Goal: Task Accomplishment & Management: Complete application form

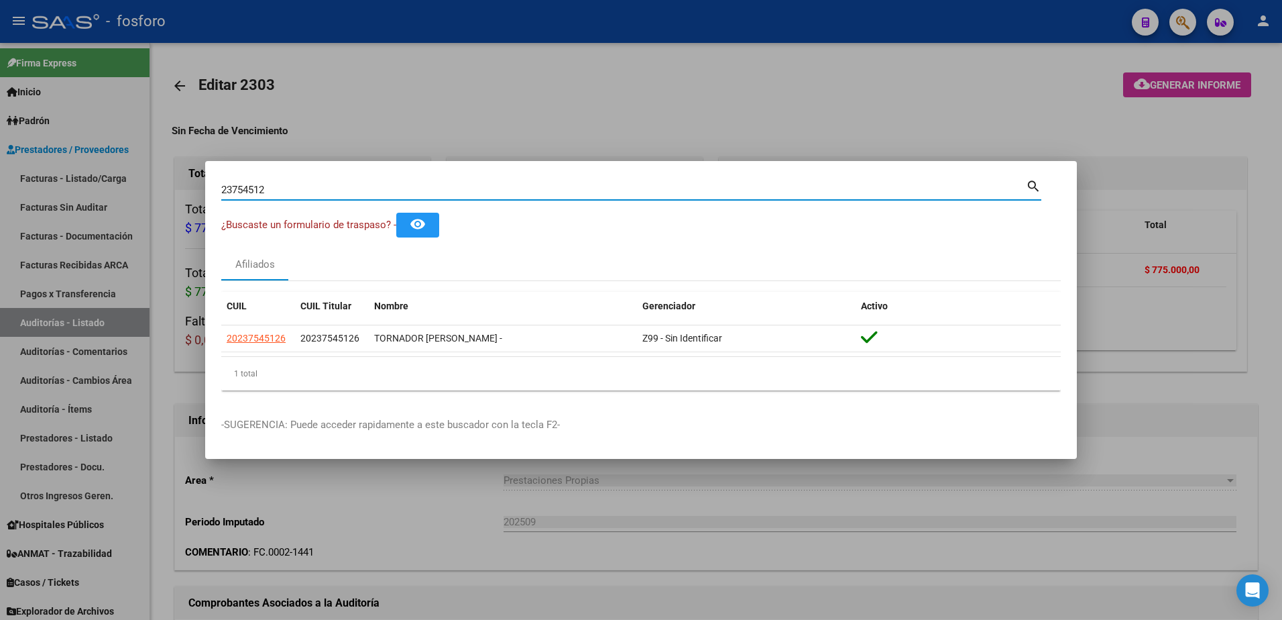
click at [136, 121] on div at bounding box center [641, 310] width 1282 height 620
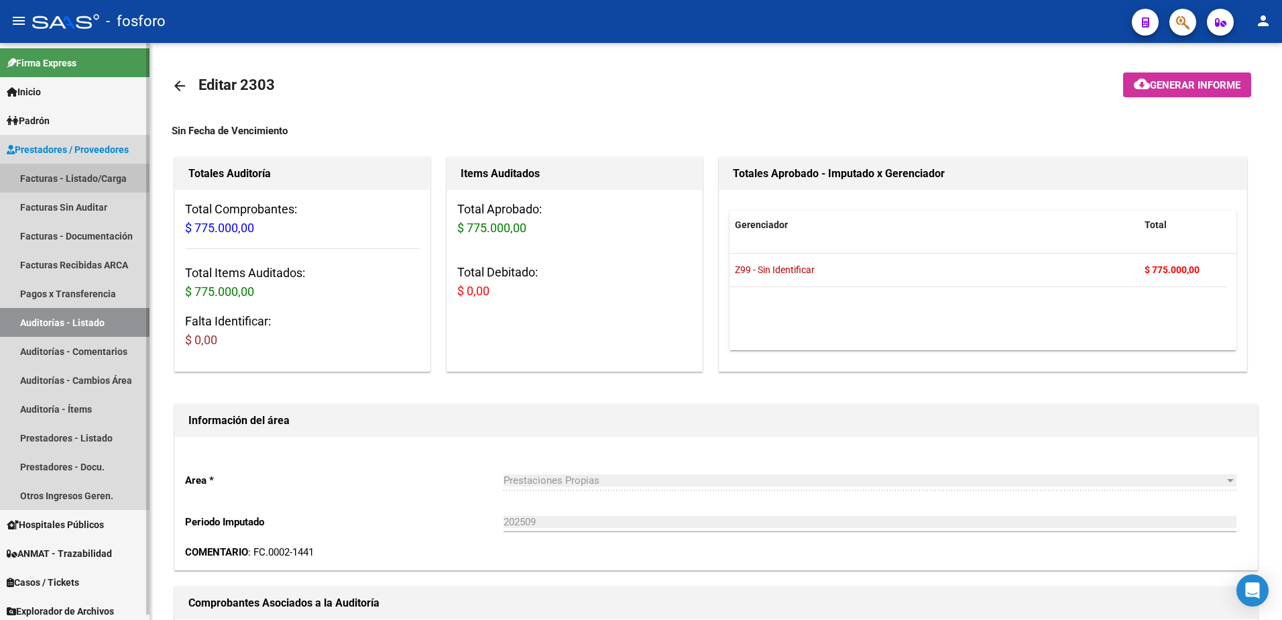
click at [109, 182] on link "Facturas - Listado/Carga" at bounding box center [75, 178] width 150 height 29
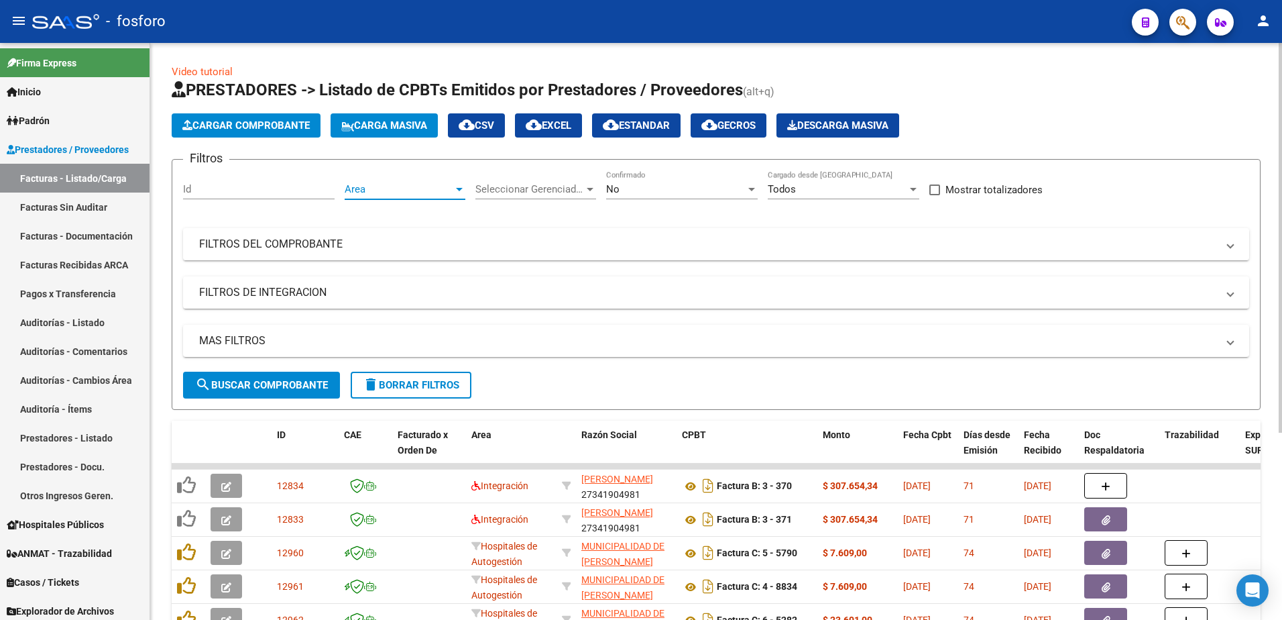
click at [456, 188] on div at bounding box center [459, 189] width 7 height 3
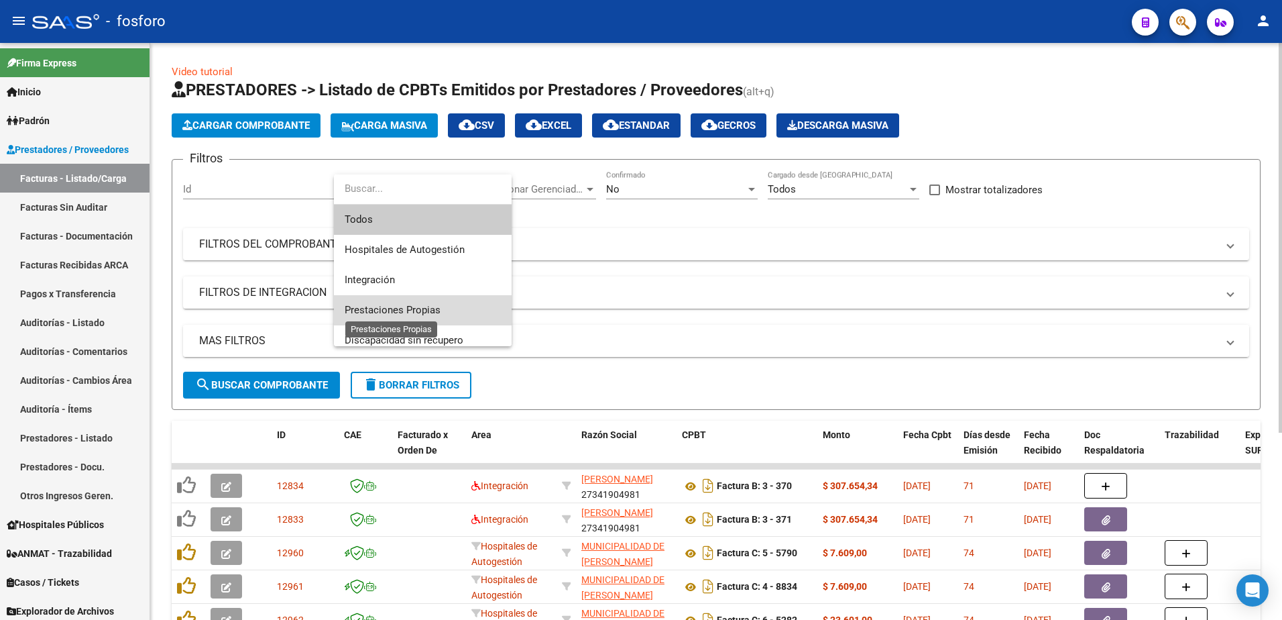
drag, startPoint x: 427, startPoint y: 306, endPoint x: 331, endPoint y: 349, distance: 105.4
click at [424, 308] on span "Prestaciones Propias" at bounding box center [393, 310] width 96 height 12
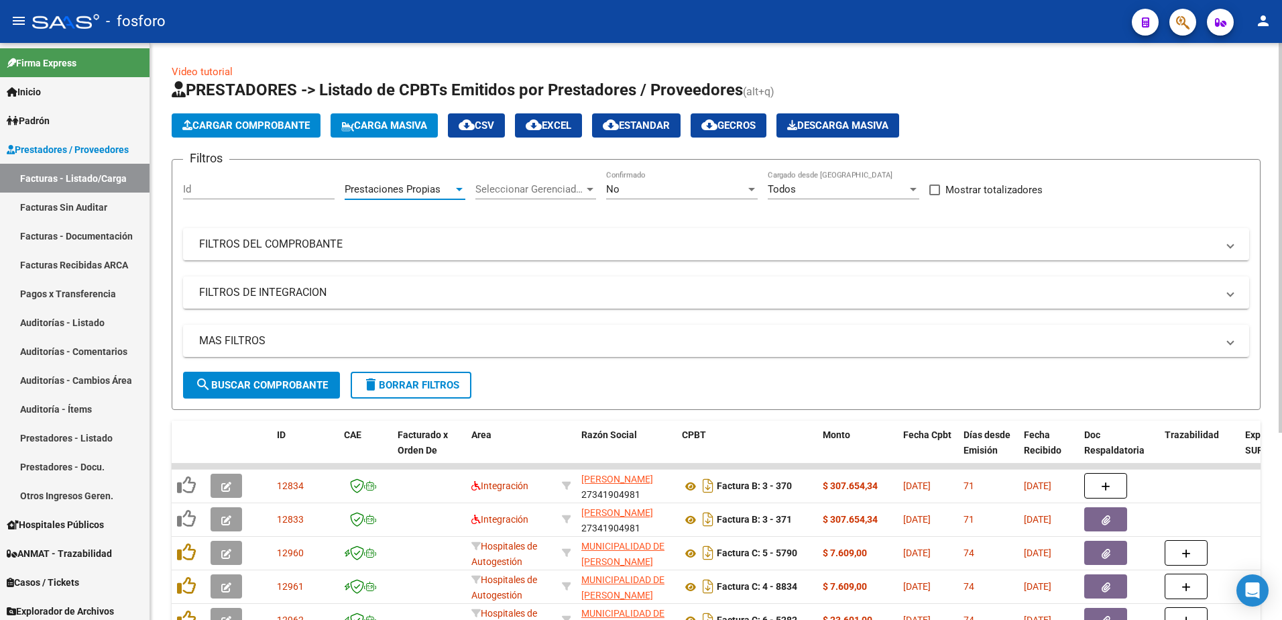
click at [306, 379] on span "search Buscar Comprobante" at bounding box center [261, 385] width 133 height 12
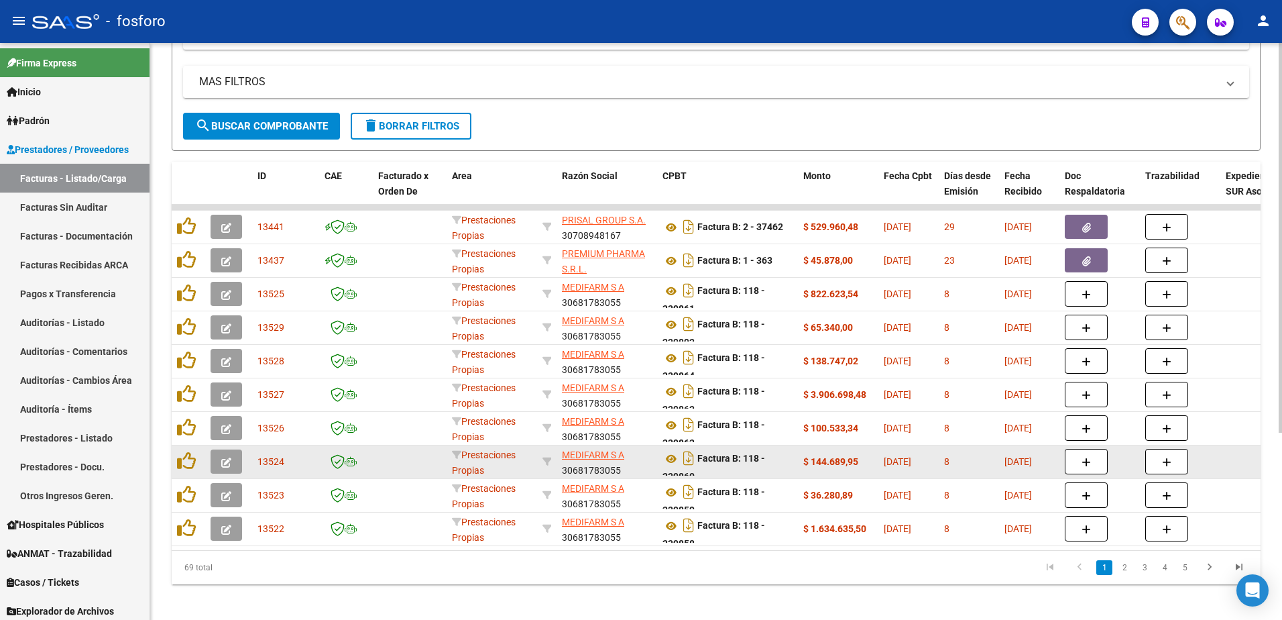
scroll to position [268, 0]
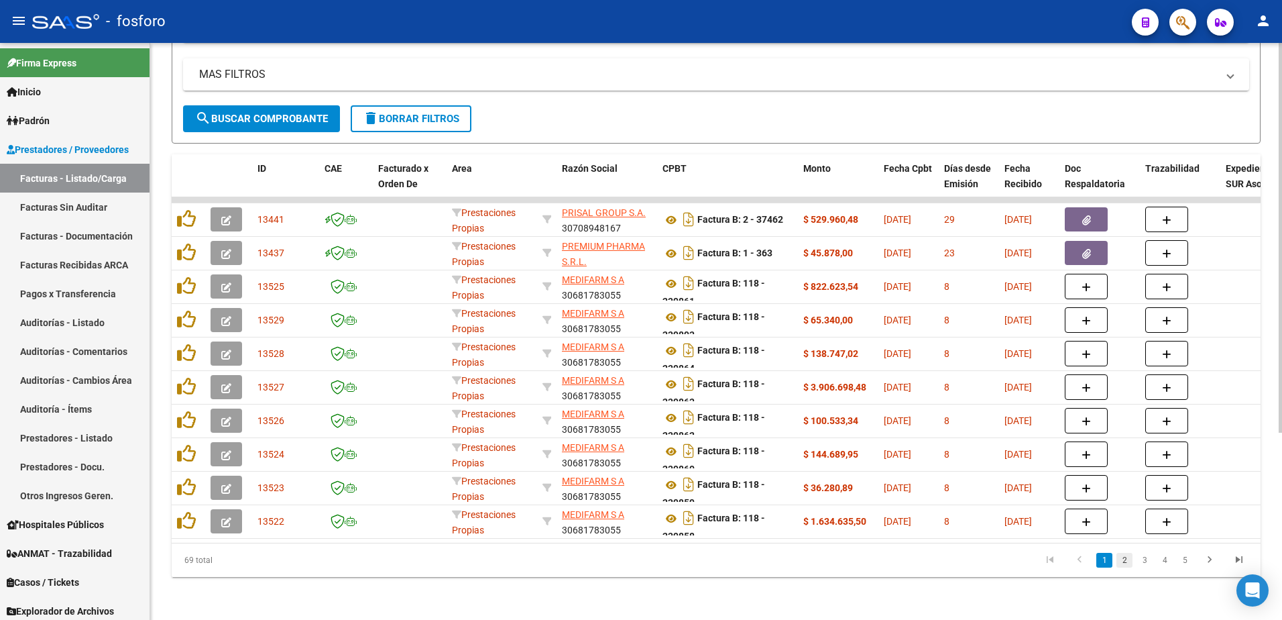
click at [1125, 567] on link "2" at bounding box center [1124, 560] width 16 height 15
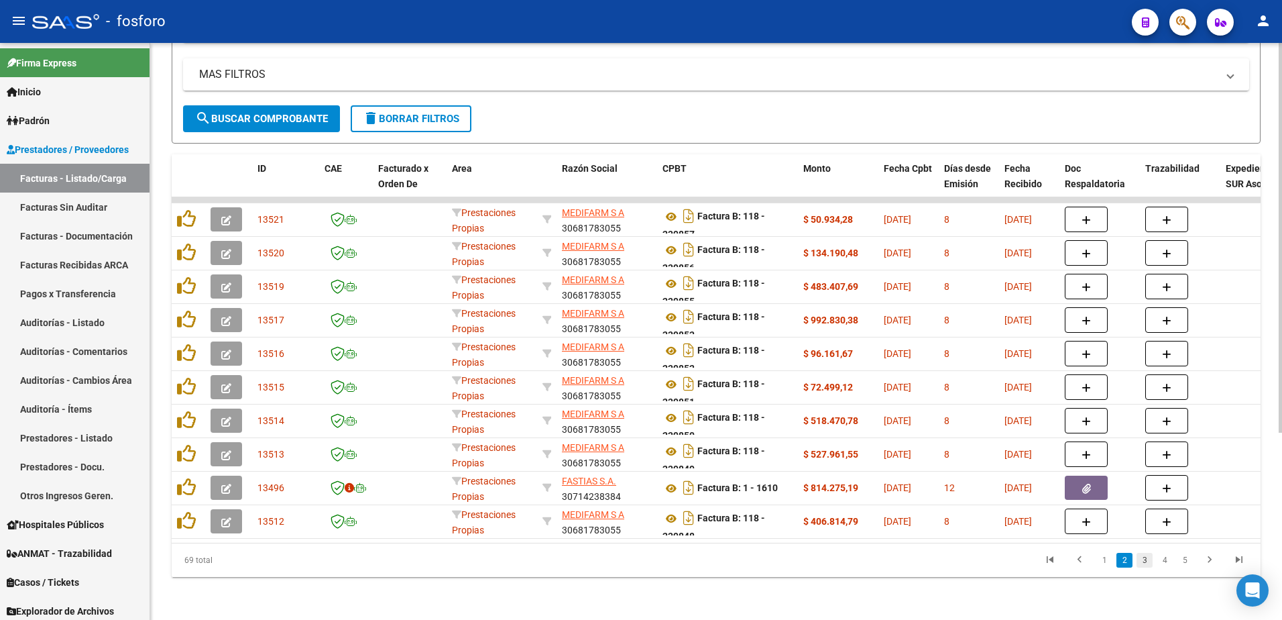
click at [1147, 567] on link "3" at bounding box center [1145, 560] width 16 height 15
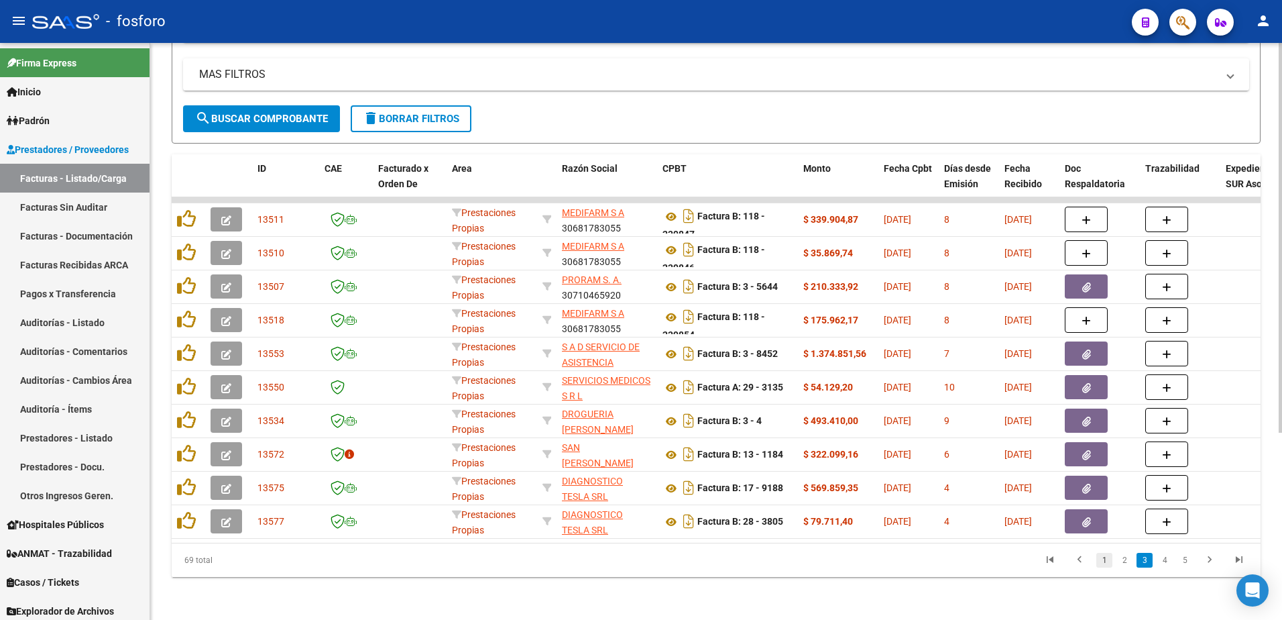
click at [1102, 565] on link "1" at bounding box center [1104, 560] width 16 height 15
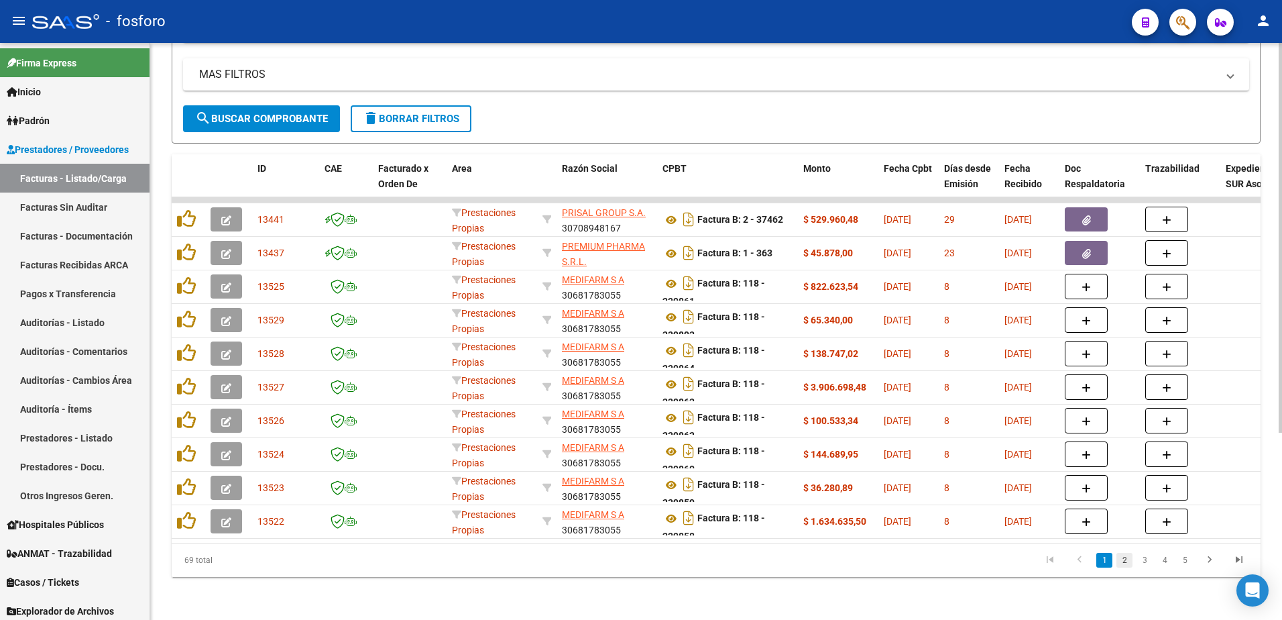
click at [1126, 567] on link "2" at bounding box center [1124, 560] width 16 height 15
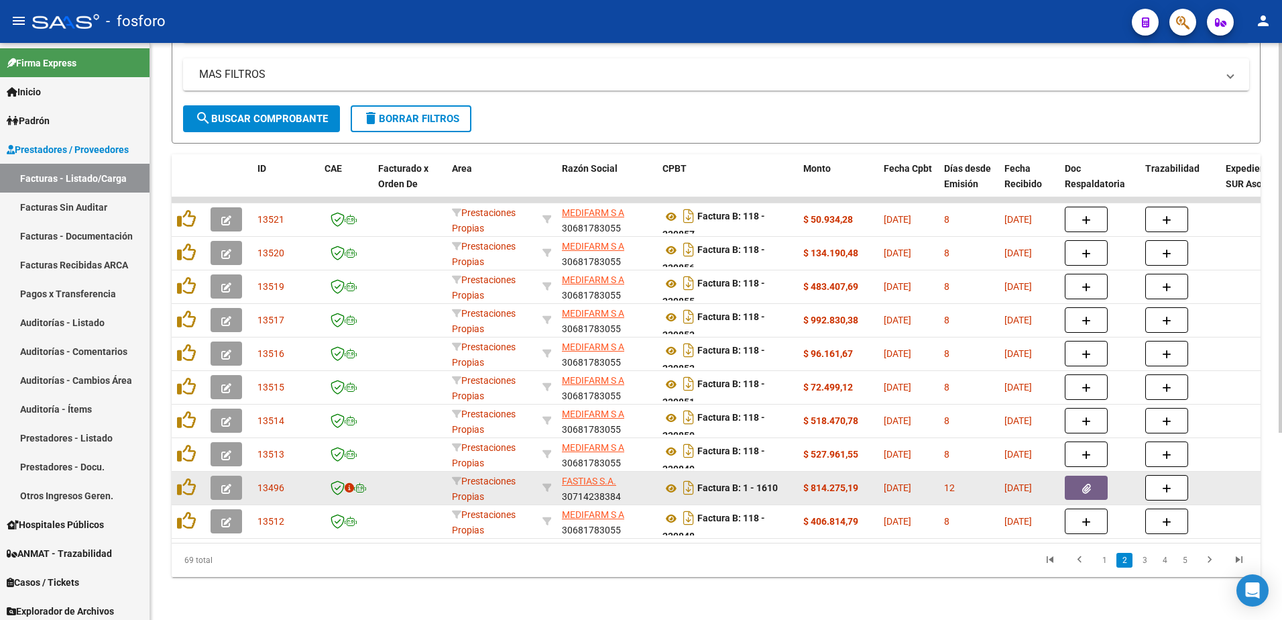
click at [225, 485] on icon "button" at bounding box center [226, 488] width 10 height 10
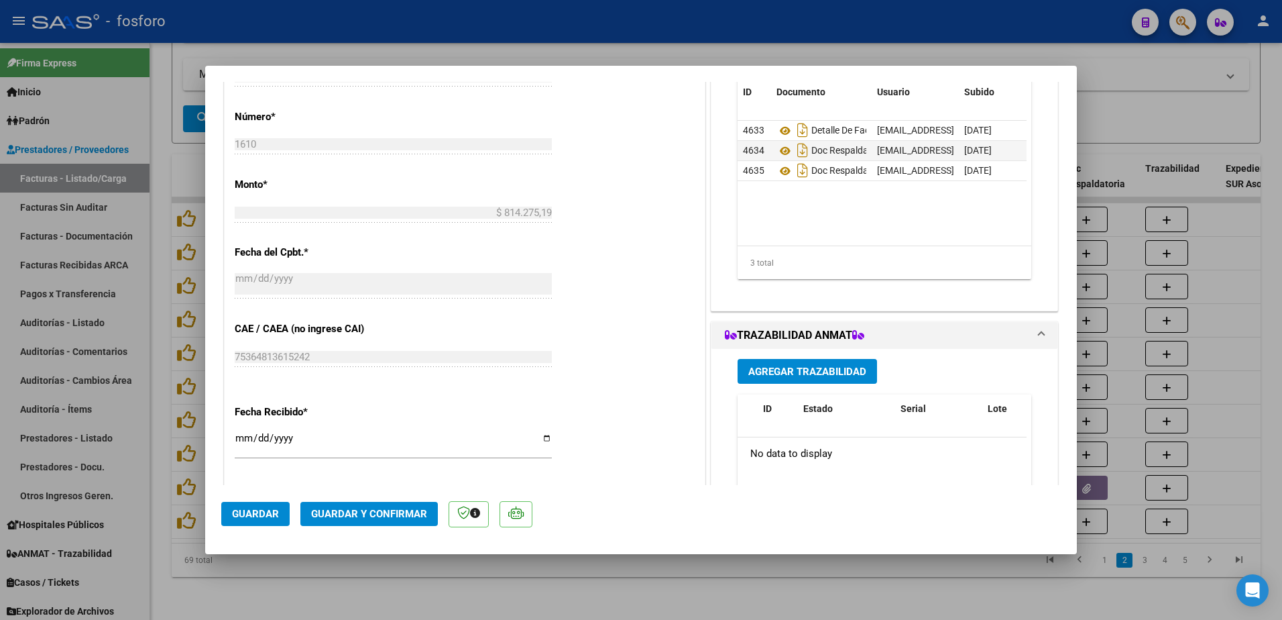
scroll to position [695, 0]
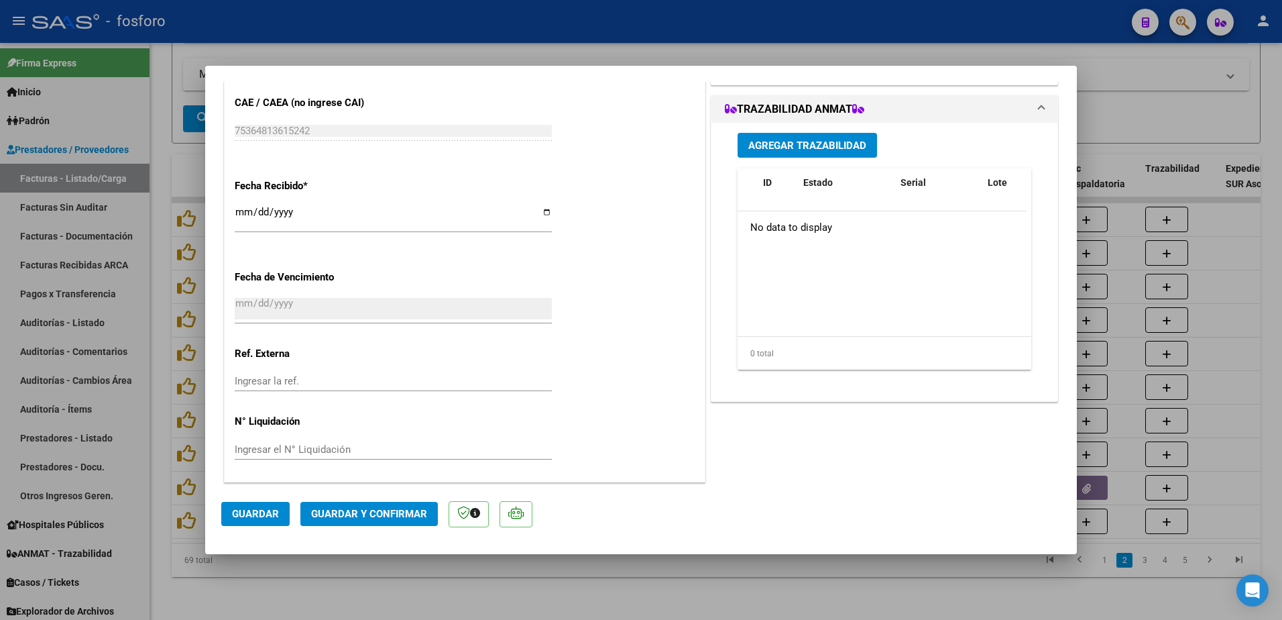
click at [359, 508] on span "Guardar y Confirmar" at bounding box center [369, 514] width 116 height 12
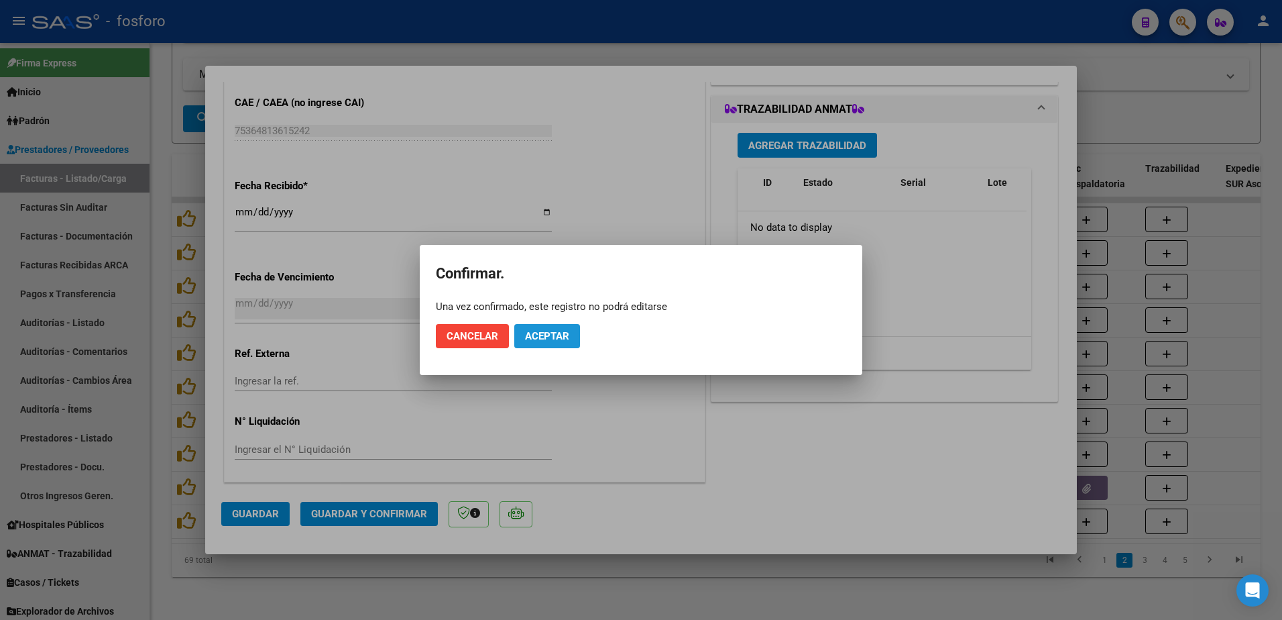
click at [542, 338] on span "Aceptar" at bounding box center [547, 336] width 44 height 12
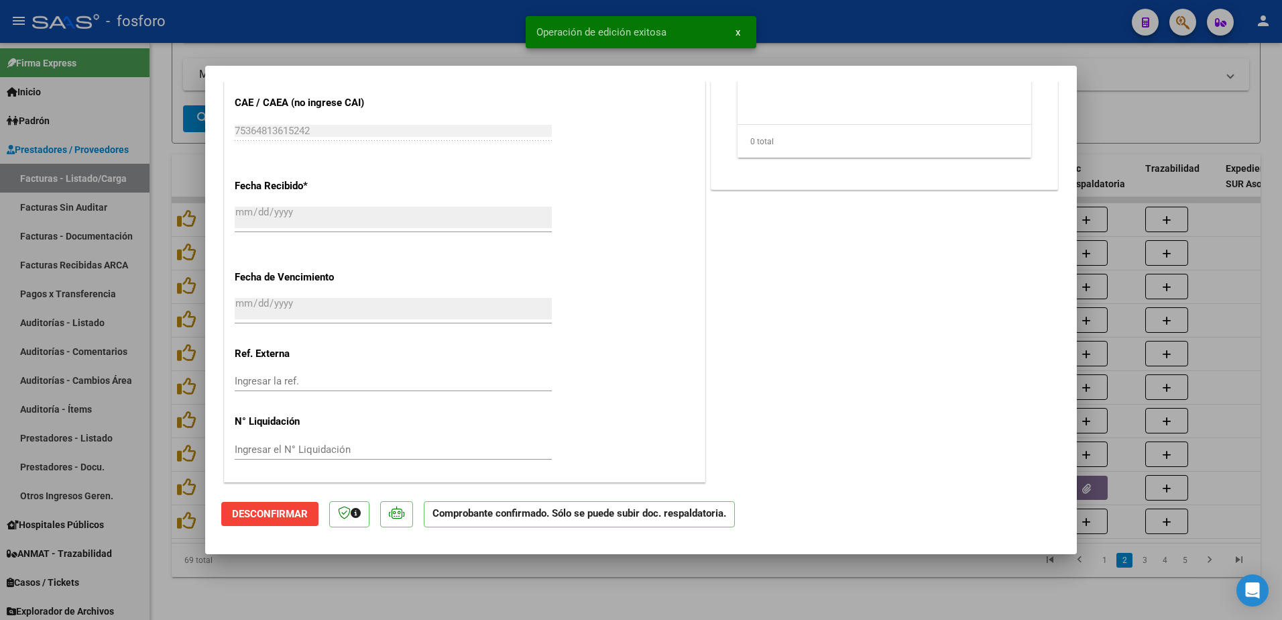
click at [107, 264] on div at bounding box center [641, 310] width 1282 height 620
type input "$ 0,00"
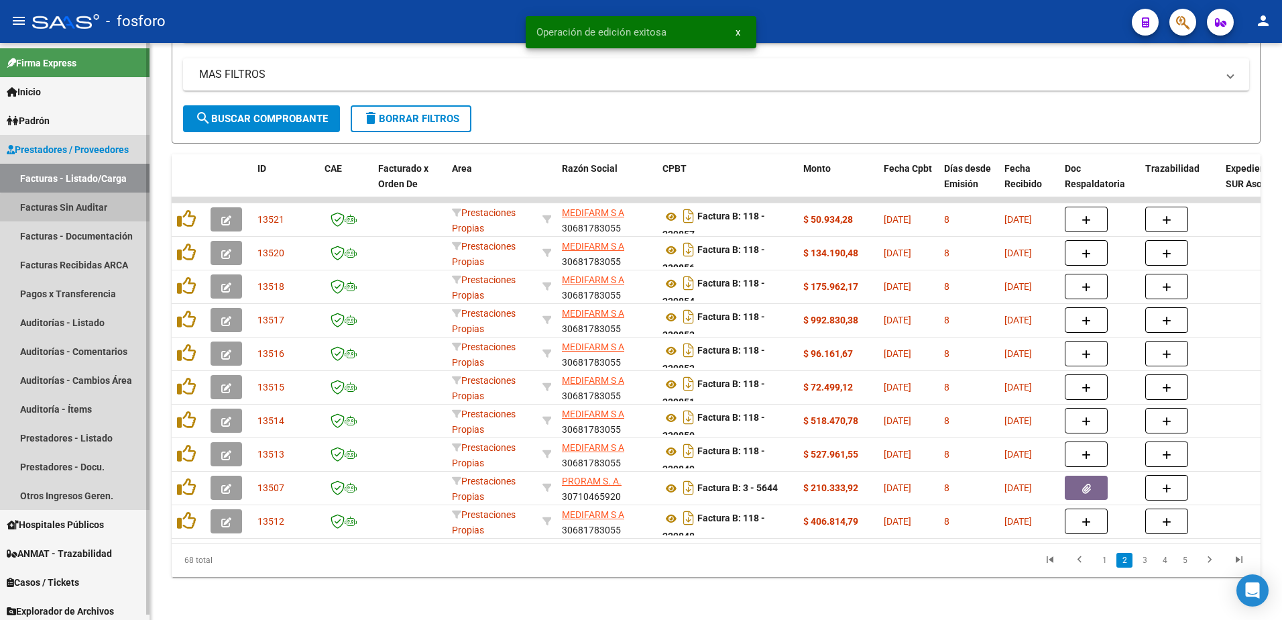
click at [101, 209] on link "Facturas Sin Auditar" at bounding box center [75, 206] width 150 height 29
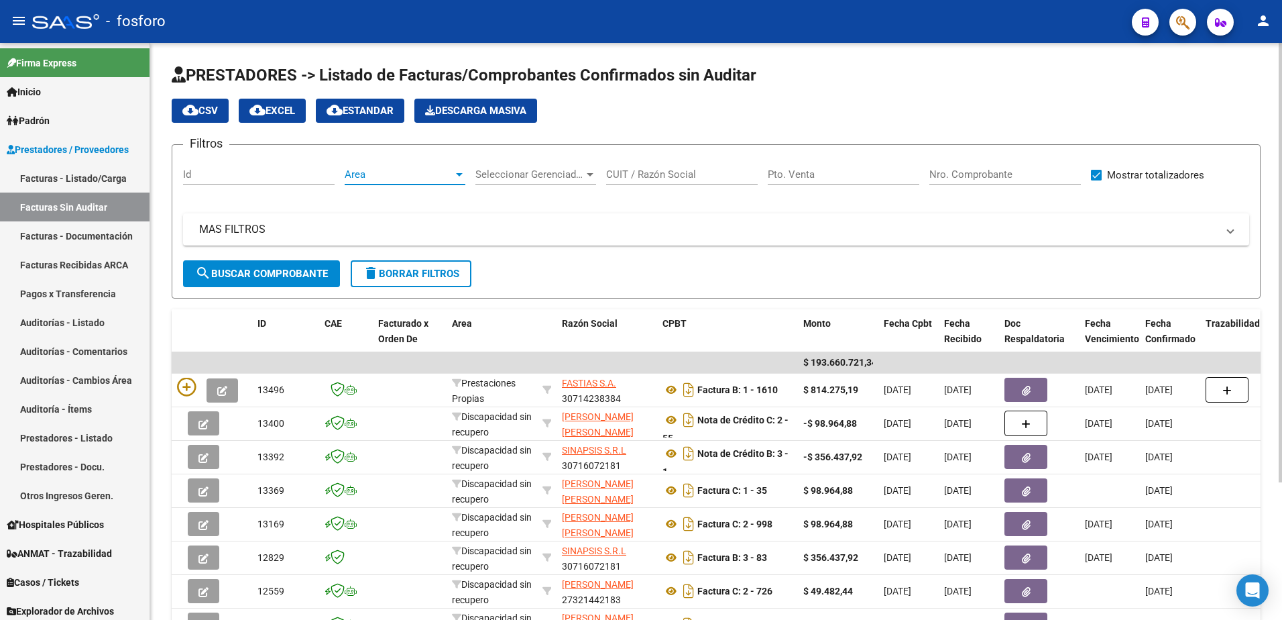
click at [459, 175] on div at bounding box center [459, 174] width 7 height 3
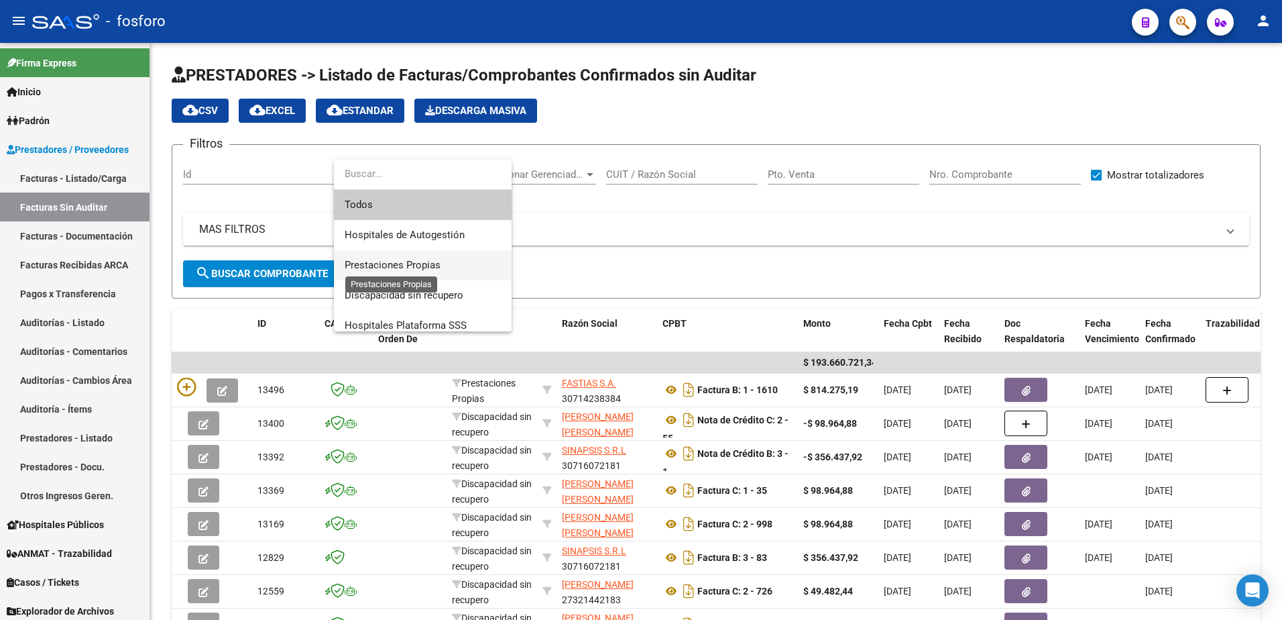
click at [412, 261] on span "Prestaciones Propias" at bounding box center [393, 265] width 96 height 12
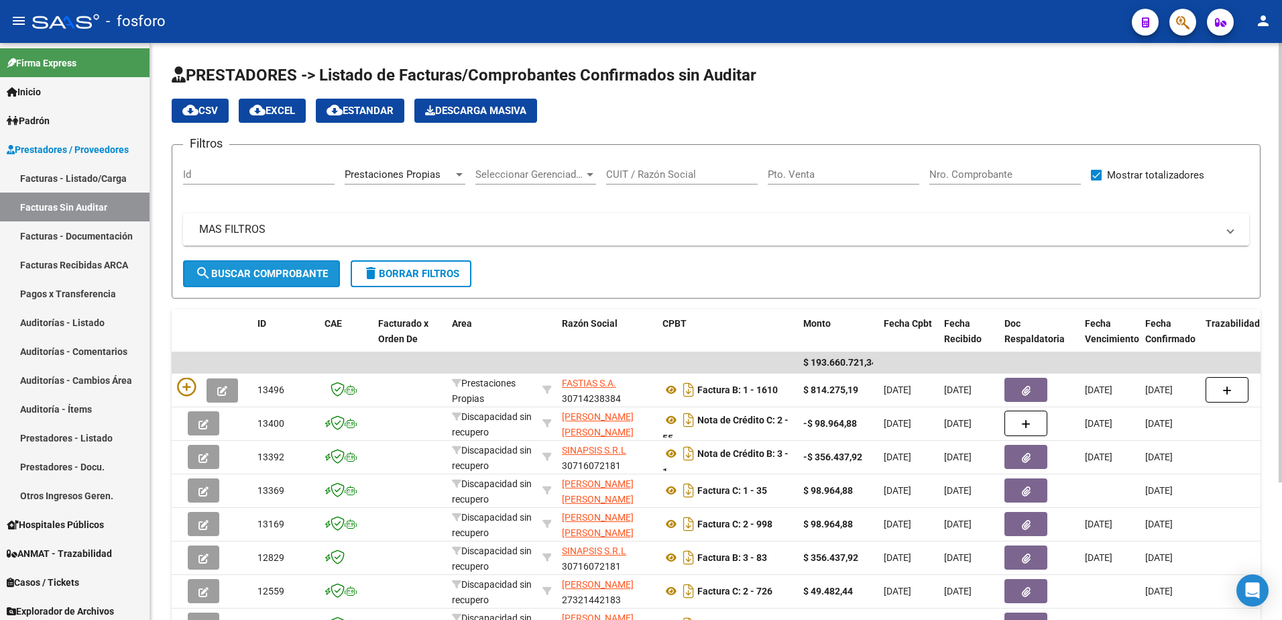
click at [283, 268] on span "search Buscar Comprobante" at bounding box center [261, 274] width 133 height 12
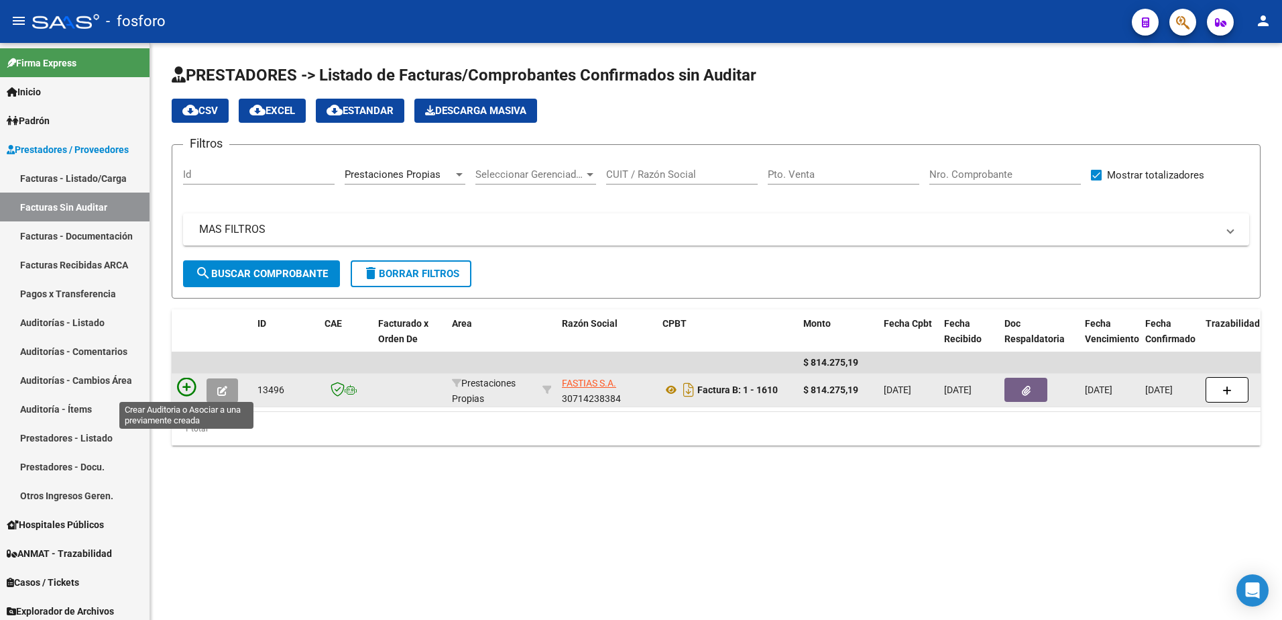
click at [188, 388] on icon at bounding box center [186, 387] width 19 height 19
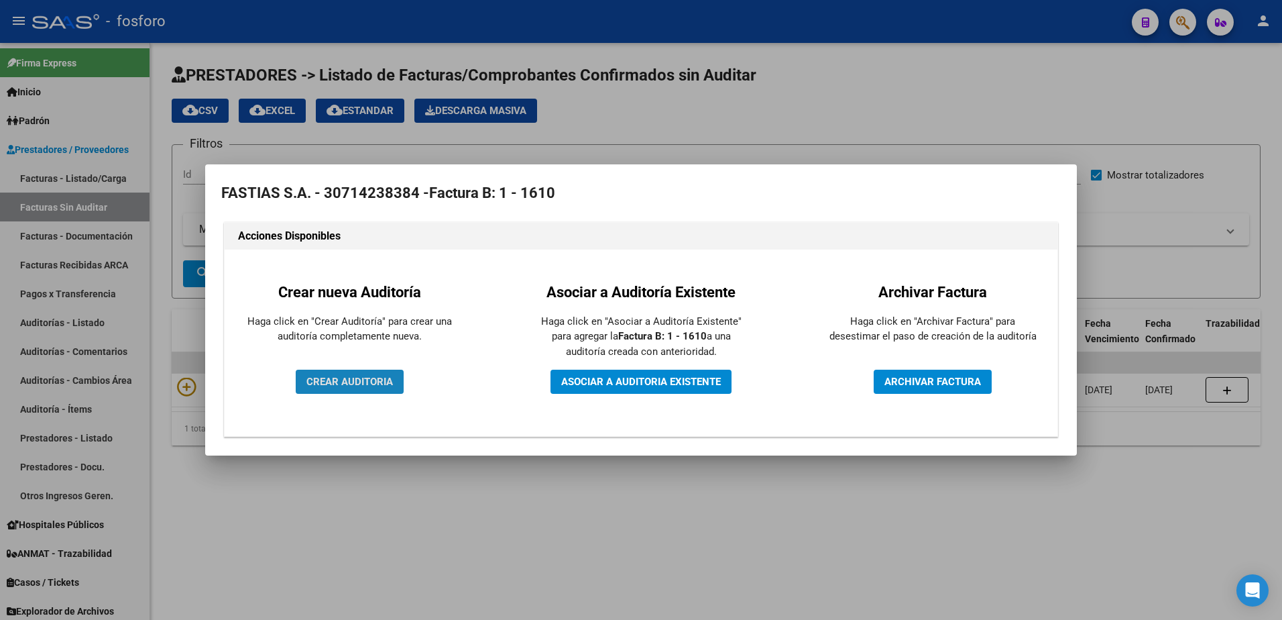
click at [357, 383] on span "CREAR AUDITORIA" at bounding box center [349, 382] width 87 height 12
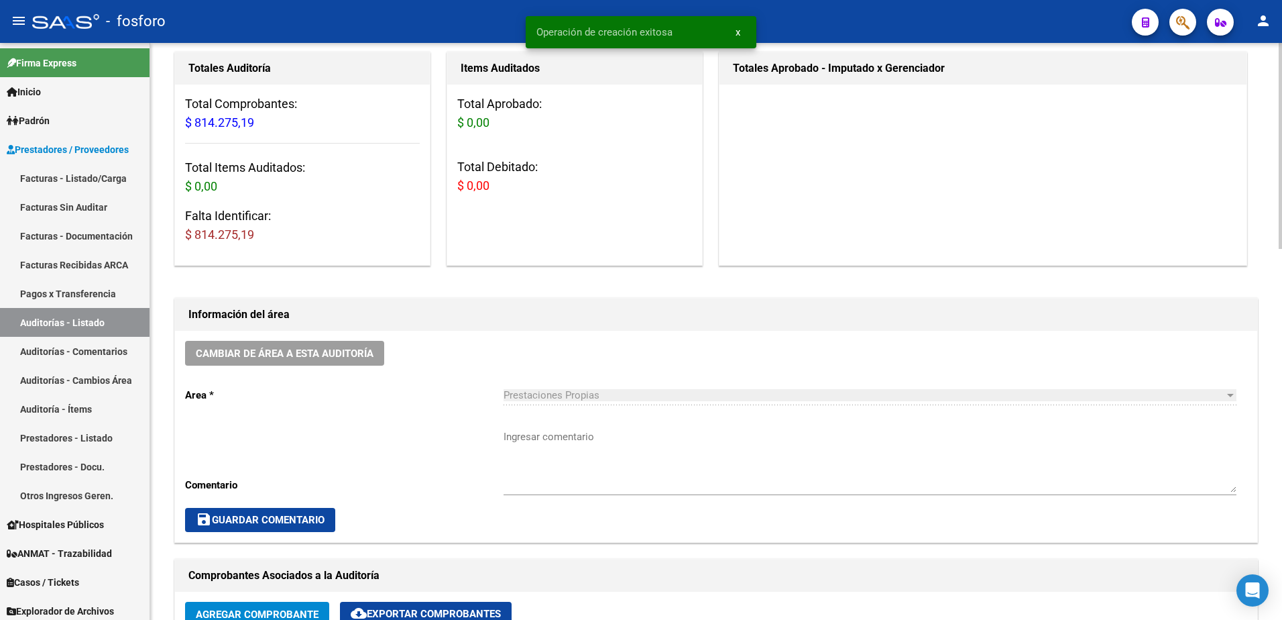
scroll to position [201, 0]
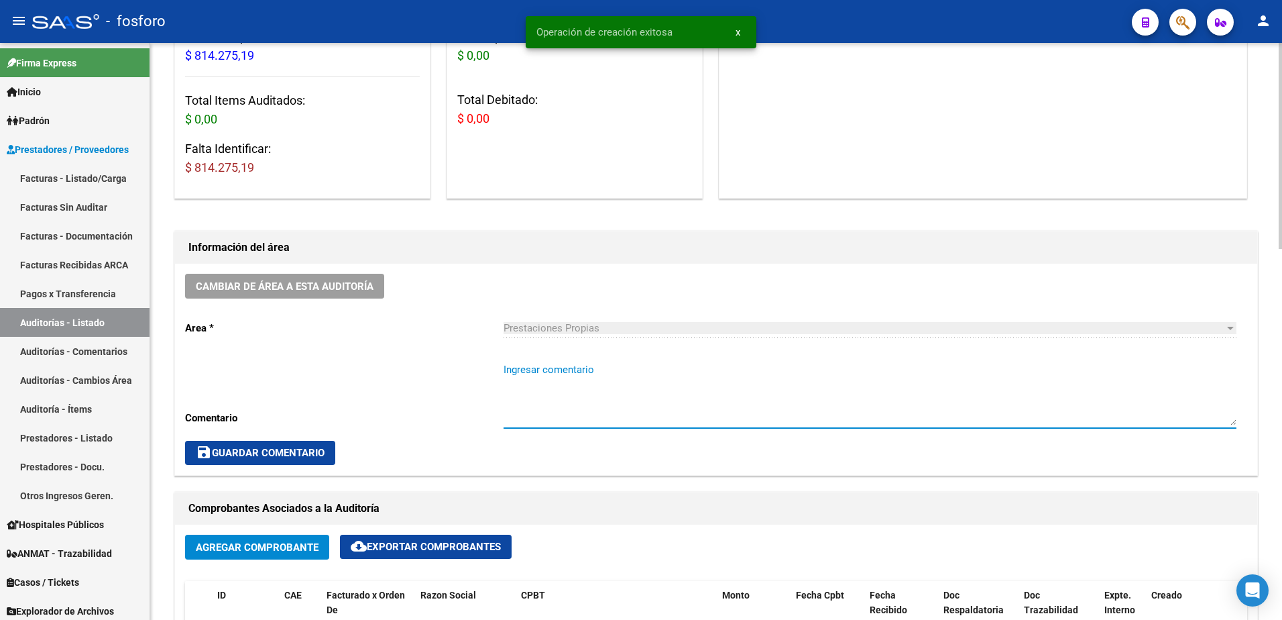
click at [528, 378] on textarea "Ingresar comentario" at bounding box center [870, 393] width 733 height 63
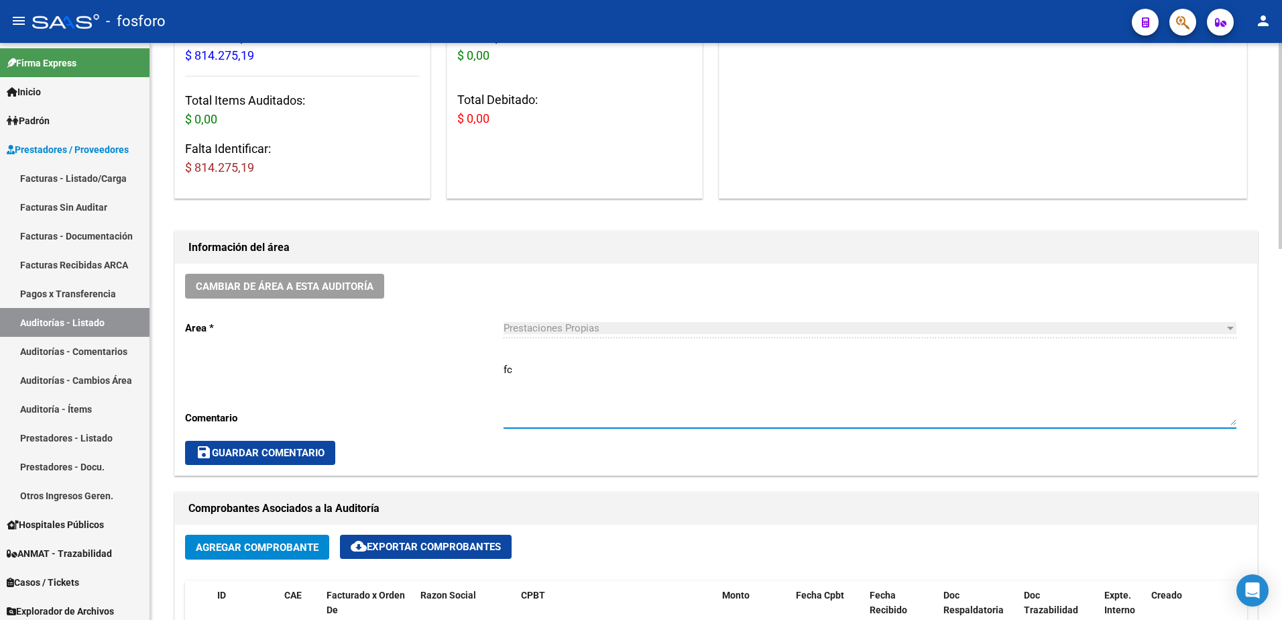
type textarea "f"
type textarea "FC.0001-1610"
click at [305, 460] on button "save Guardar Comentario" at bounding box center [260, 453] width 150 height 24
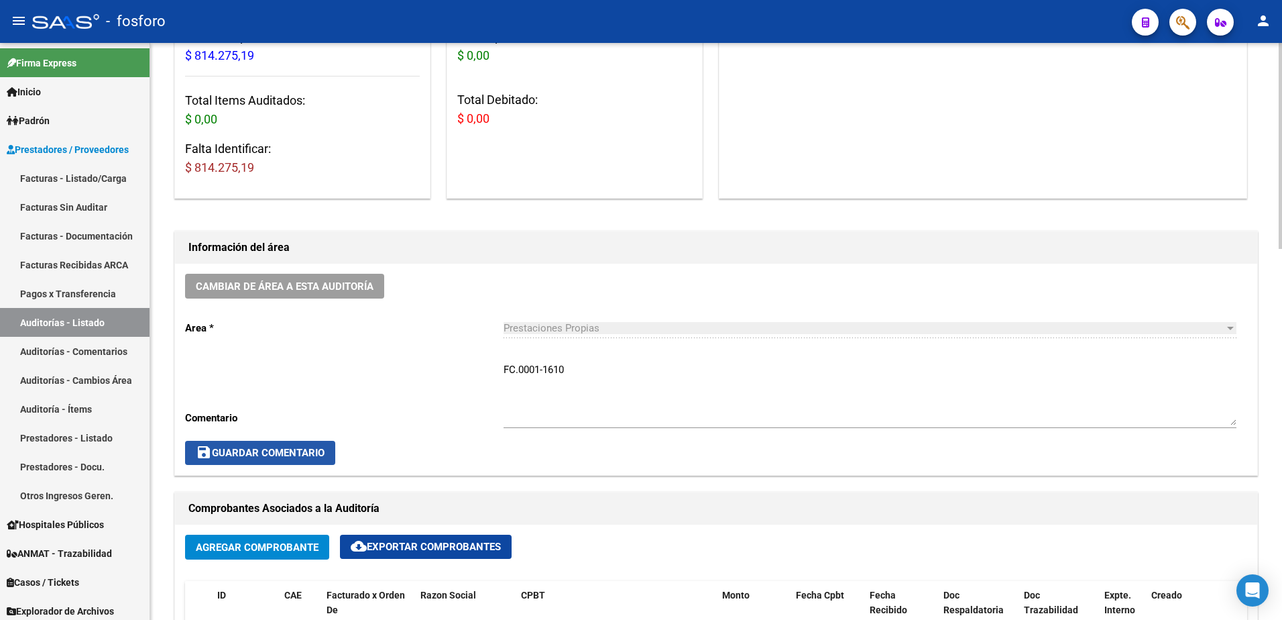
click at [247, 455] on span "save Guardar Comentario" at bounding box center [260, 453] width 129 height 12
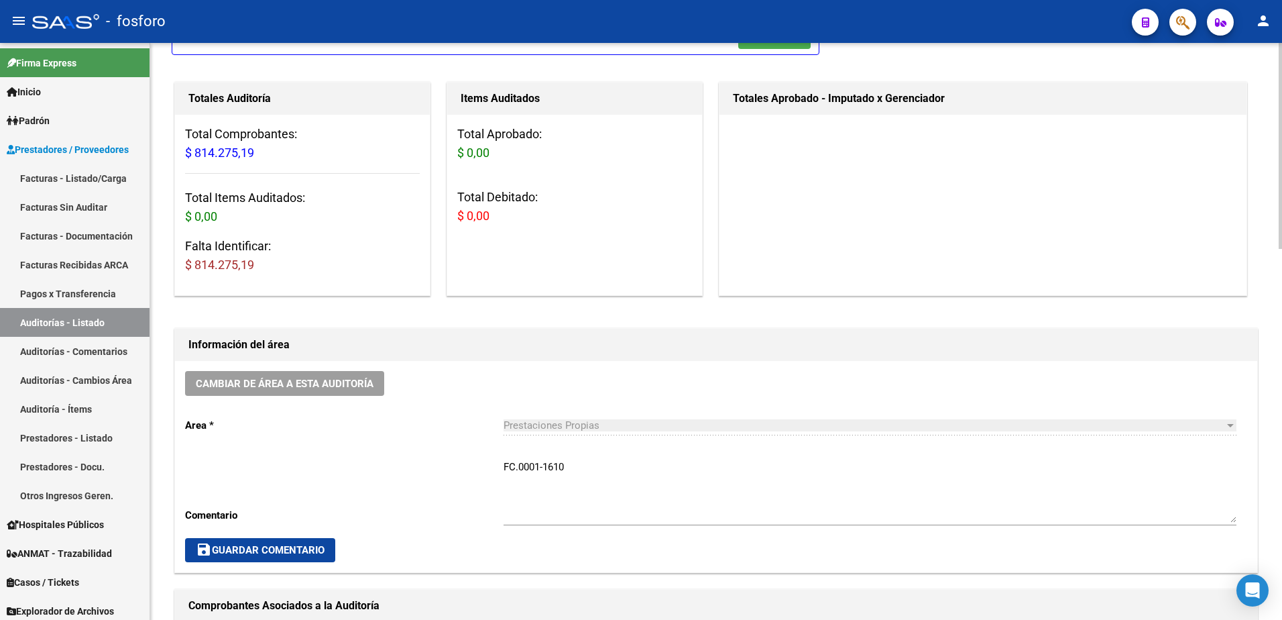
scroll to position [67, 0]
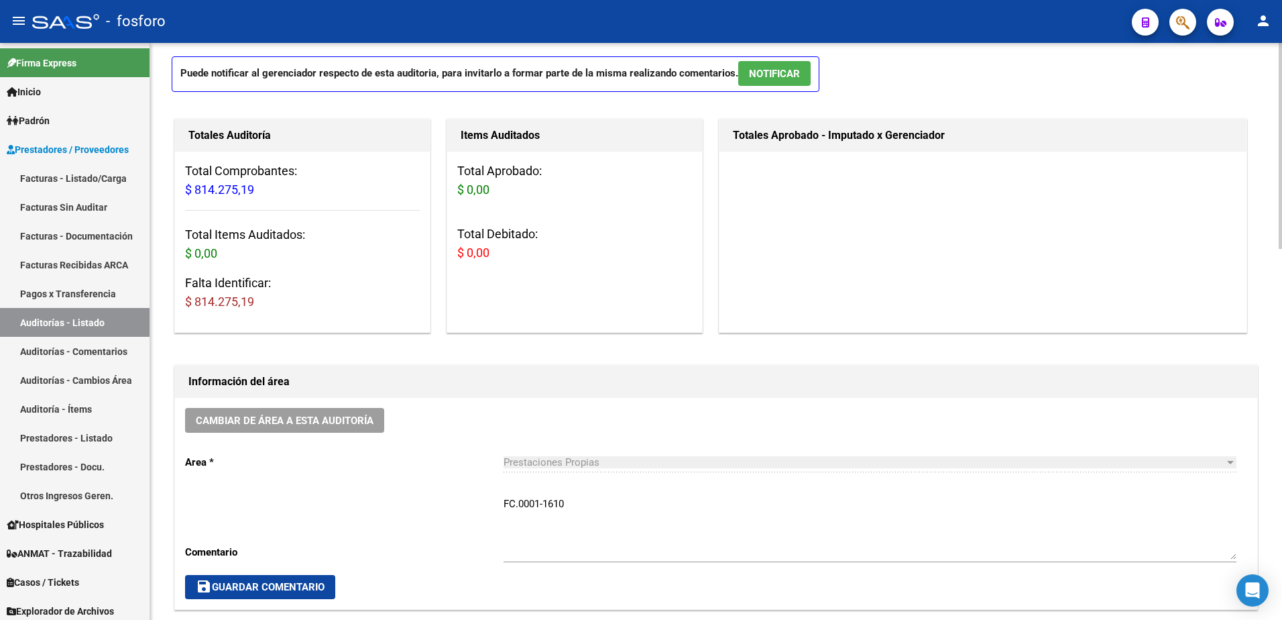
click at [273, 594] on button "save Guardar Comentario" at bounding box center [260, 587] width 150 height 24
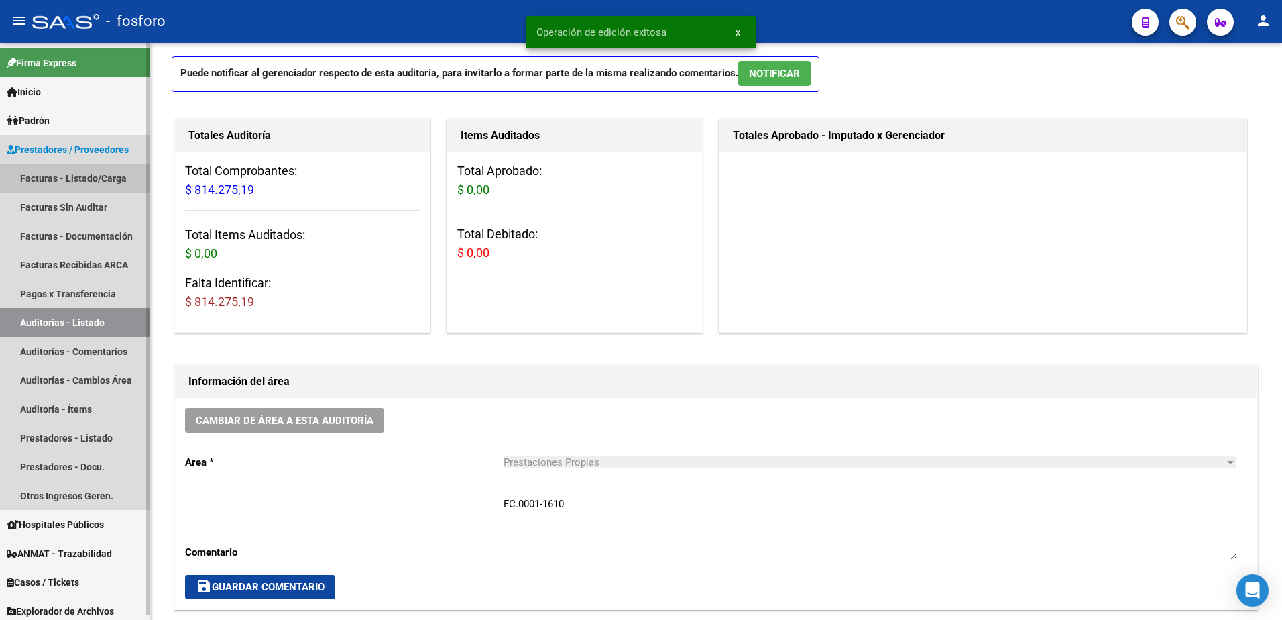
click at [80, 176] on link "Facturas - Listado/Carga" at bounding box center [75, 178] width 150 height 29
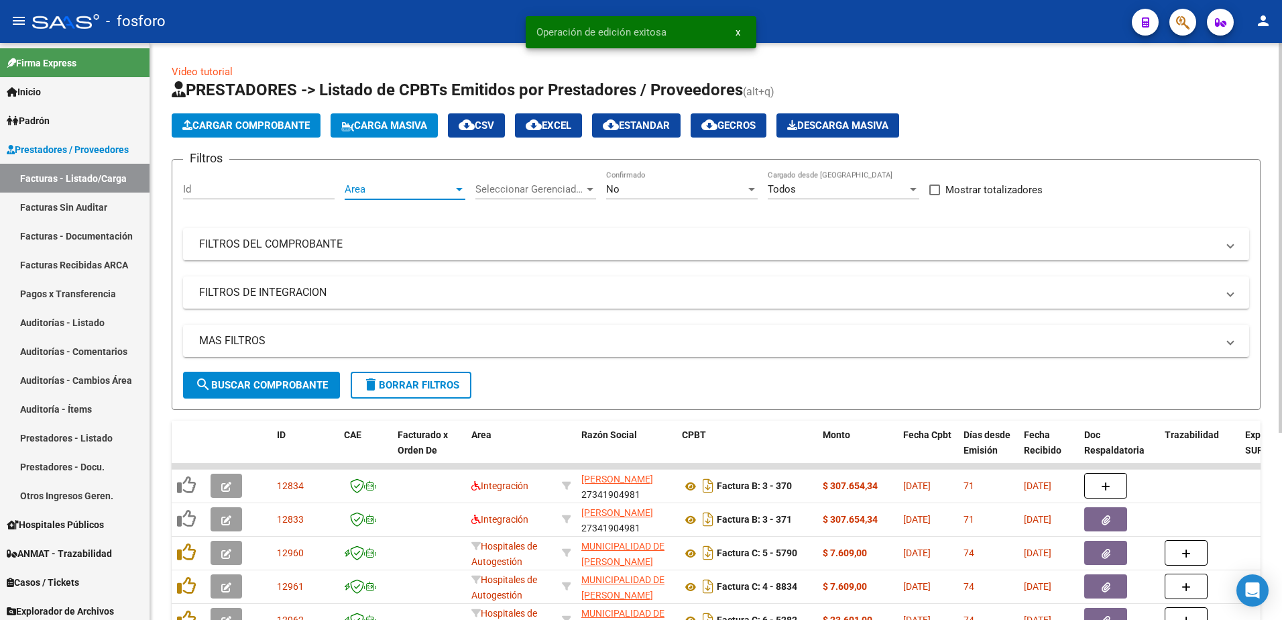
click at [459, 186] on div at bounding box center [459, 189] width 12 height 11
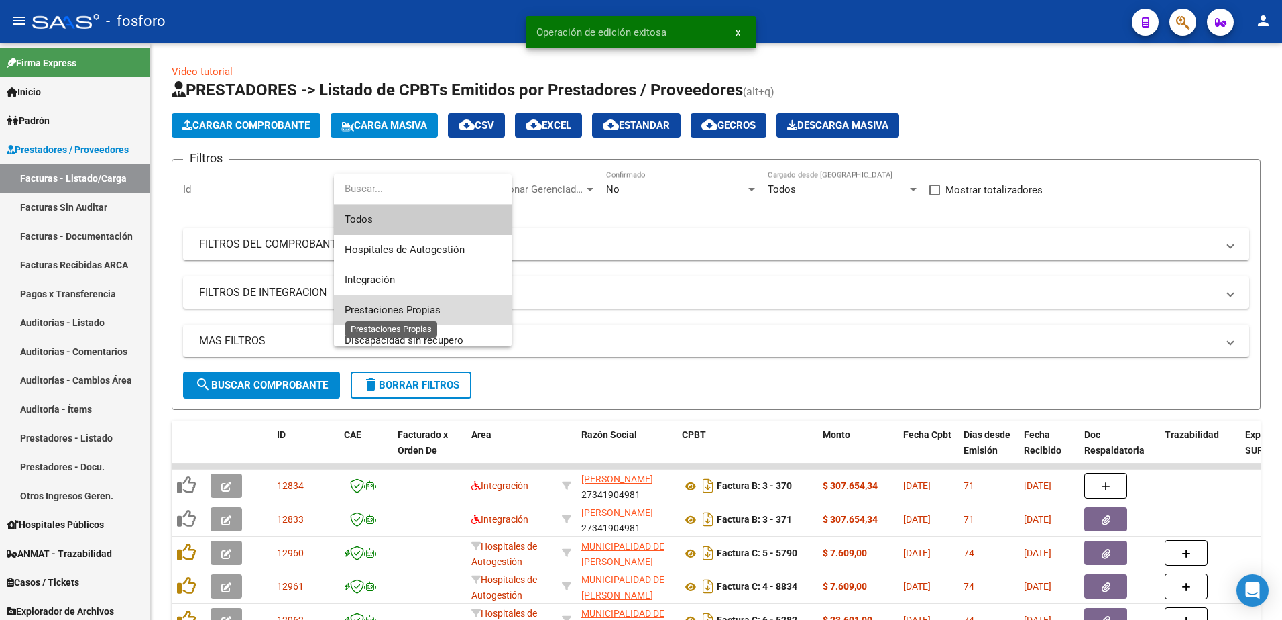
click at [415, 310] on span "Prestaciones Propias" at bounding box center [393, 310] width 96 height 12
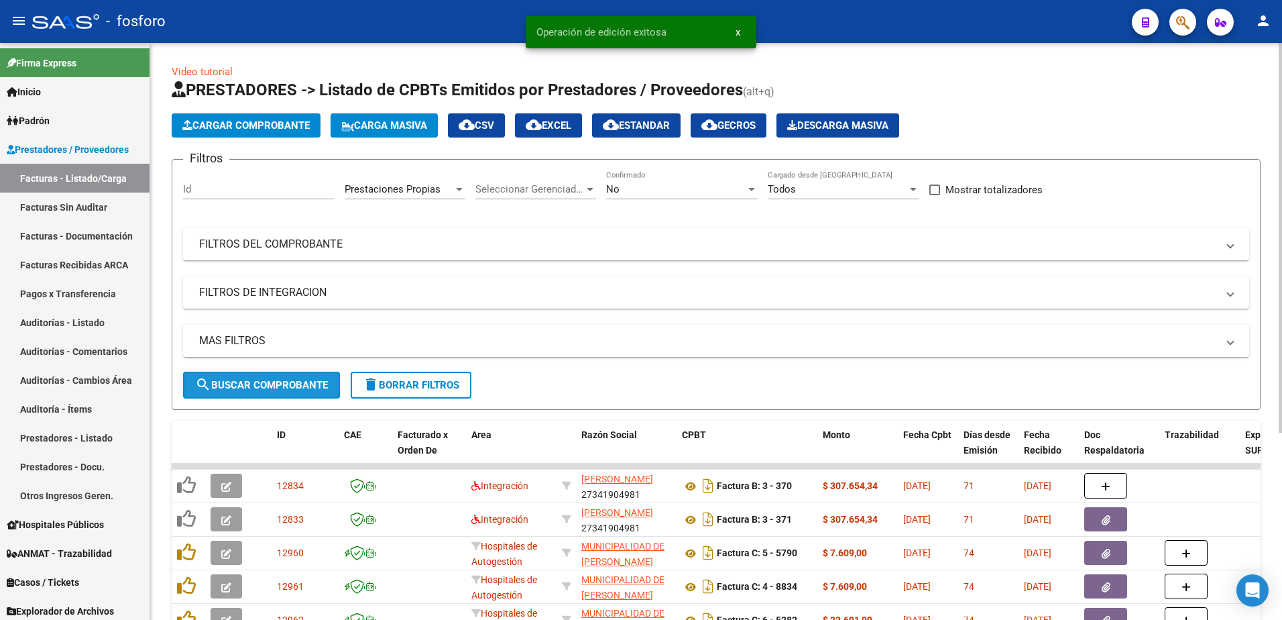
click at [287, 391] on button "search Buscar Comprobante" at bounding box center [261, 384] width 157 height 27
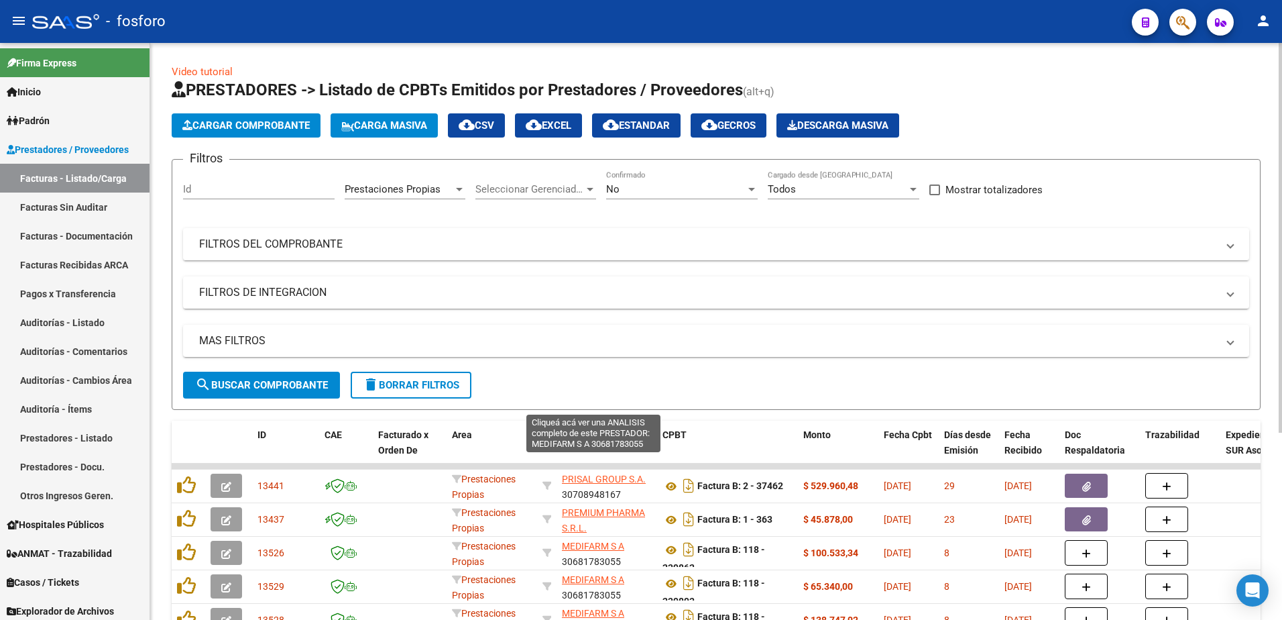
scroll to position [276, 0]
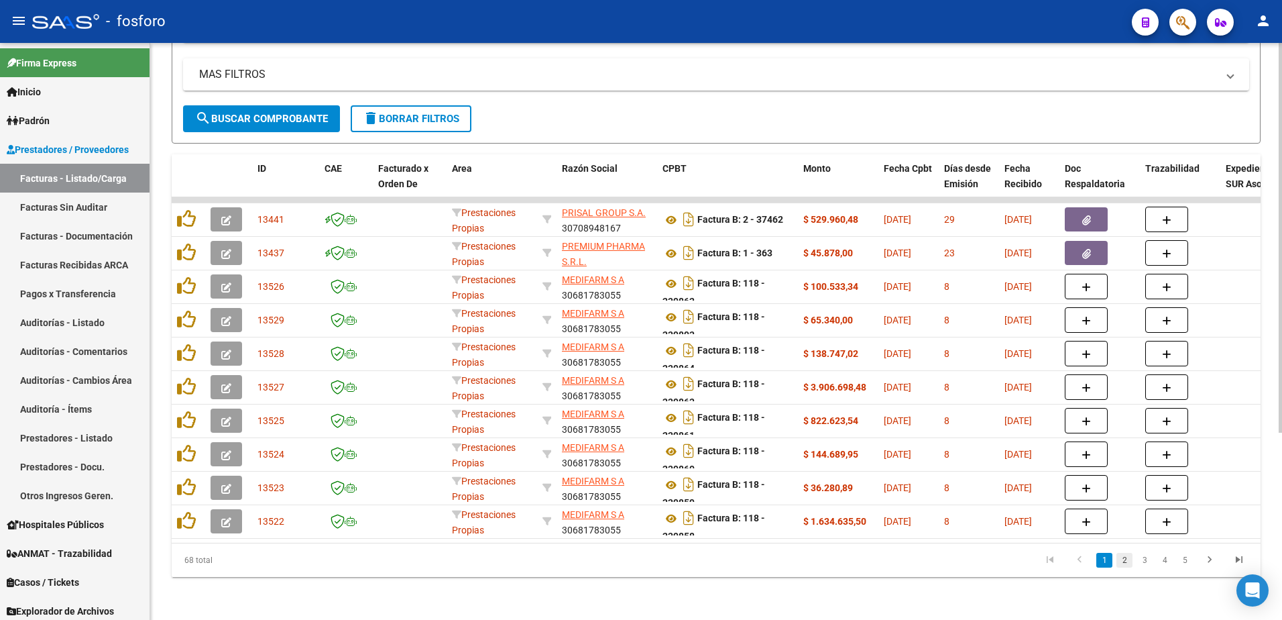
click at [1125, 556] on link "2" at bounding box center [1124, 560] width 16 height 15
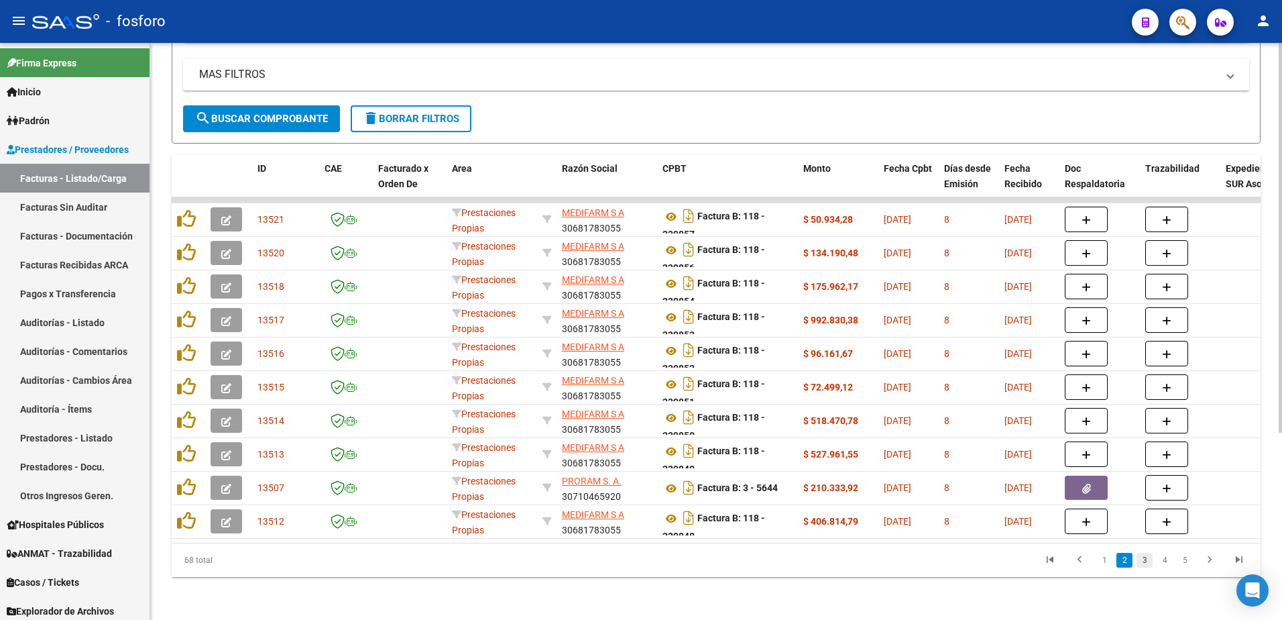
click at [1143, 561] on link "3" at bounding box center [1145, 560] width 16 height 15
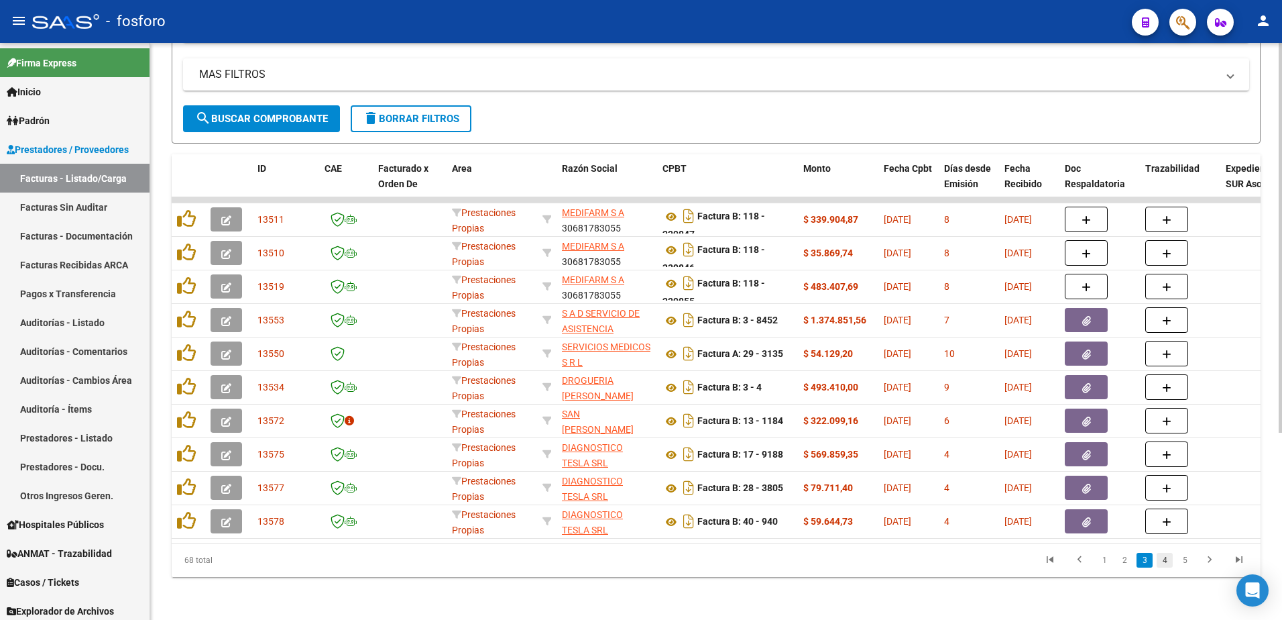
click at [1166, 565] on link "4" at bounding box center [1165, 560] width 16 height 15
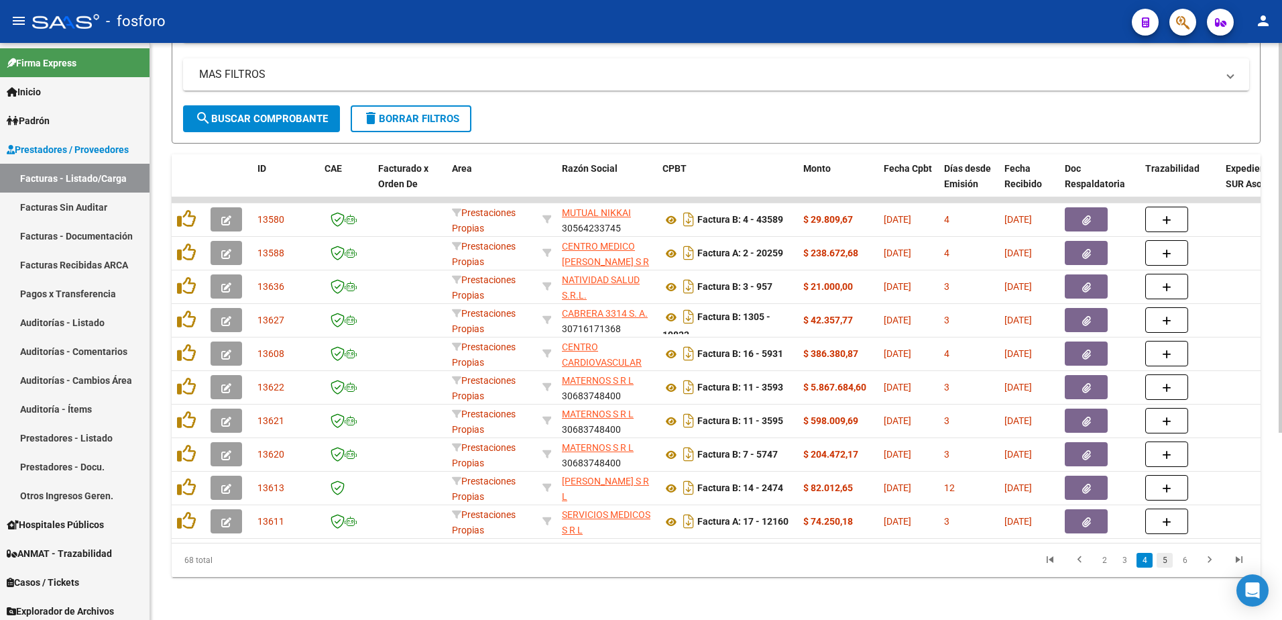
click at [1164, 559] on link "5" at bounding box center [1165, 560] width 16 height 15
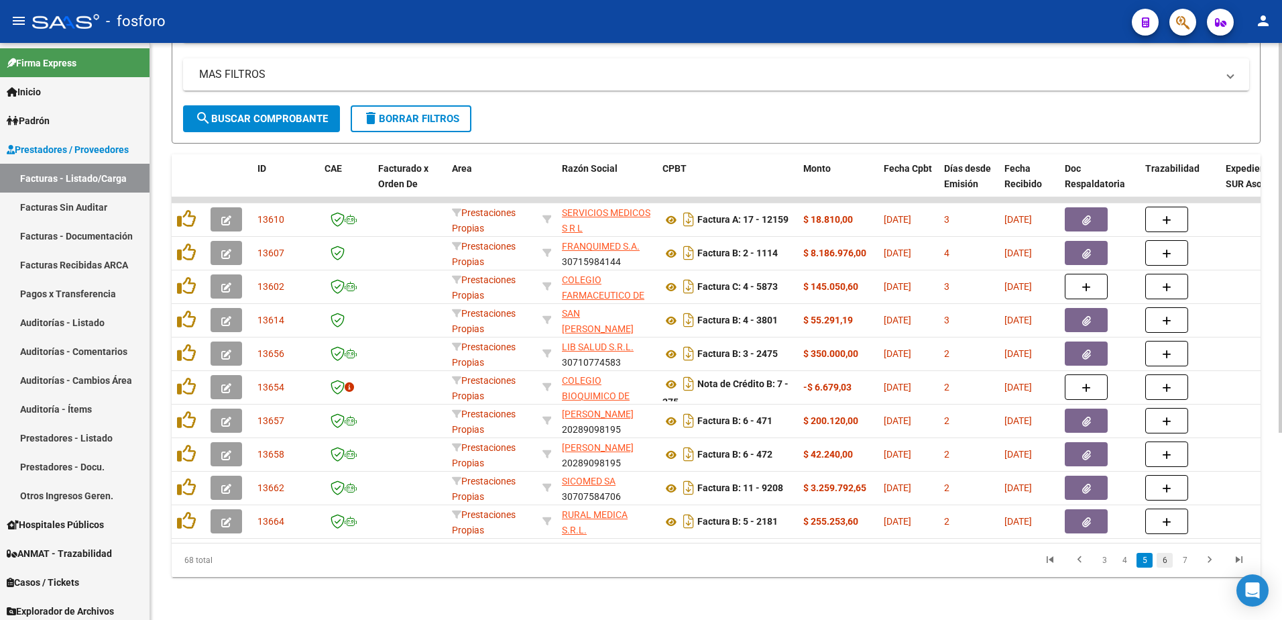
click at [1161, 559] on link "6" at bounding box center [1165, 560] width 16 height 15
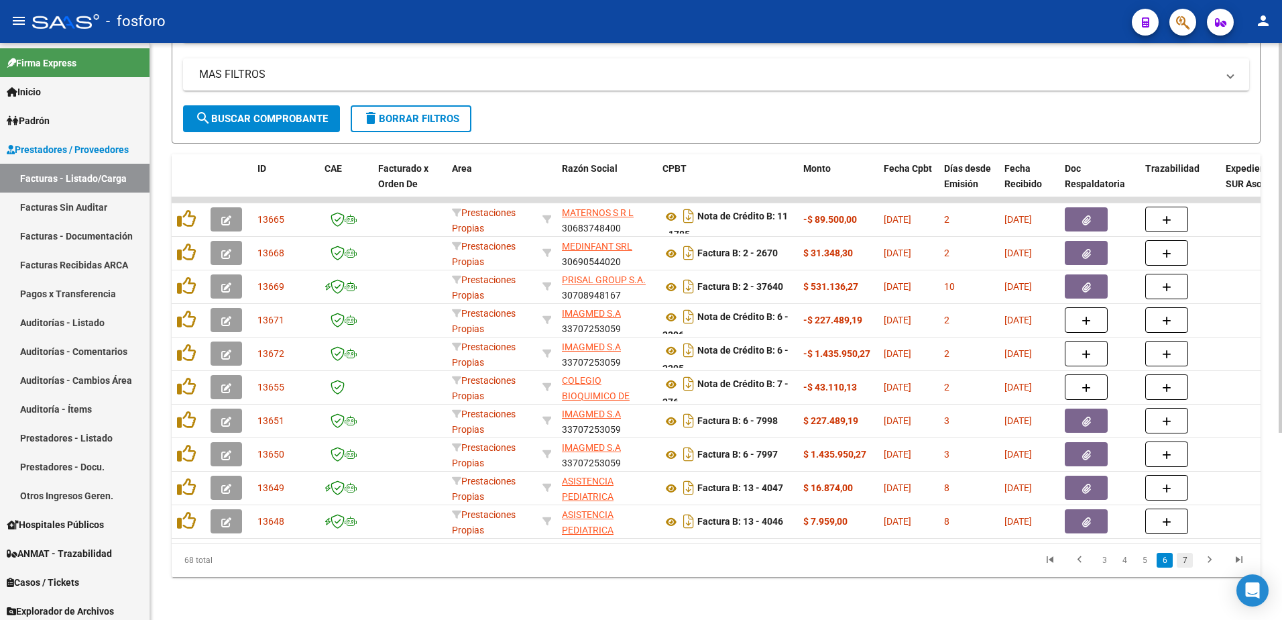
click at [1183, 566] on link "7" at bounding box center [1185, 560] width 16 height 15
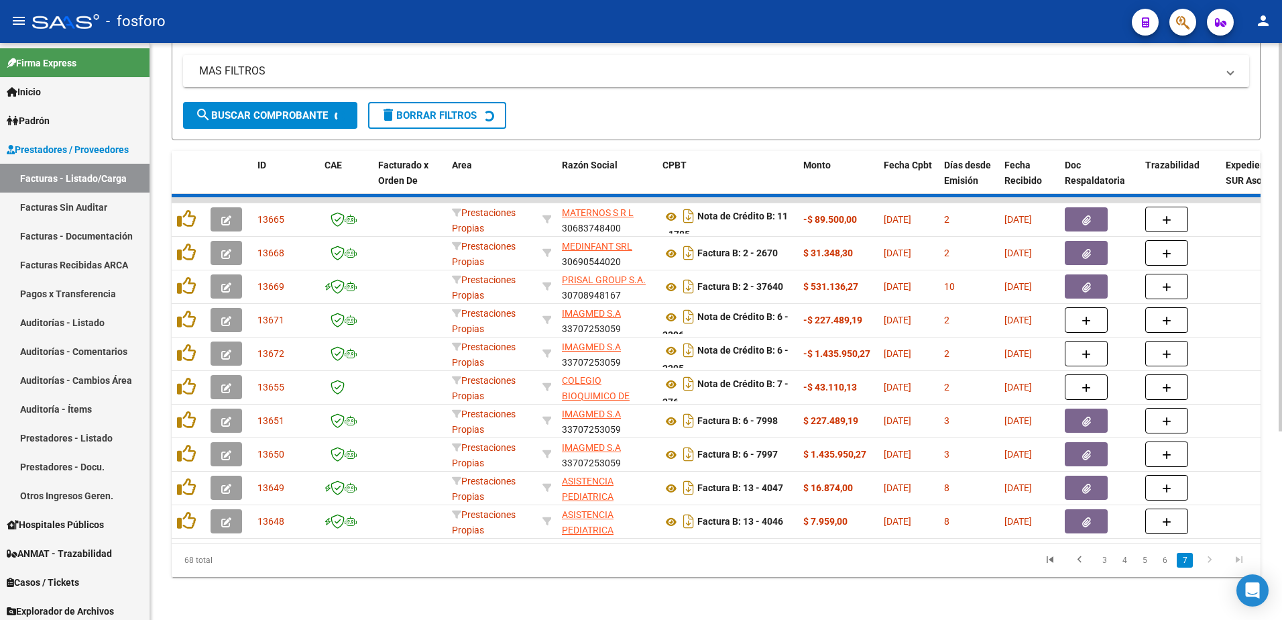
scroll to position [209, 0]
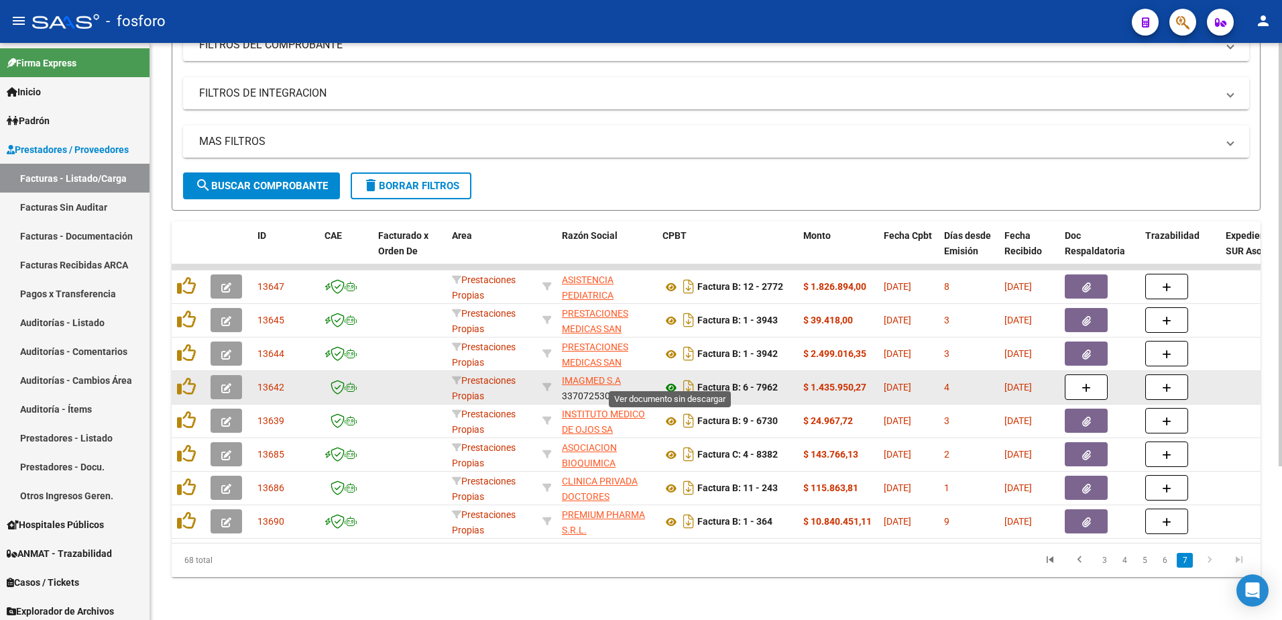
click at [672, 380] on icon at bounding box center [671, 388] width 17 height 16
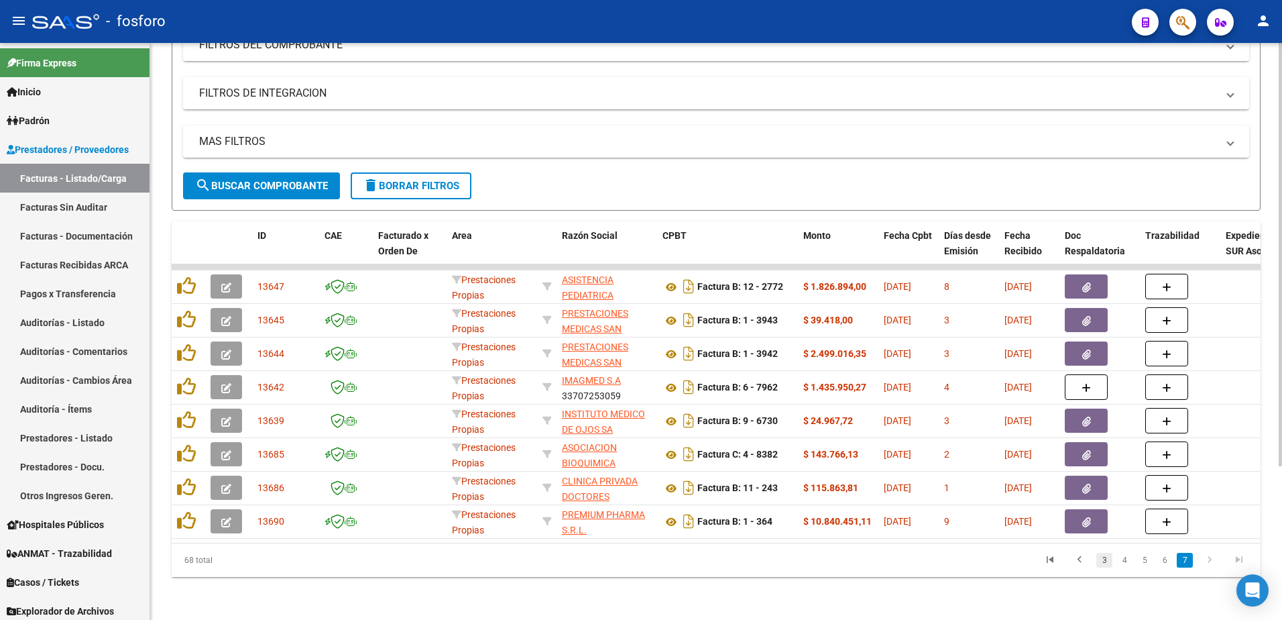
click at [1104, 561] on link "3" at bounding box center [1104, 560] width 16 height 15
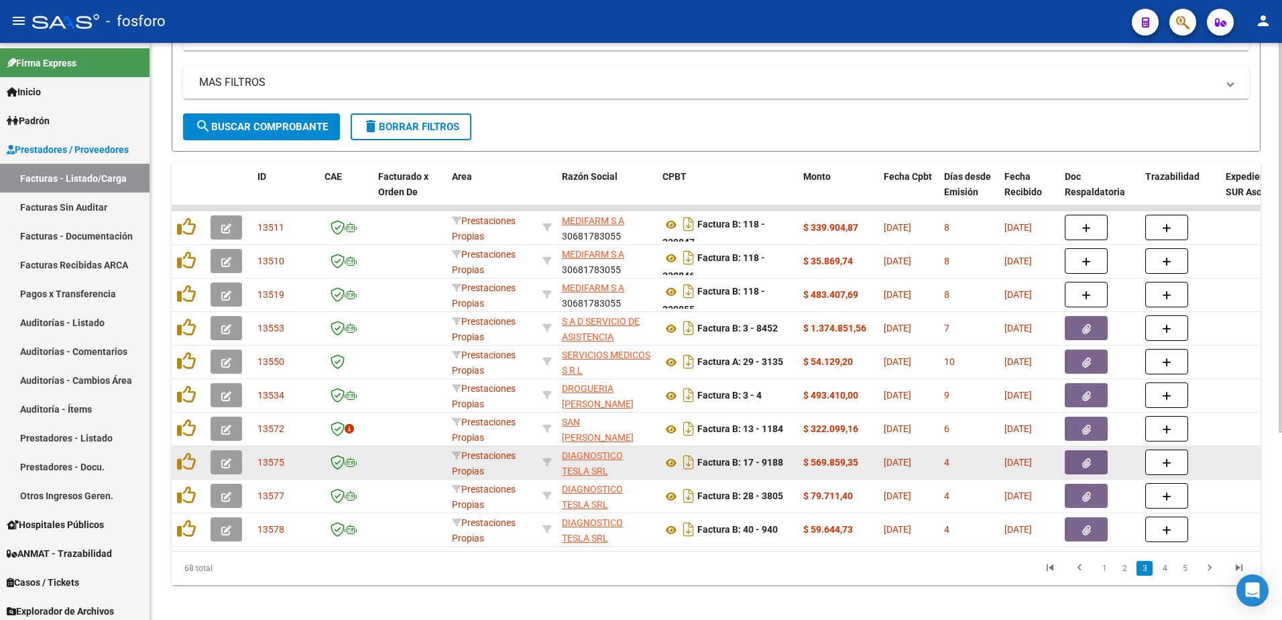
scroll to position [276, 0]
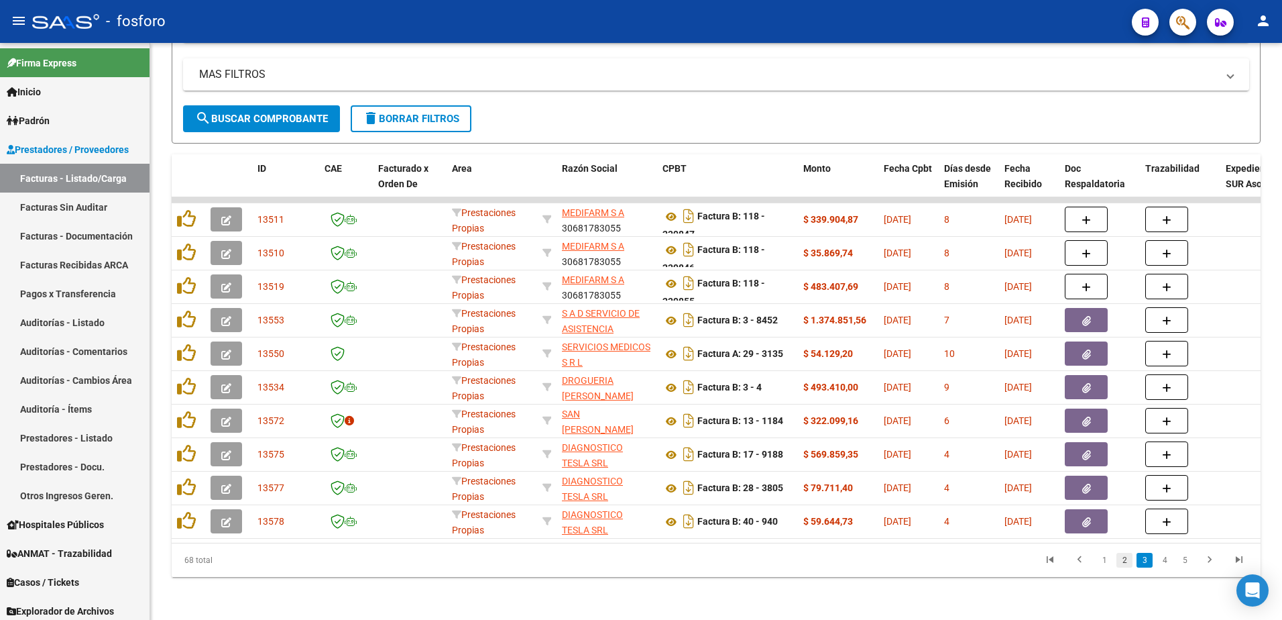
click at [1127, 565] on link "2" at bounding box center [1124, 560] width 16 height 15
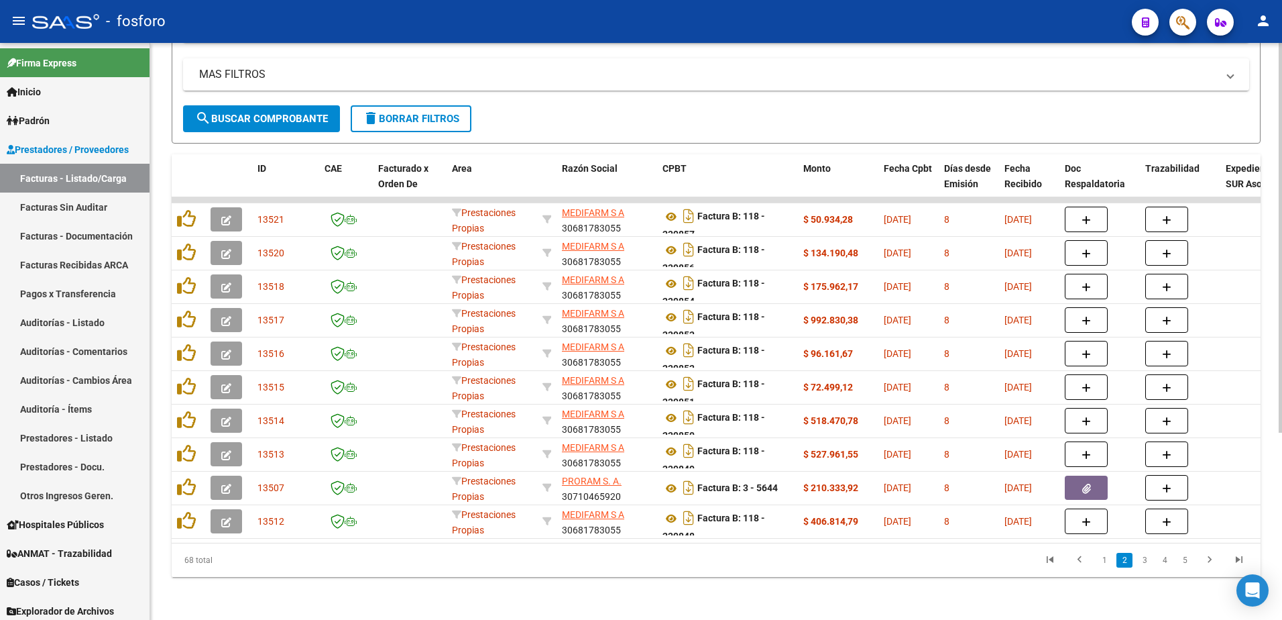
scroll to position [142, 0]
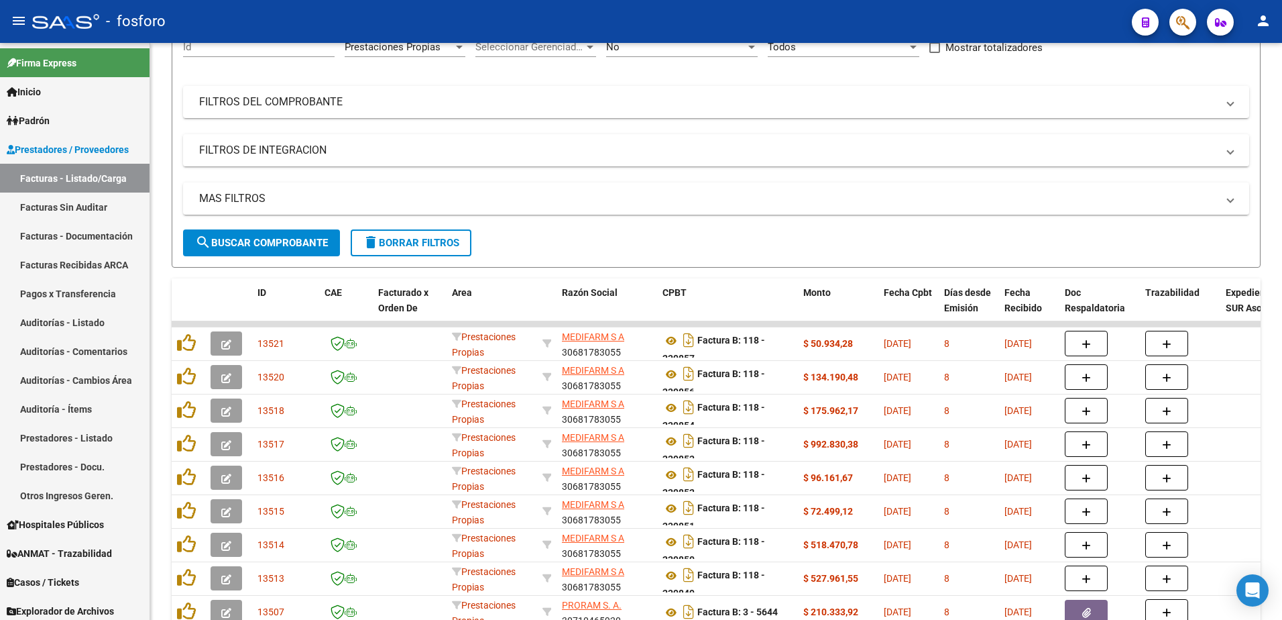
click at [1178, 6] on mat-toolbar "menu - fosforo person" at bounding box center [641, 21] width 1282 height 43
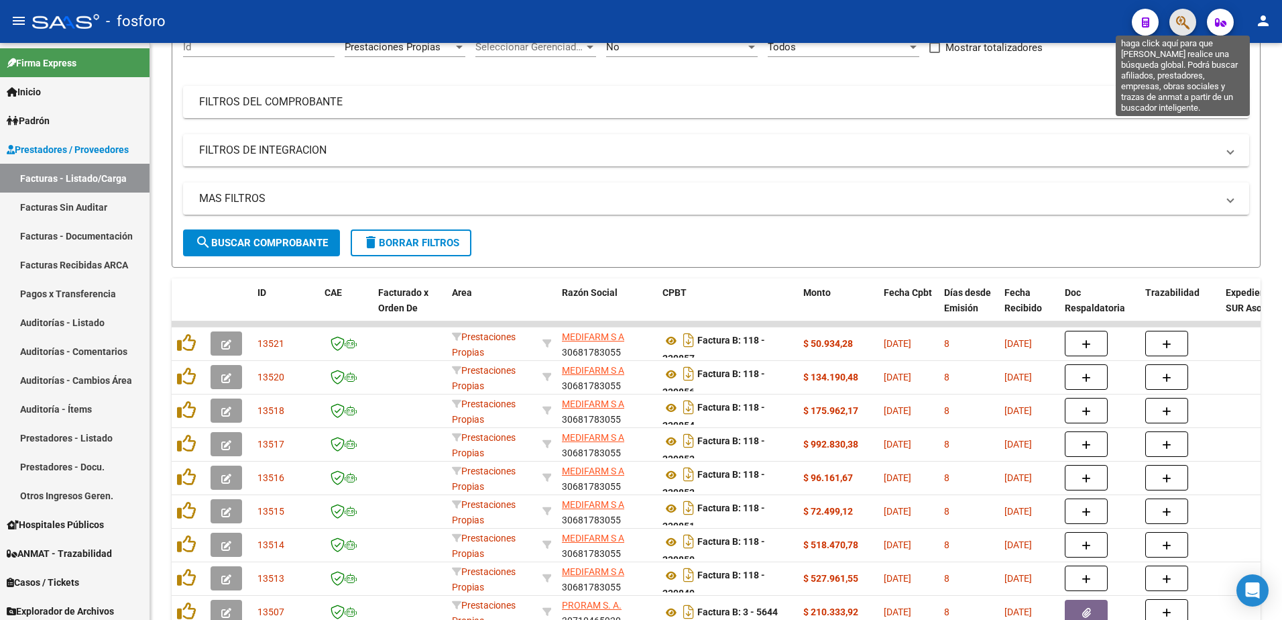
click at [1179, 23] on icon "button" at bounding box center [1182, 22] width 13 height 15
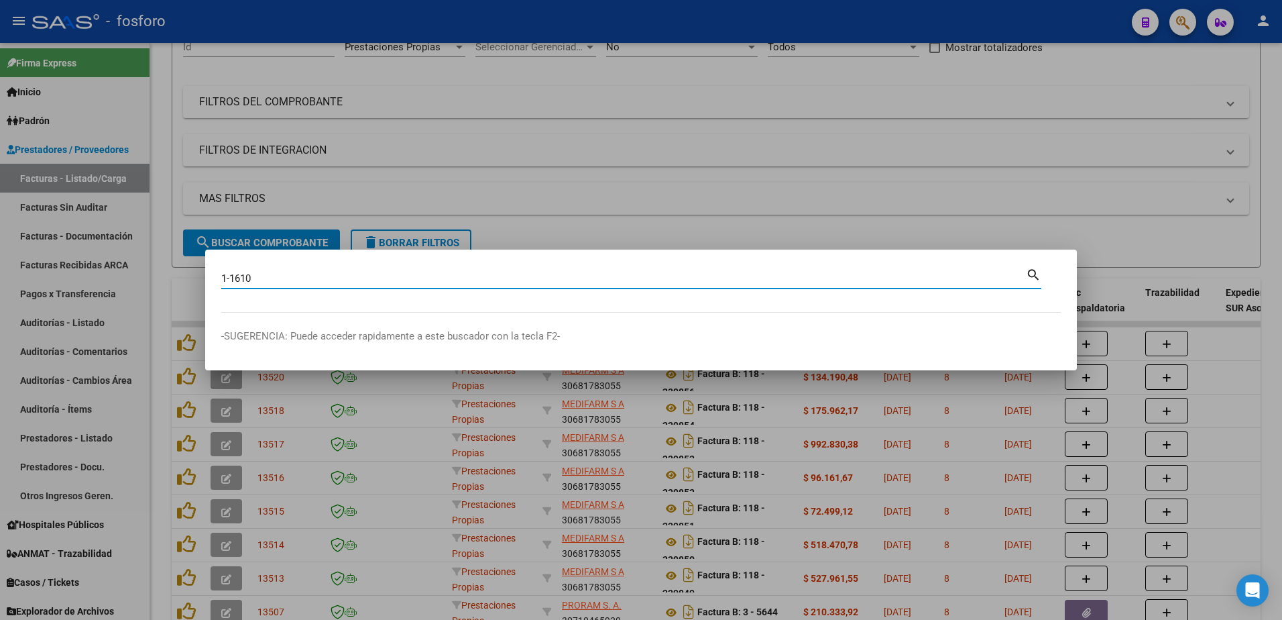
type input "1-1610"
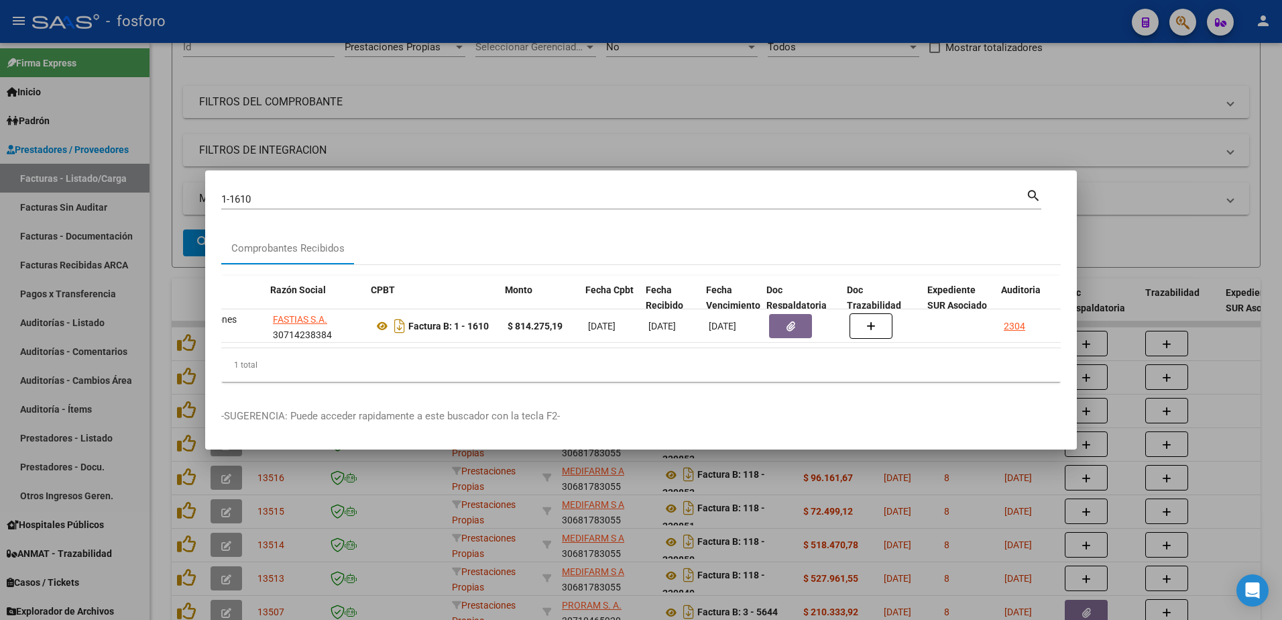
scroll to position [0, 277]
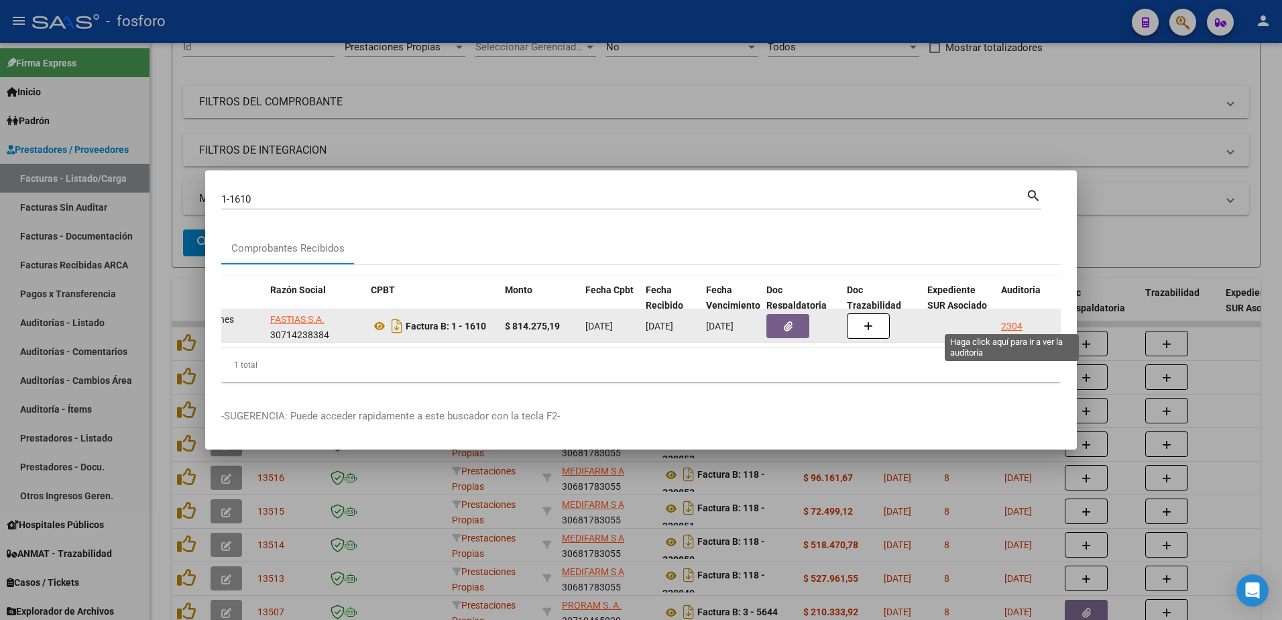
click at [1013, 320] on div "2304" at bounding box center [1011, 326] width 21 height 15
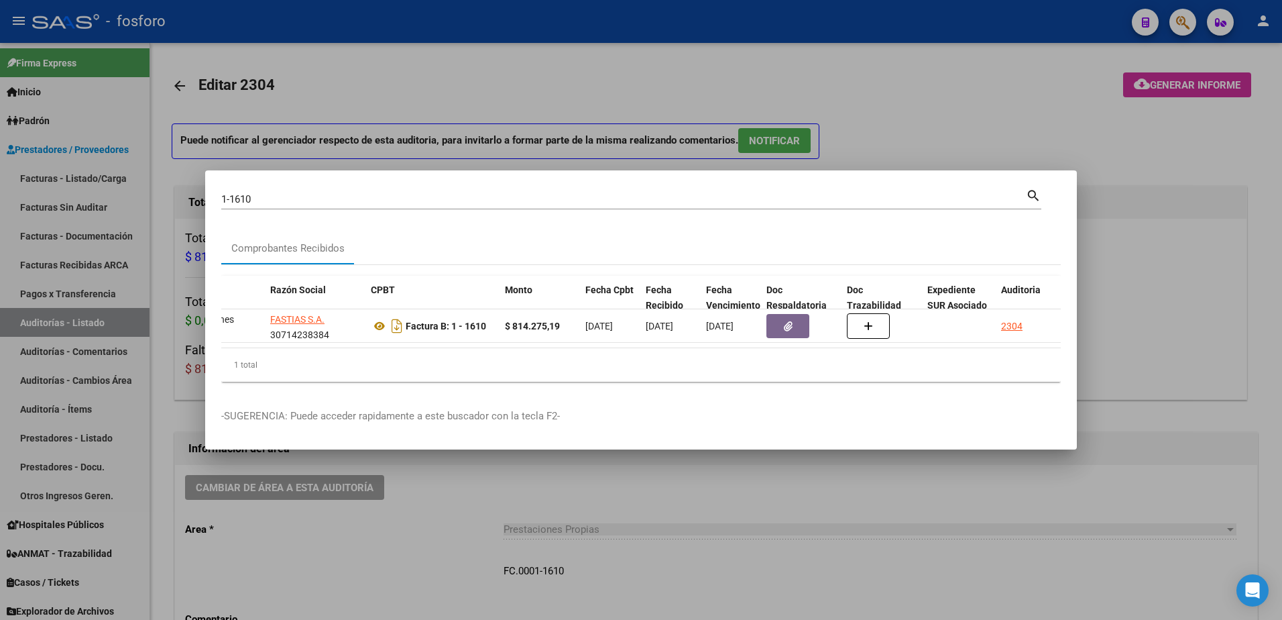
click at [658, 162] on div at bounding box center [641, 310] width 1282 height 620
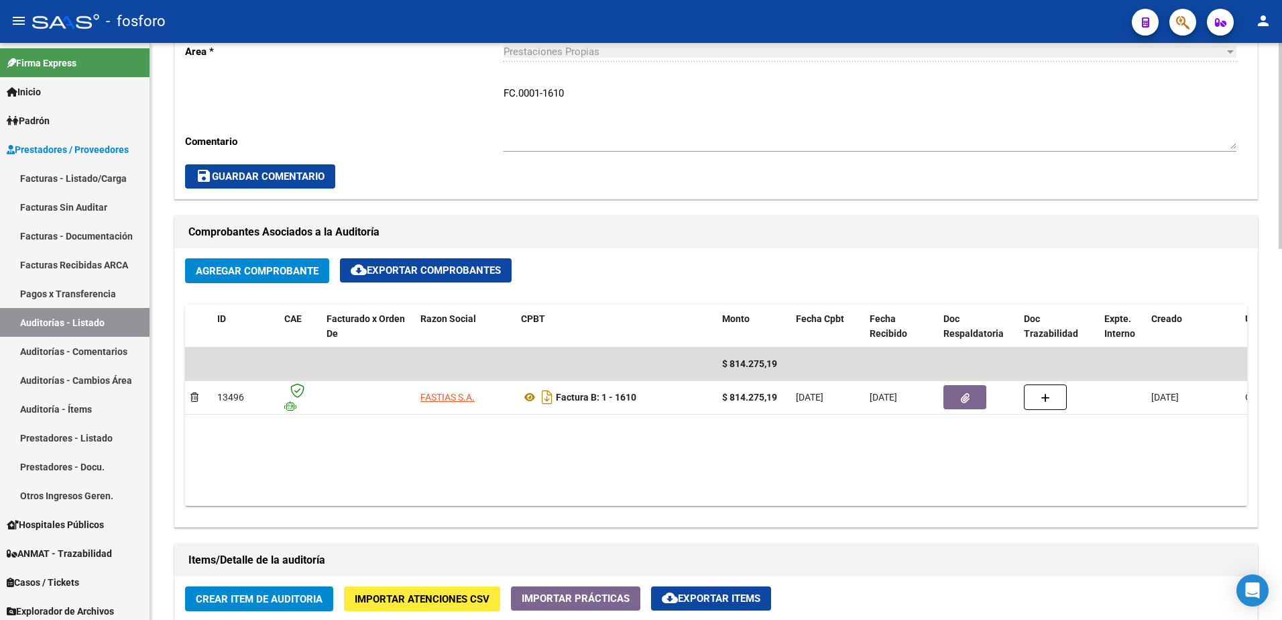
scroll to position [671, 0]
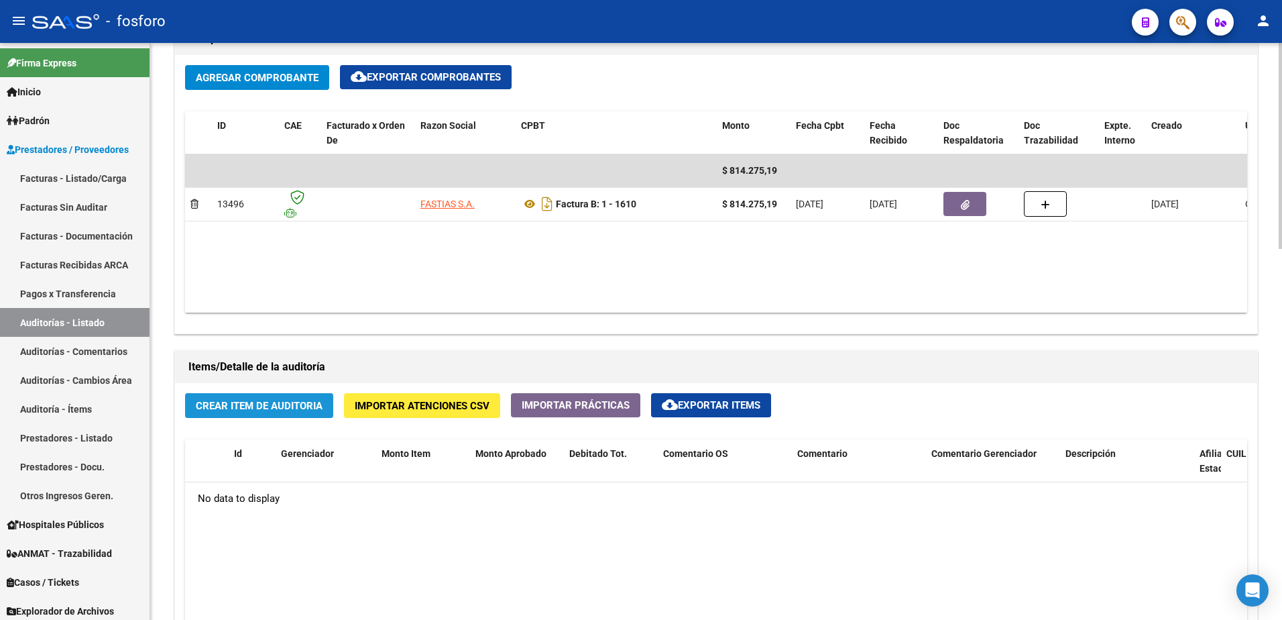
click at [260, 412] on button "Crear Item de Auditoria" at bounding box center [259, 405] width 148 height 25
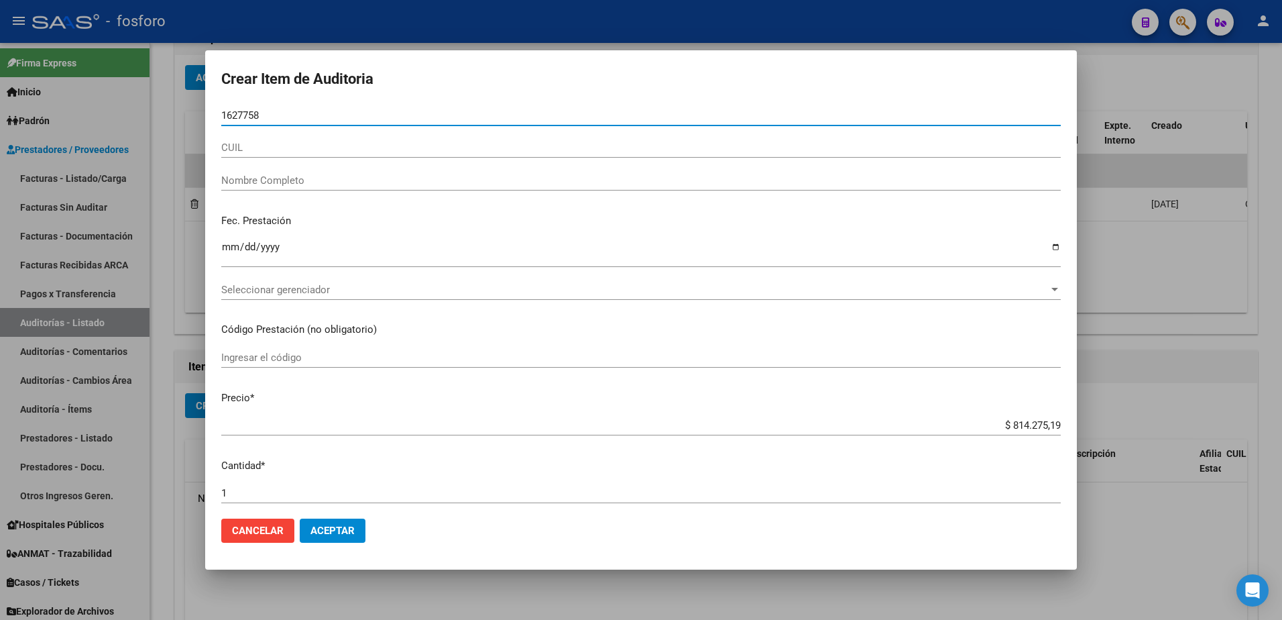
type input "16277582"
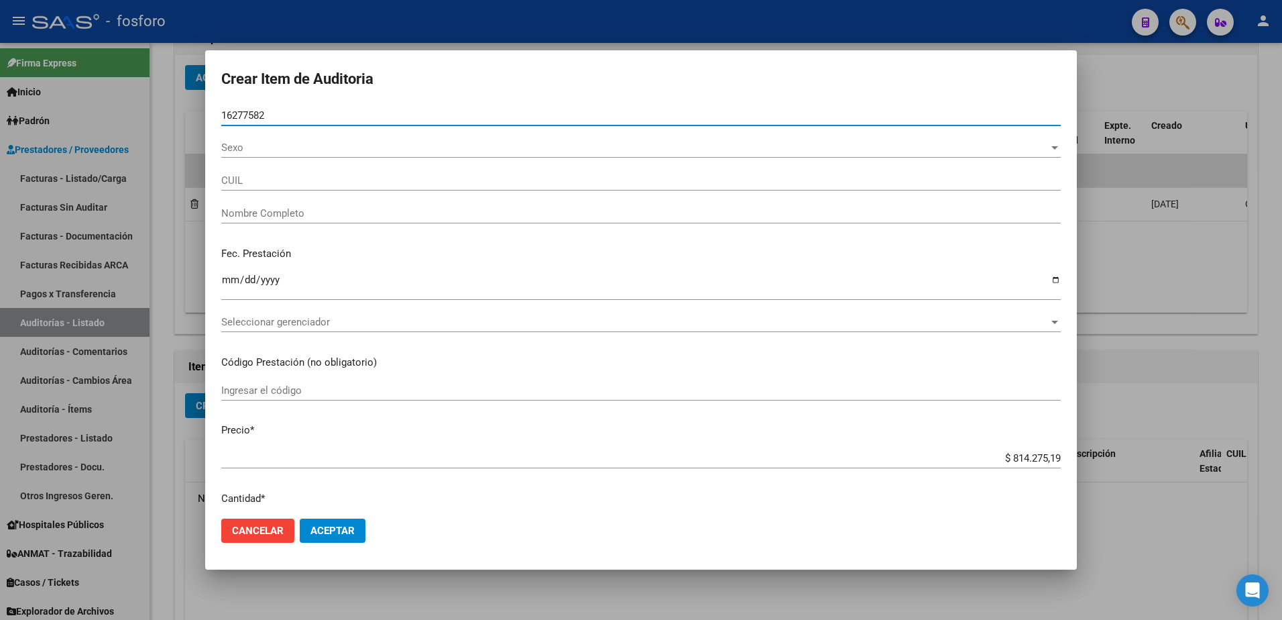
type input "20162775821"
type input "[PERSON_NAME] -"
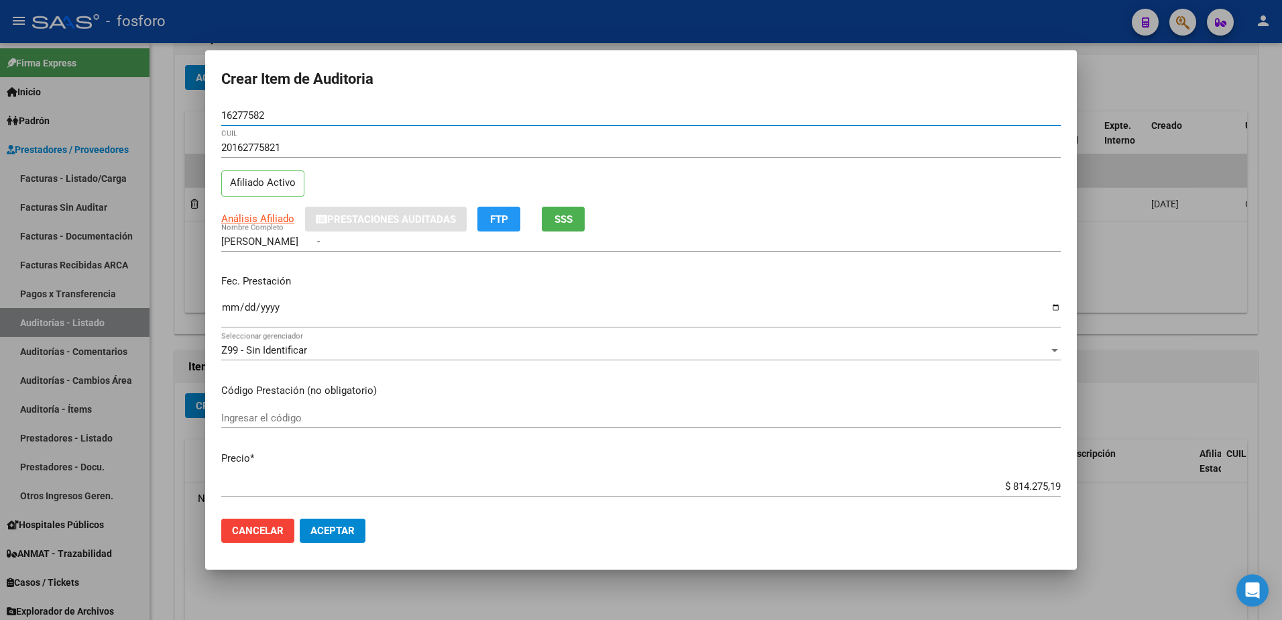
type input "16277582"
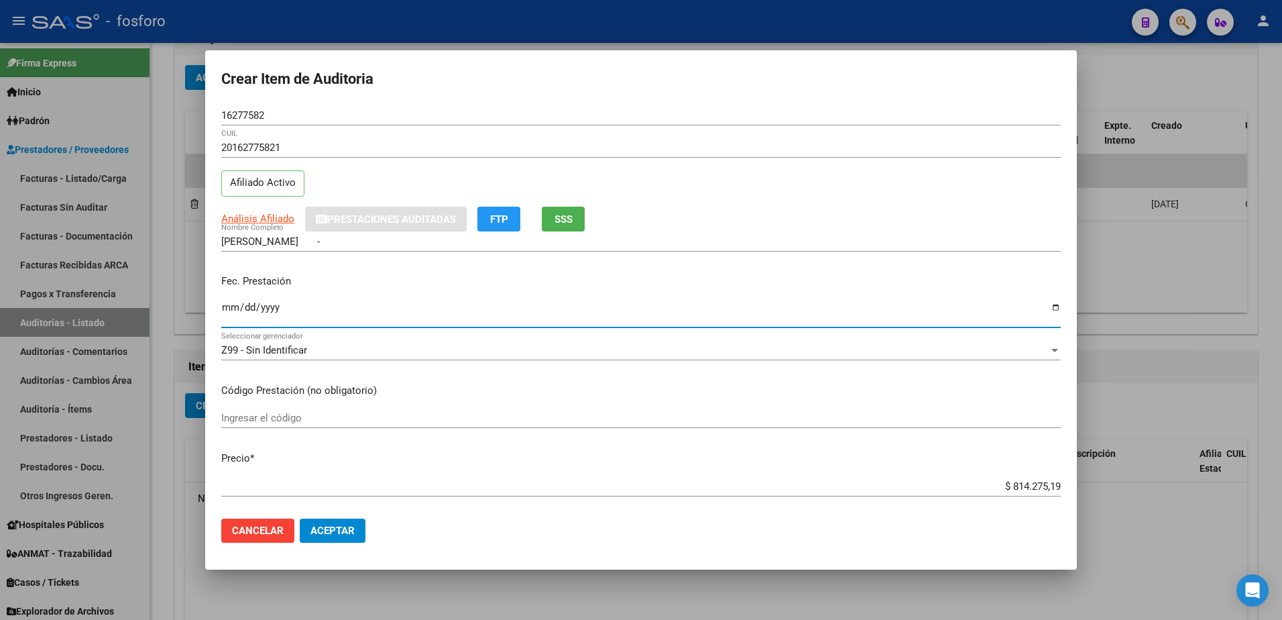
click at [225, 312] on input "Ingresar la fecha" at bounding box center [641, 312] width 840 height 21
type input "[DATE]"
click at [310, 410] on div "Ingresar el código" at bounding box center [641, 418] width 840 height 20
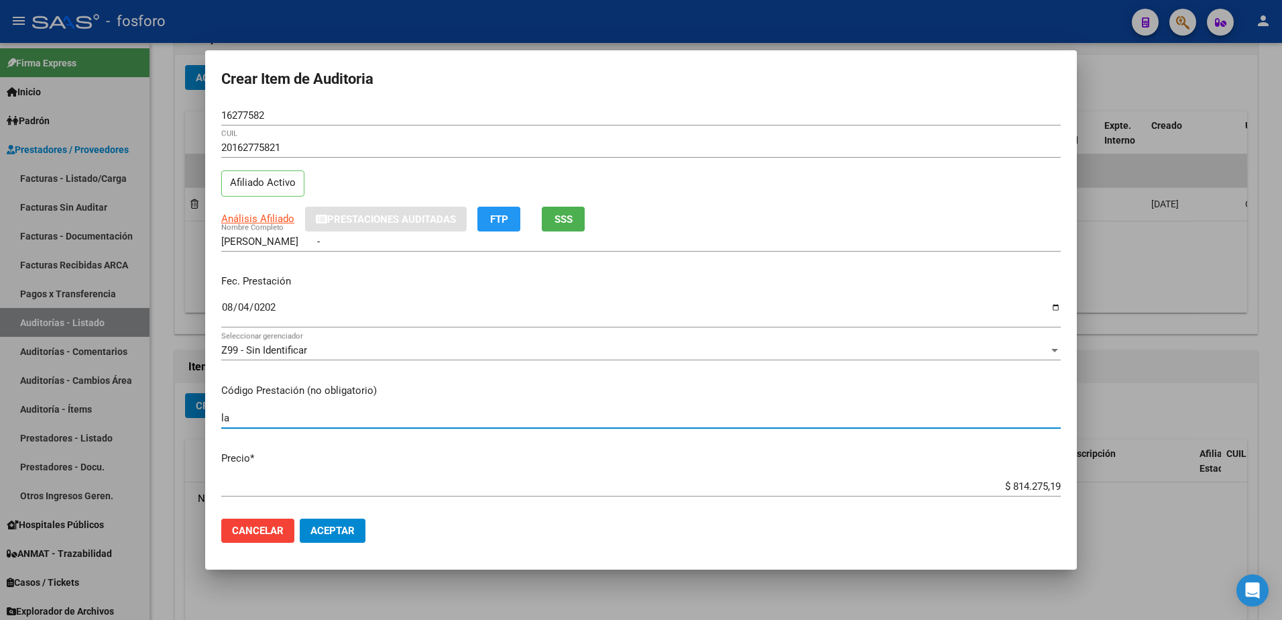
type input "l"
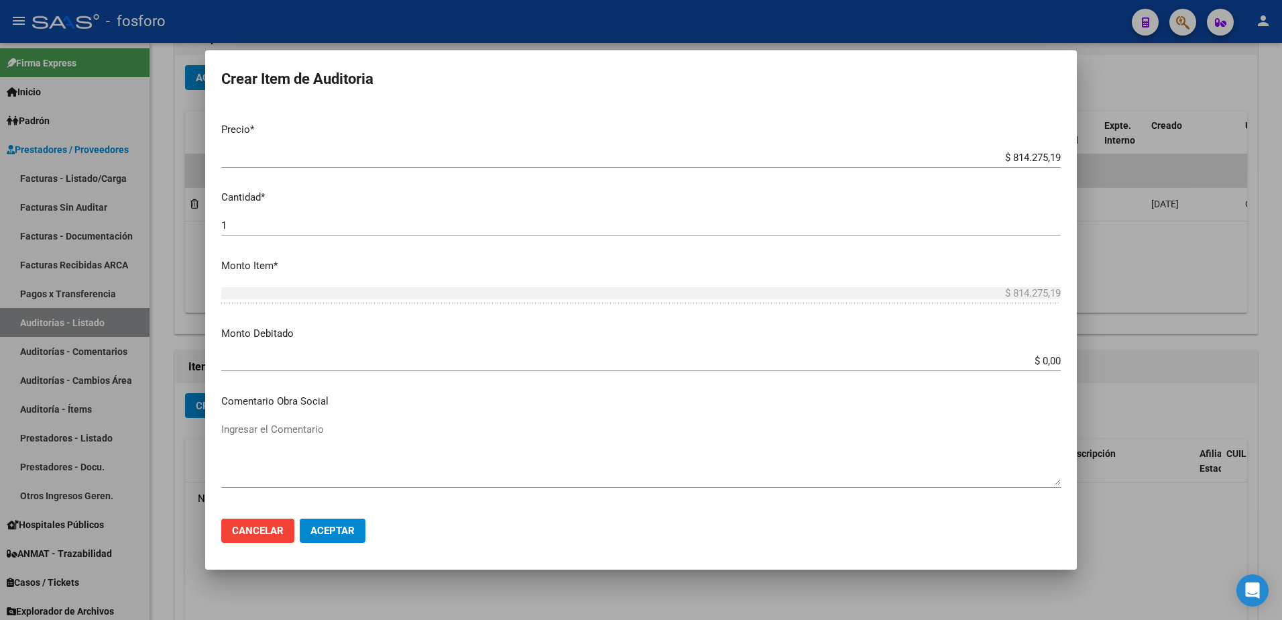
scroll to position [402, 0]
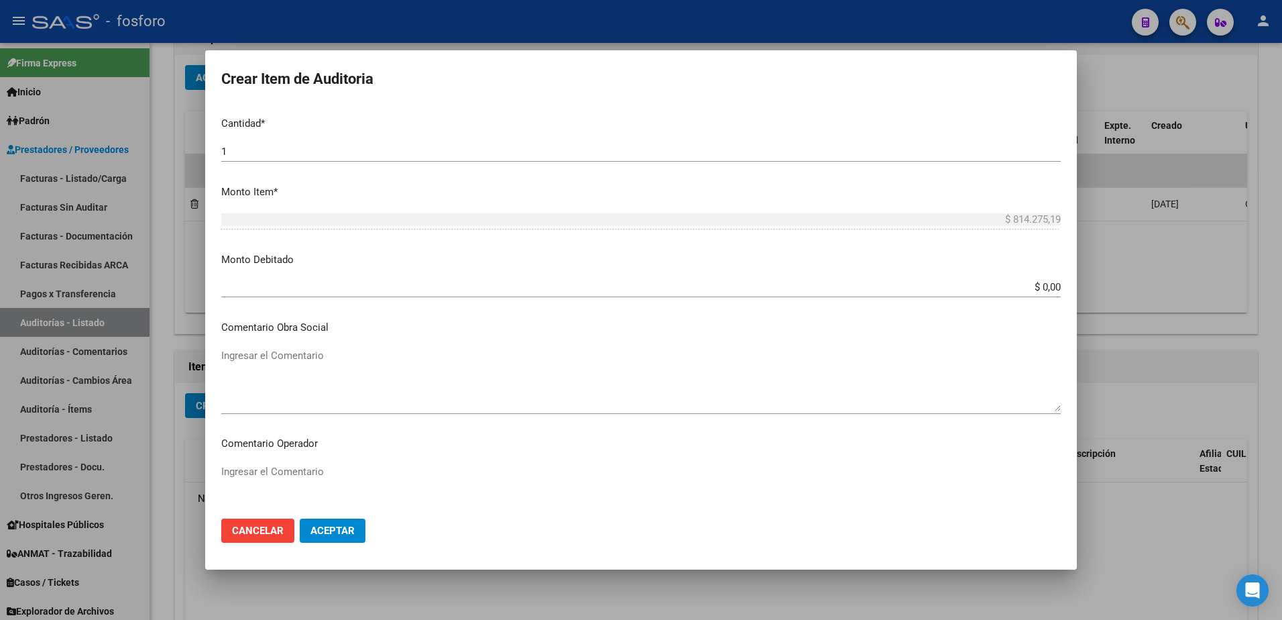
type input "LABORATORIO- DEMAS AFILIADOS Y CODIGOS EN DETALLE ADJUNTO"
click at [1050, 288] on input "$ 0,00" at bounding box center [641, 287] width 840 height 12
type input "$ 204.051,32"
click at [293, 347] on div "Ingresar el Comentario" at bounding box center [641, 379] width 840 height 68
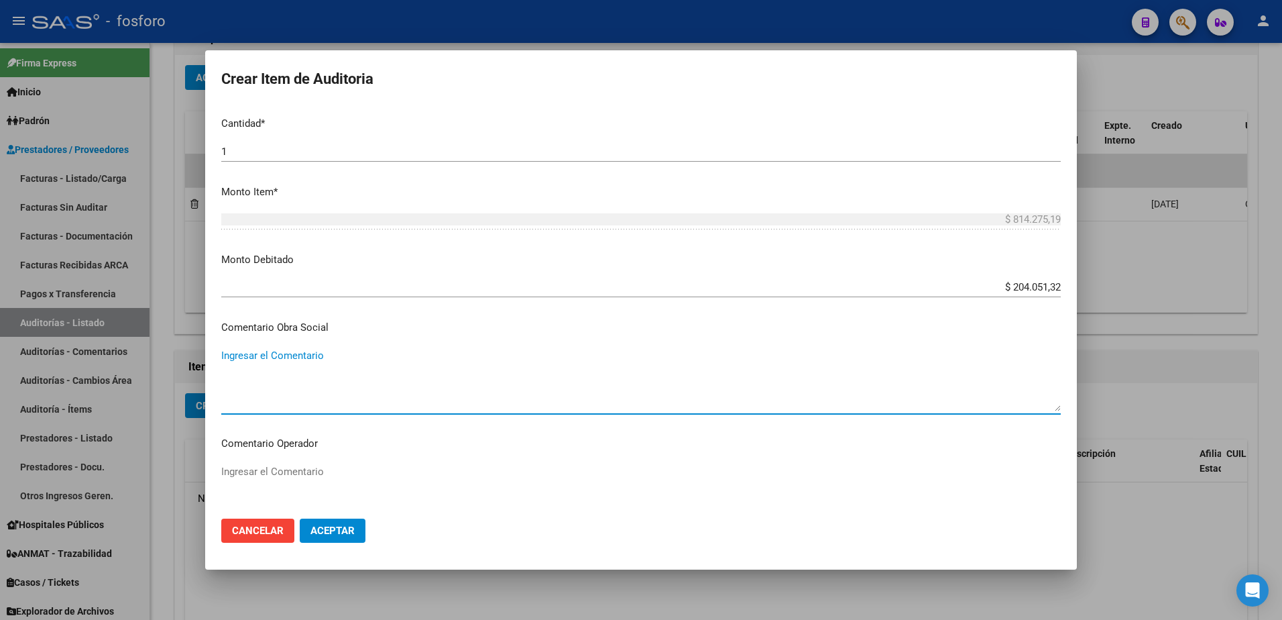
click at [286, 479] on textarea "Ingresar el Comentario" at bounding box center [641, 495] width 840 height 63
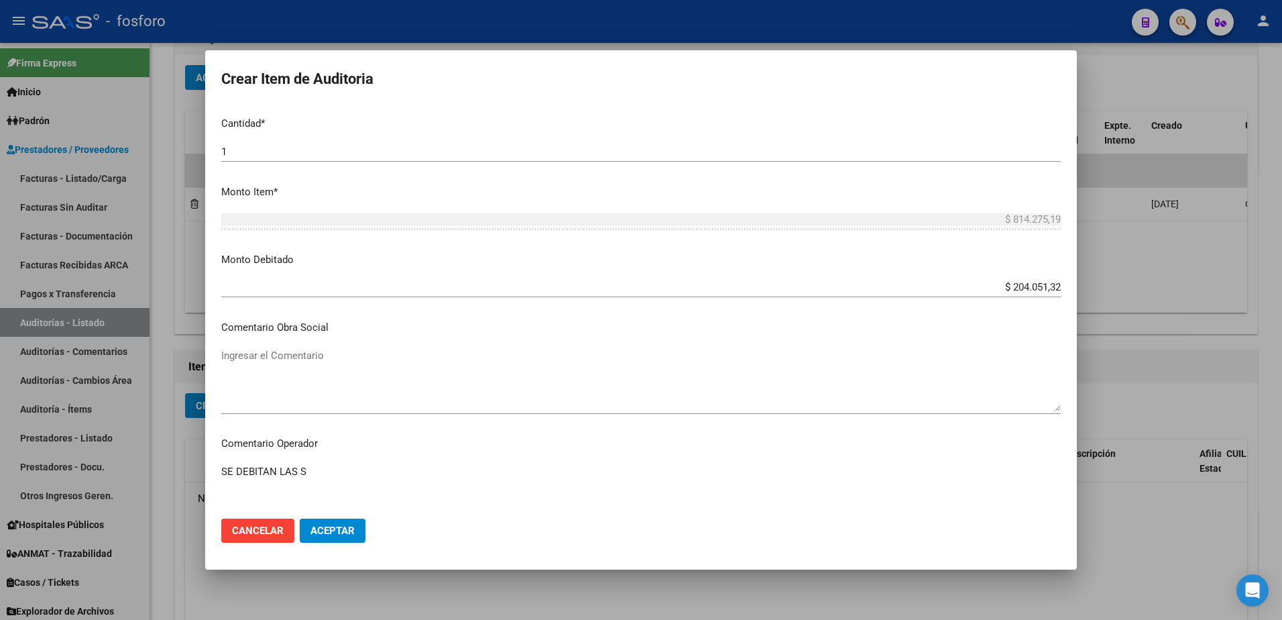
type textarea "SE DEBITAN LAS S"
click at [329, 529] on span "Aceptar" at bounding box center [332, 530] width 44 height 12
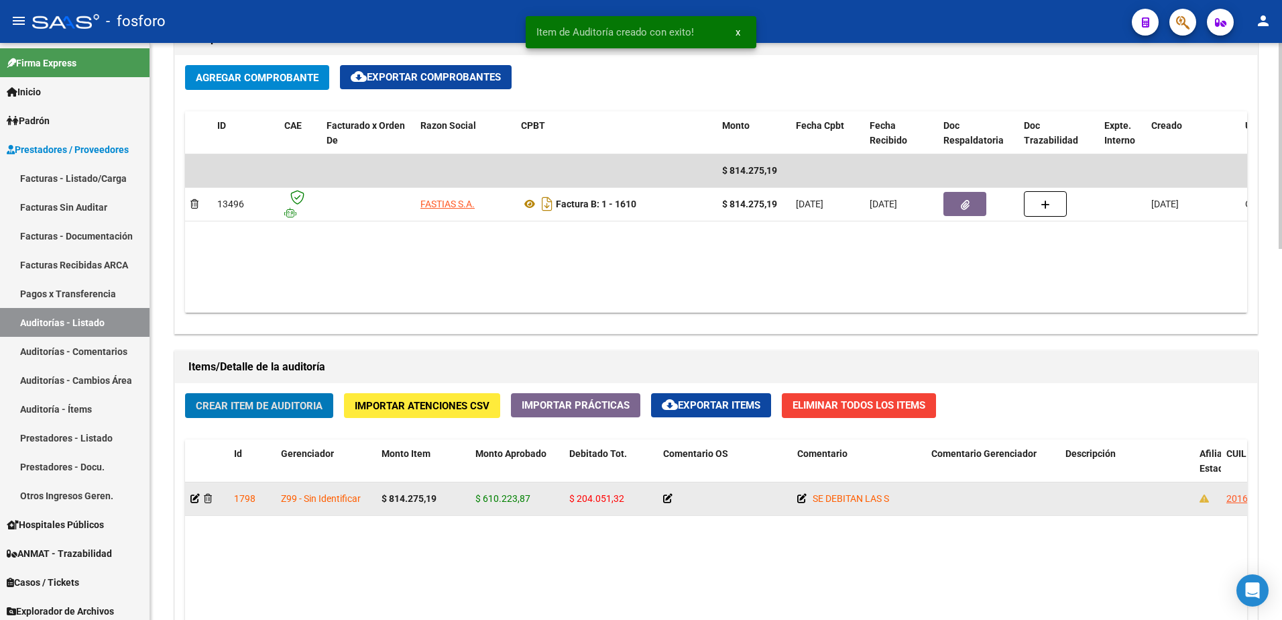
scroll to position [671, 0]
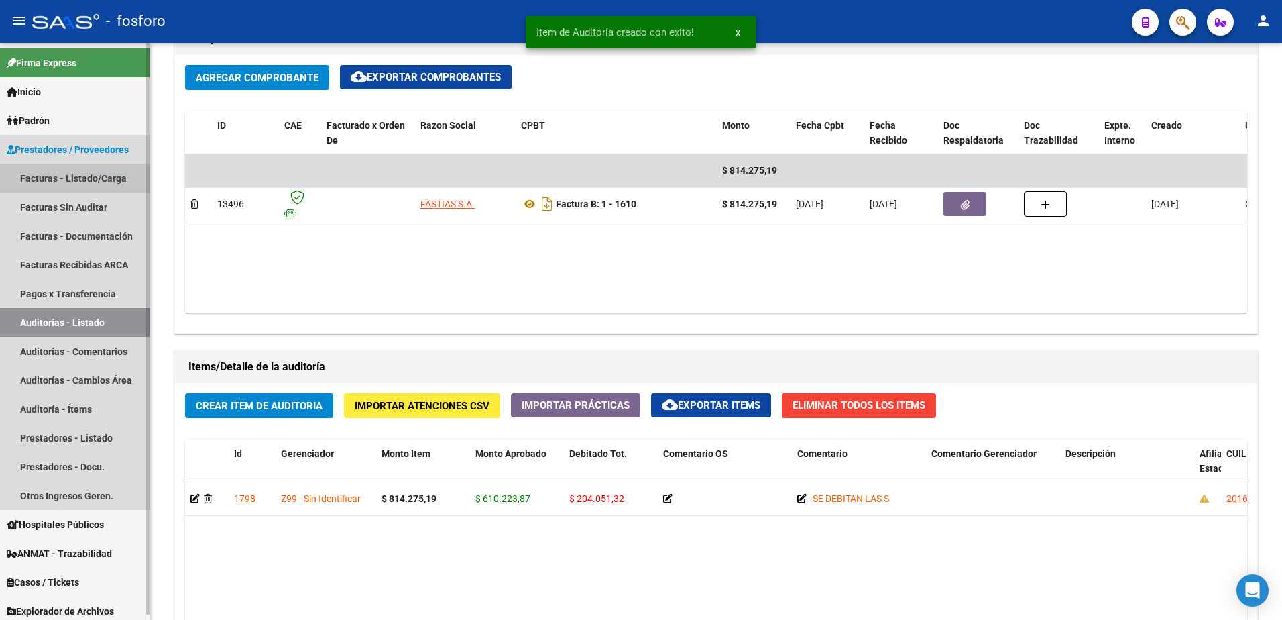
click at [95, 176] on link "Facturas - Listado/Carga" at bounding box center [75, 178] width 150 height 29
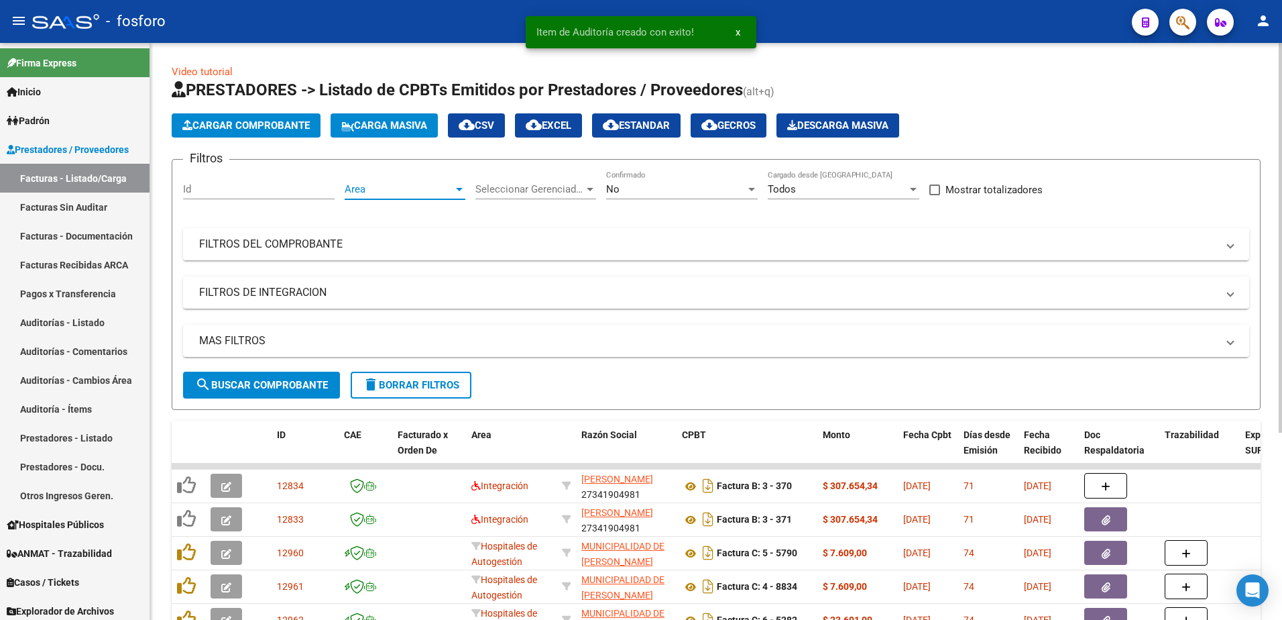
click at [459, 190] on div at bounding box center [459, 189] width 7 height 3
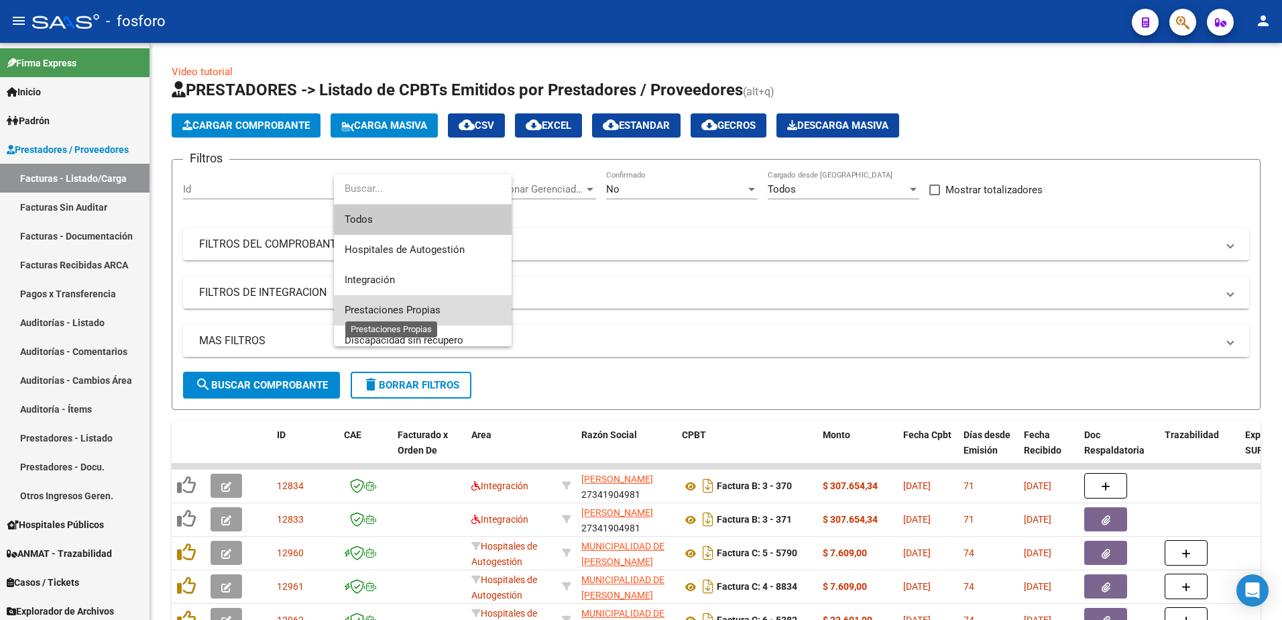
click at [439, 310] on span "Prestaciones Propias" at bounding box center [393, 310] width 96 height 12
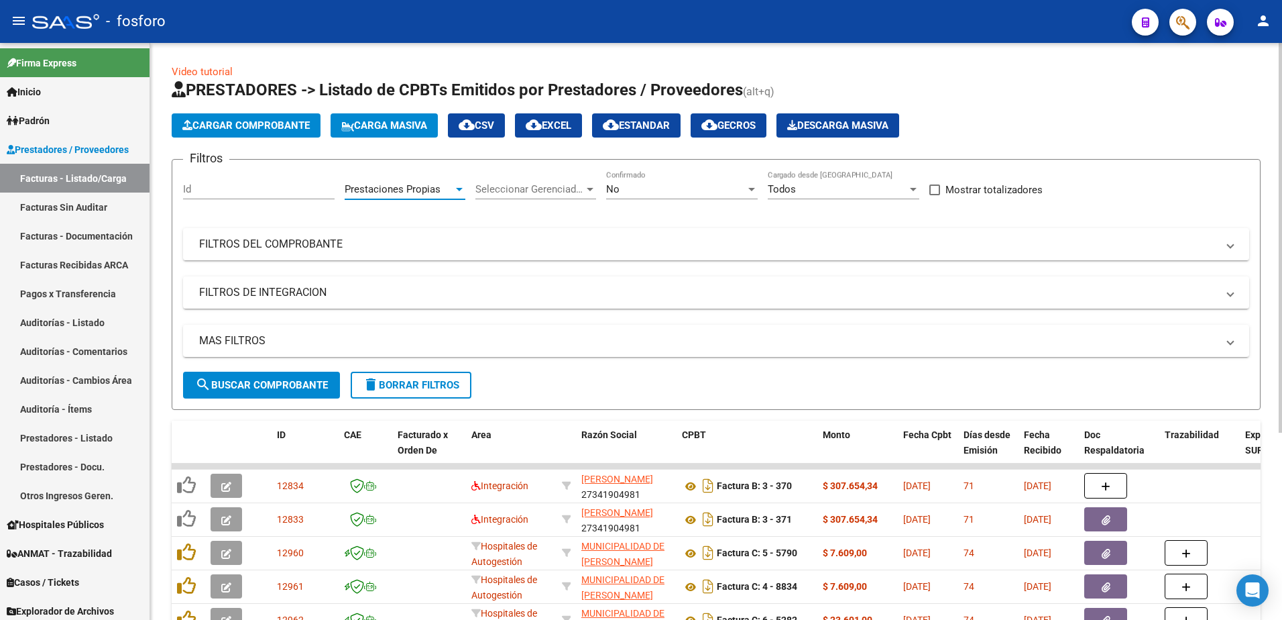
drag, startPoint x: 270, startPoint y: 383, endPoint x: 546, endPoint y: 380, distance: 276.3
click at [272, 384] on span "search Buscar Comprobante" at bounding box center [261, 385] width 133 height 12
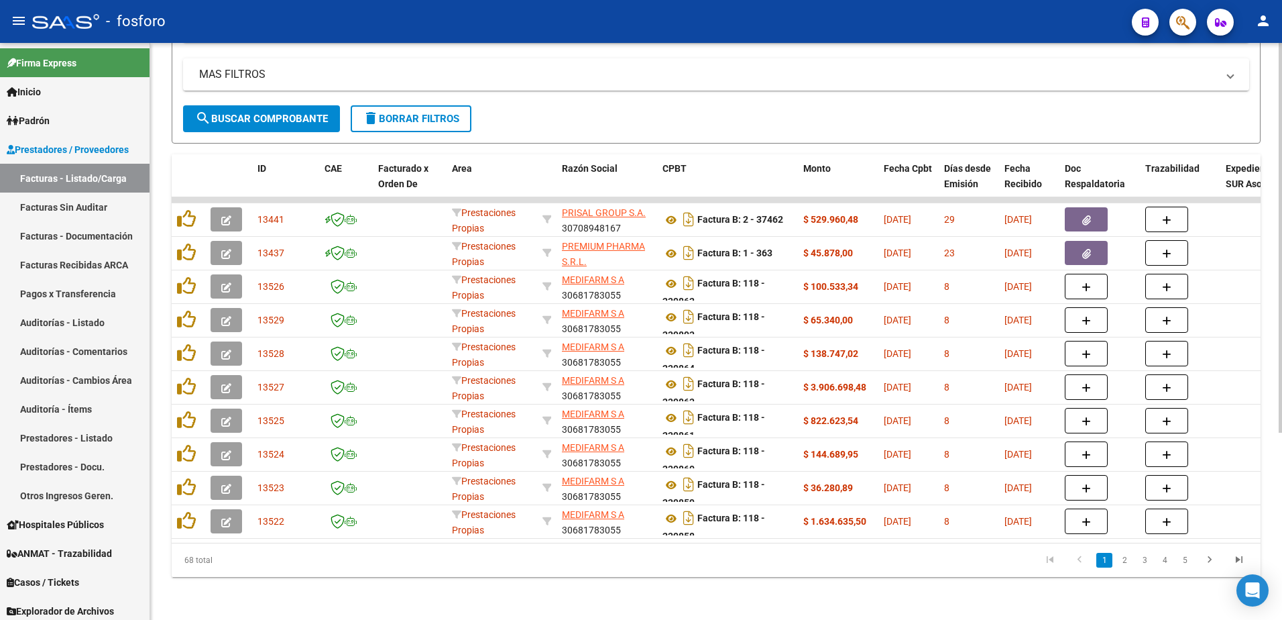
scroll to position [276, 0]
click at [1183, 562] on link "5" at bounding box center [1185, 560] width 16 height 15
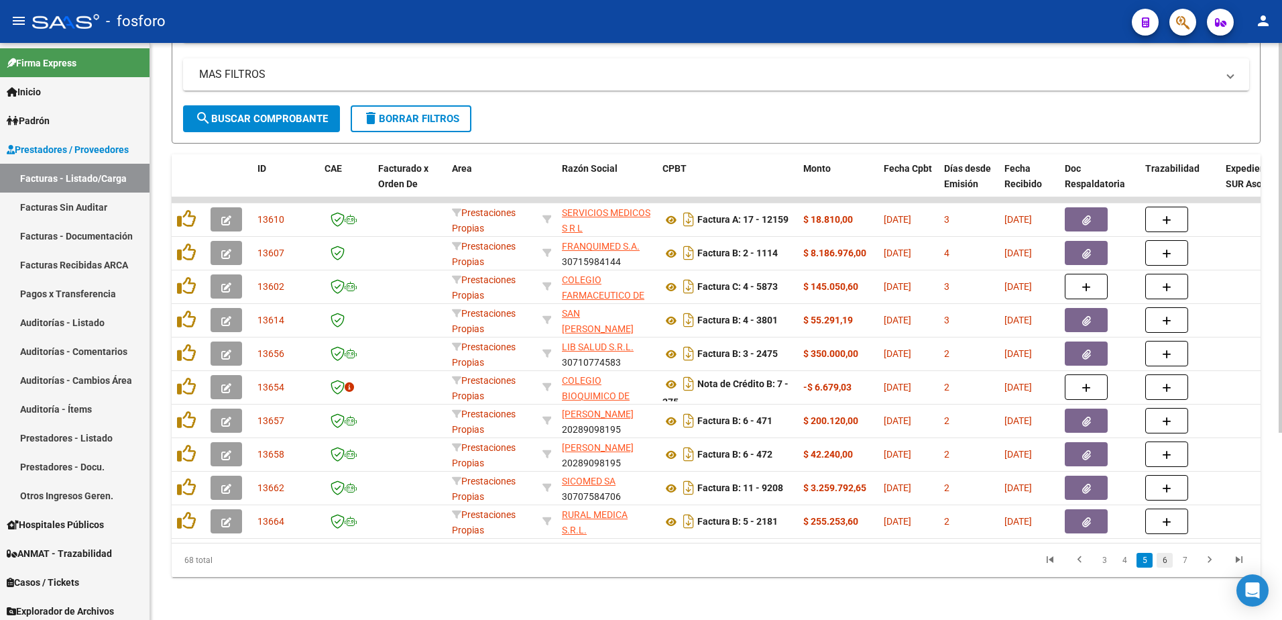
click at [1161, 559] on link "6" at bounding box center [1165, 560] width 16 height 15
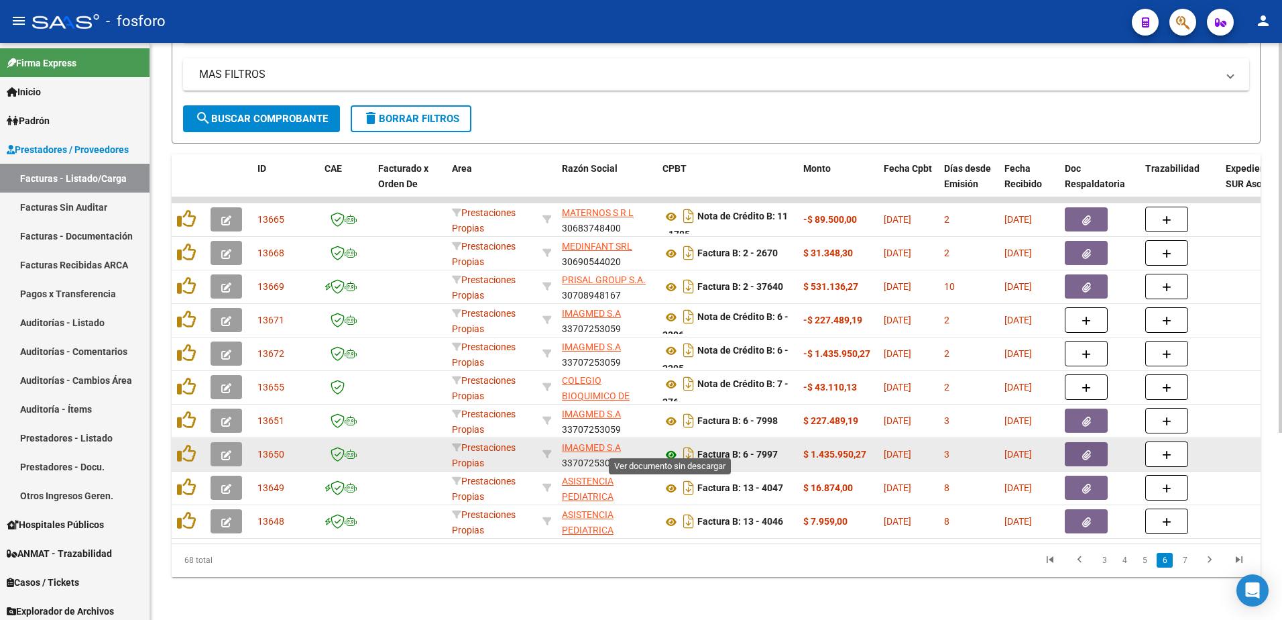
click at [669, 447] on icon at bounding box center [671, 455] width 17 height 16
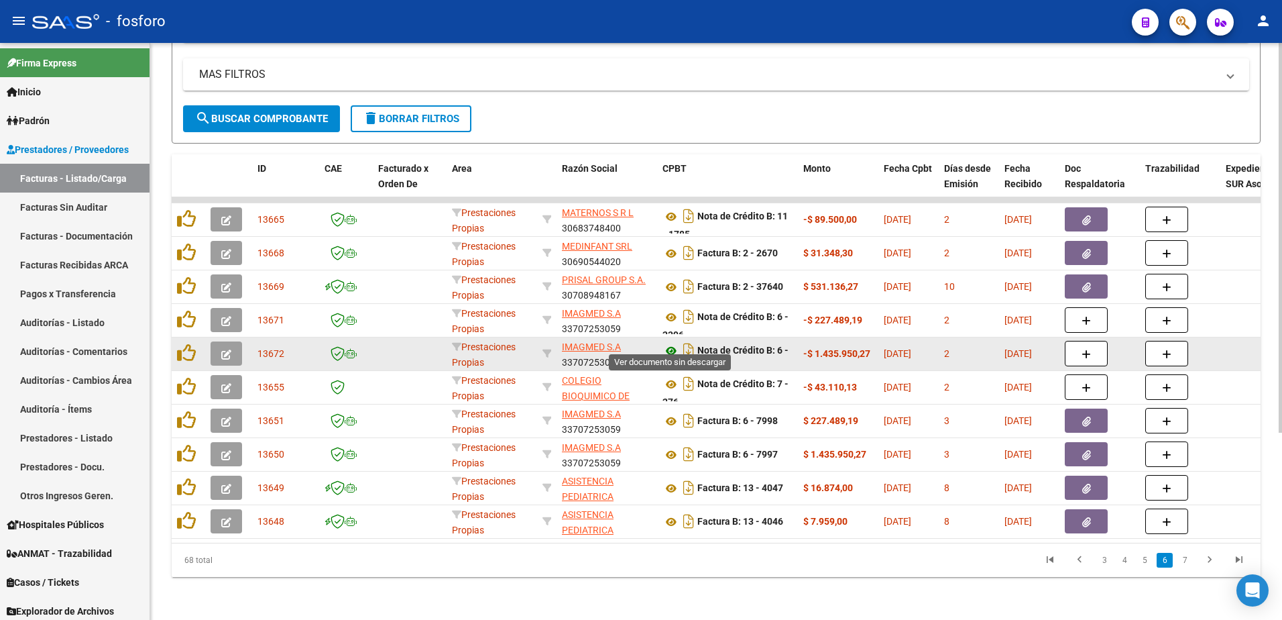
click at [669, 343] on icon at bounding box center [671, 351] width 17 height 16
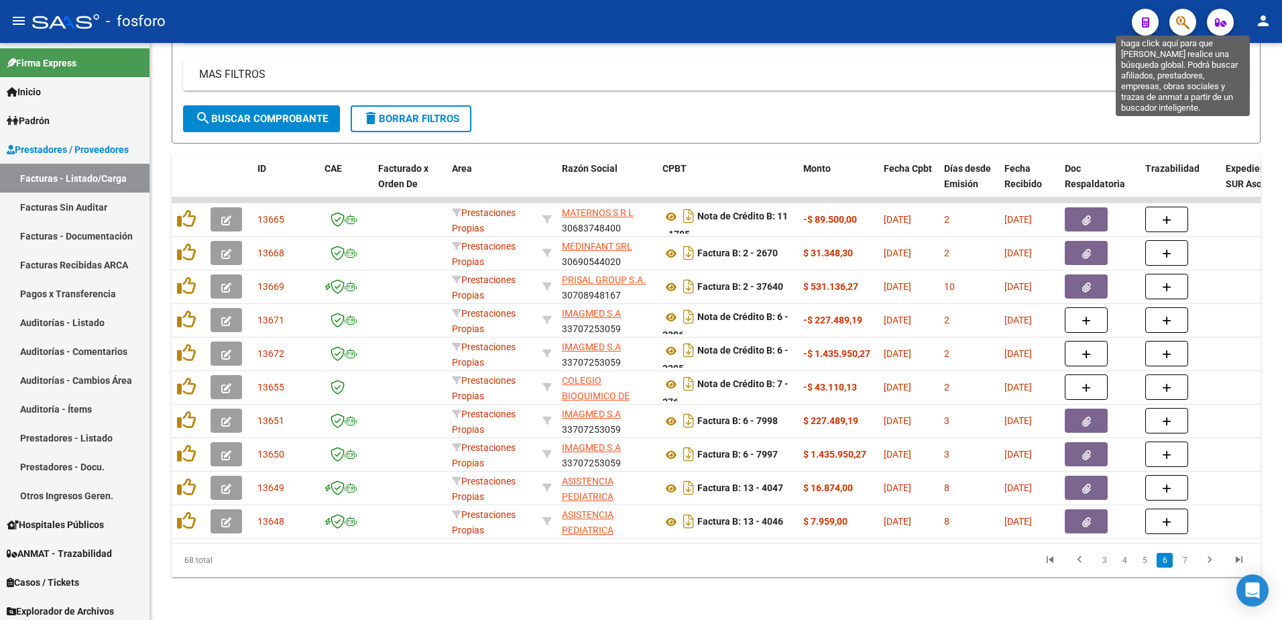
click at [1182, 25] on icon "button" at bounding box center [1182, 22] width 13 height 15
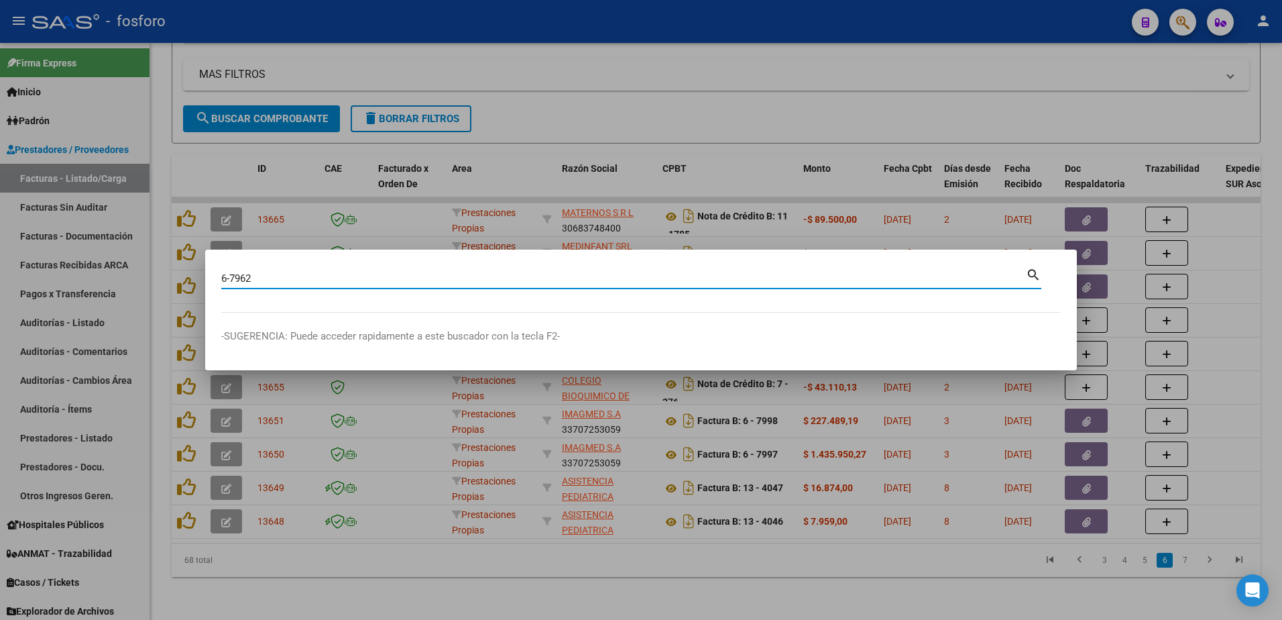
type input "6-7962"
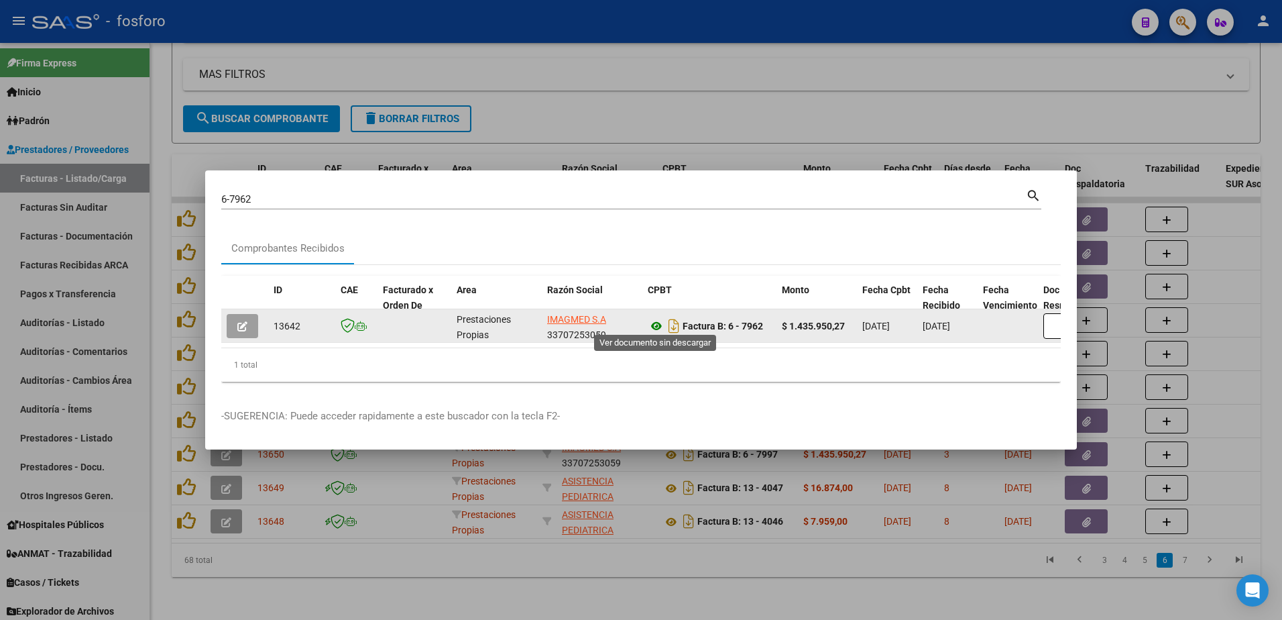
click at [654, 323] on icon at bounding box center [656, 326] width 17 height 16
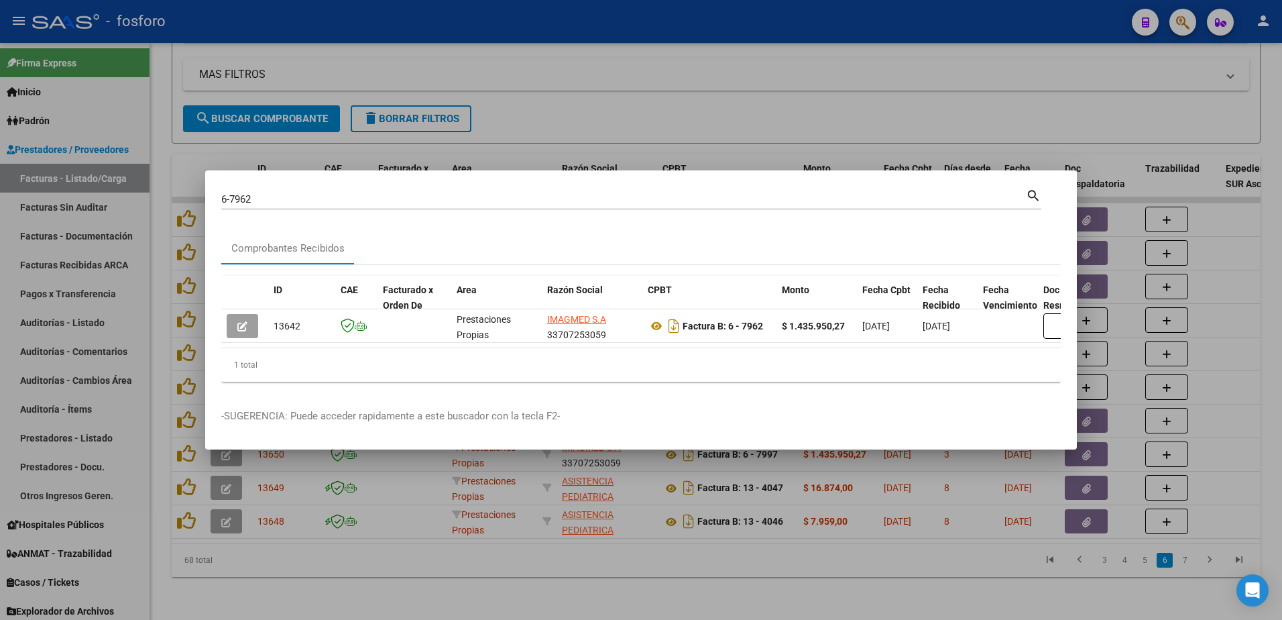
click at [1115, 130] on div at bounding box center [641, 310] width 1282 height 620
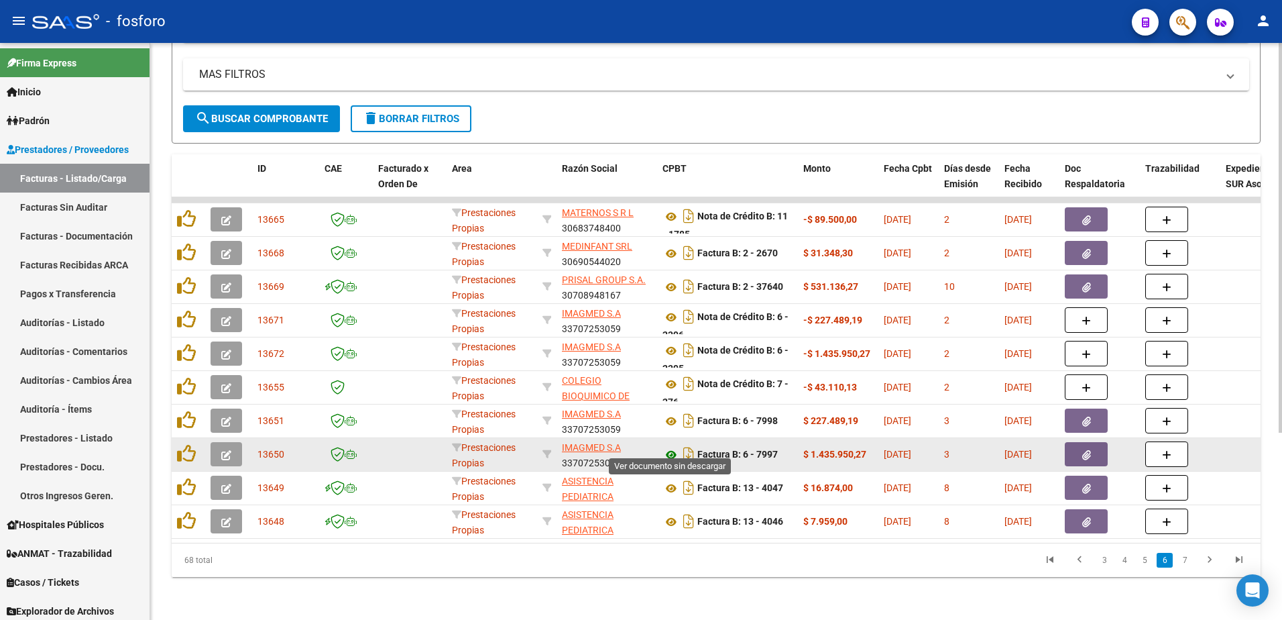
click at [671, 447] on icon at bounding box center [671, 455] width 17 height 16
click at [1090, 450] on icon "button" at bounding box center [1086, 455] width 9 height 10
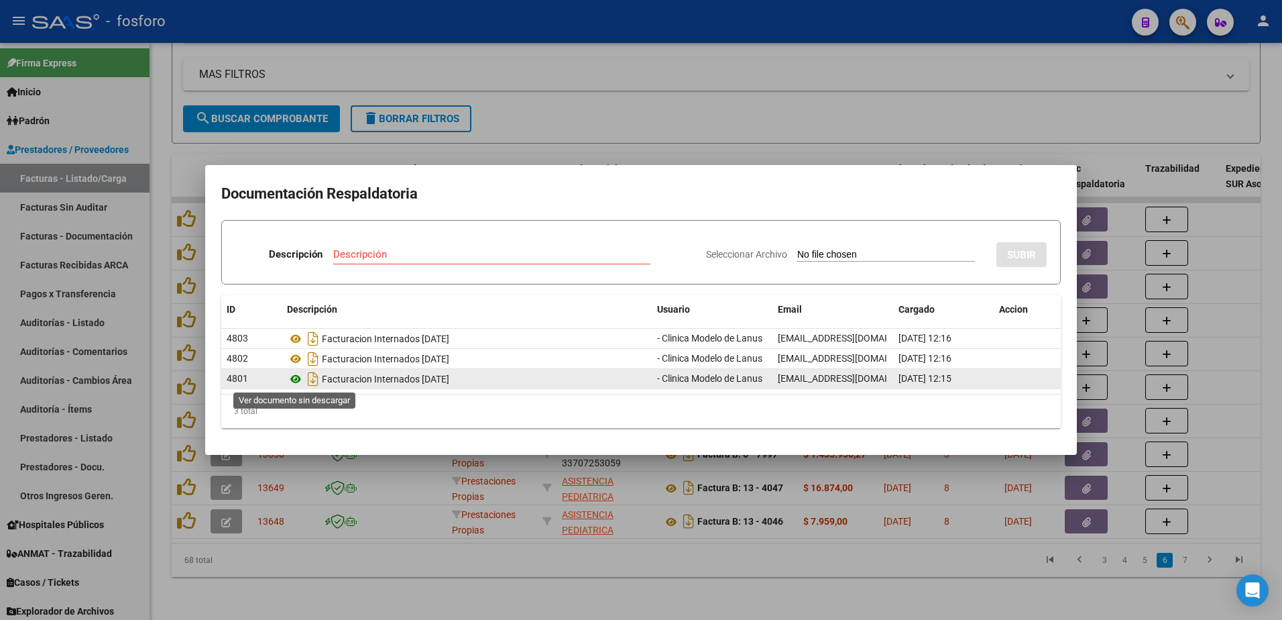
click at [292, 380] on icon at bounding box center [295, 379] width 17 height 16
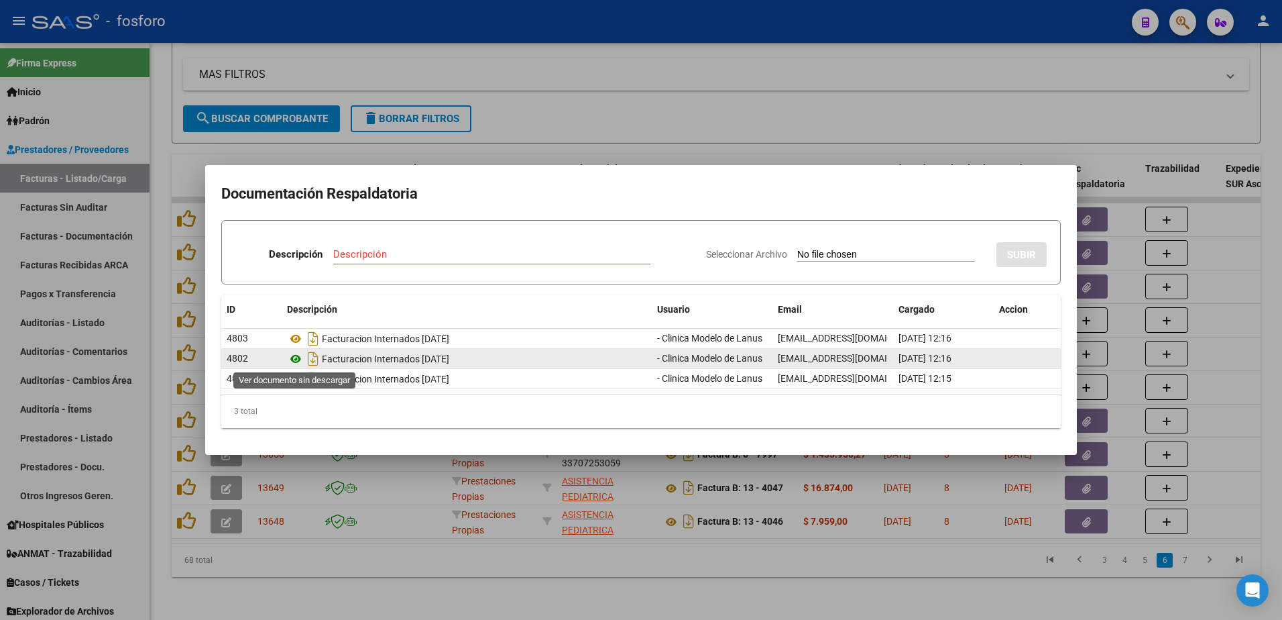
click at [295, 358] on icon at bounding box center [295, 359] width 17 height 16
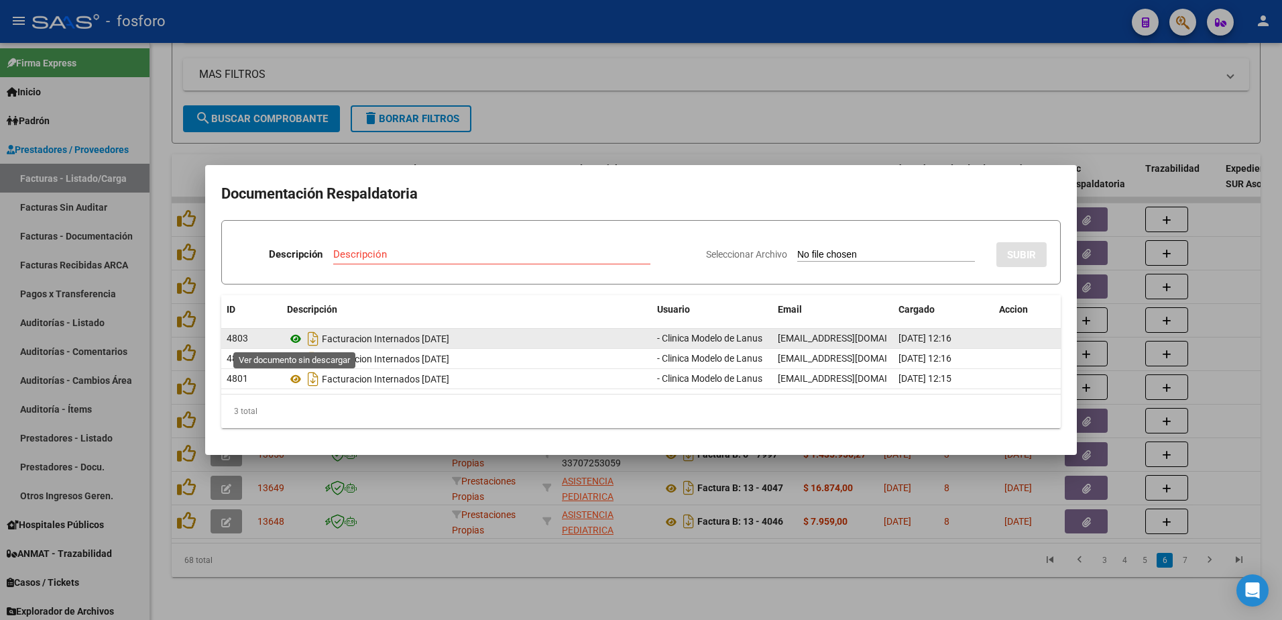
click at [295, 341] on icon at bounding box center [295, 339] width 17 height 16
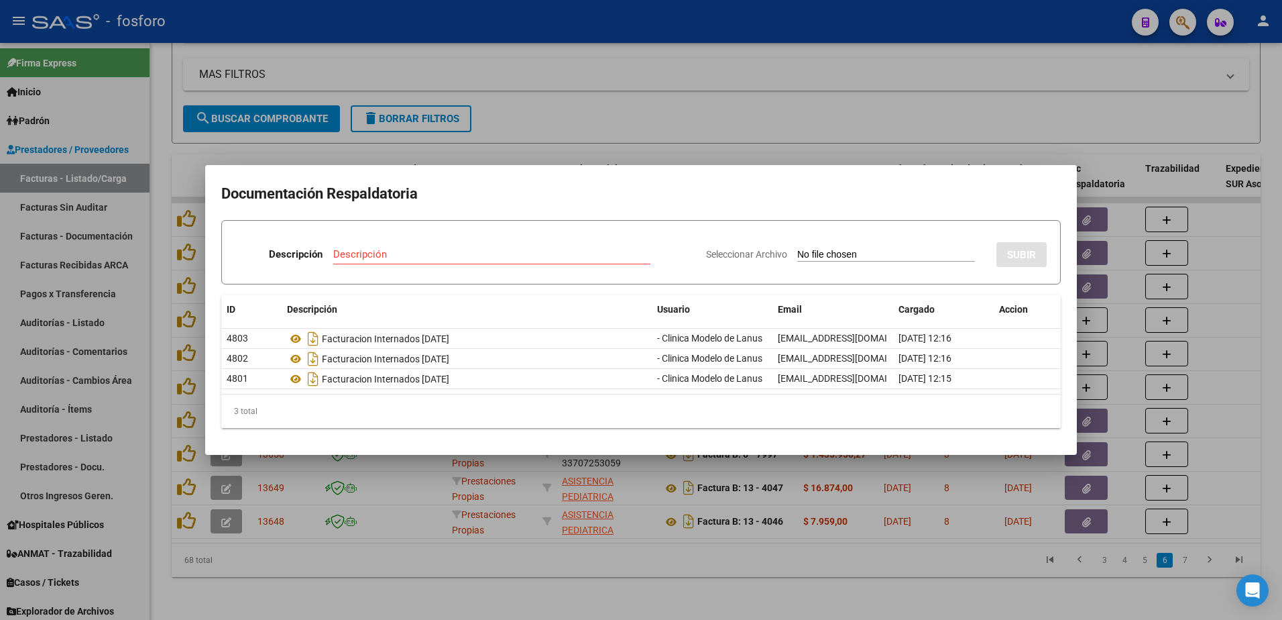
click at [500, 616] on div at bounding box center [641, 310] width 1282 height 620
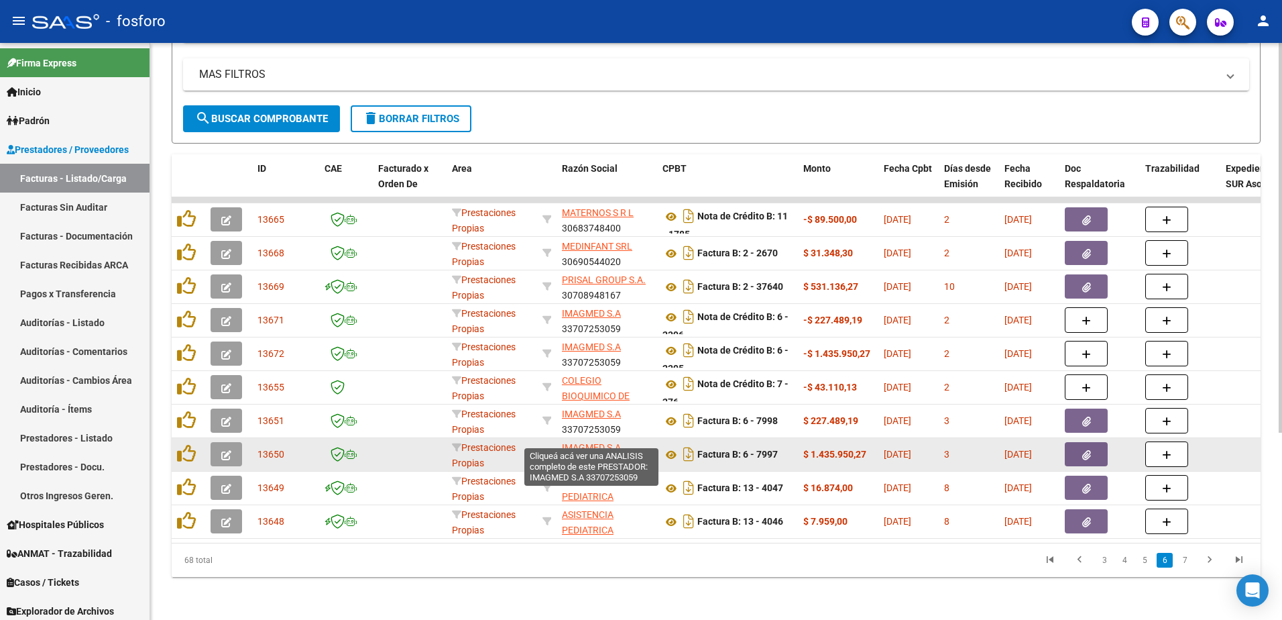
click at [578, 442] on span "IMAGMED S.A" at bounding box center [591, 447] width 59 height 11
type textarea "33707253059"
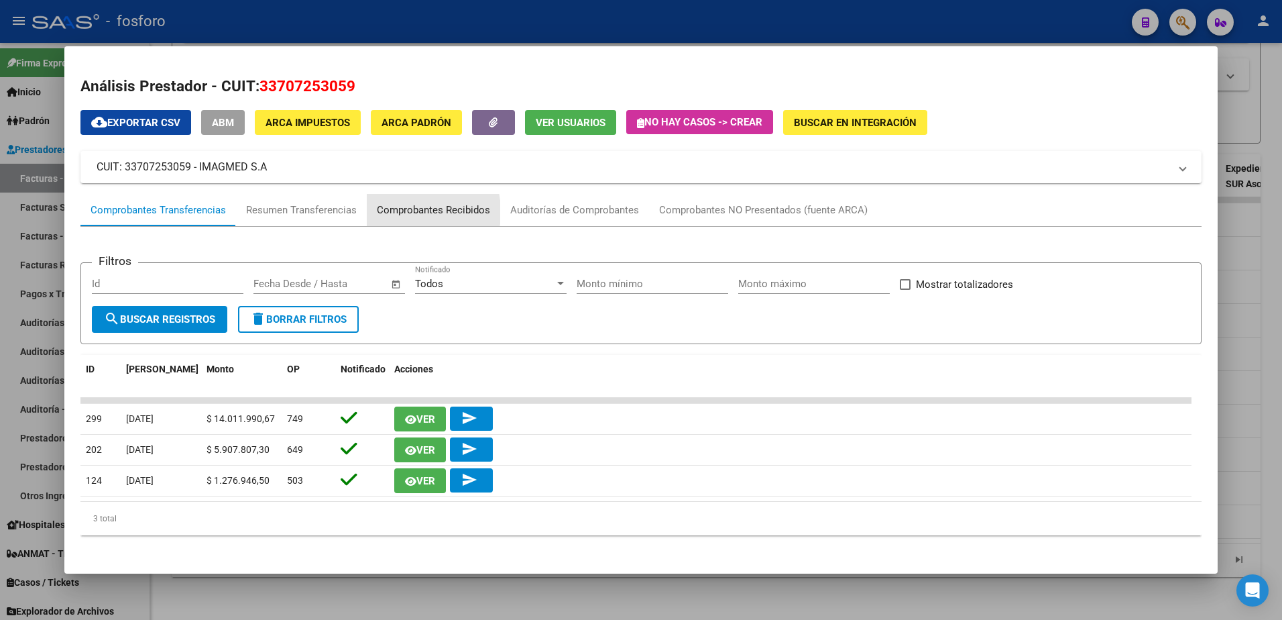
click at [394, 212] on div "Comprobantes Recibidos" at bounding box center [433, 210] width 113 height 15
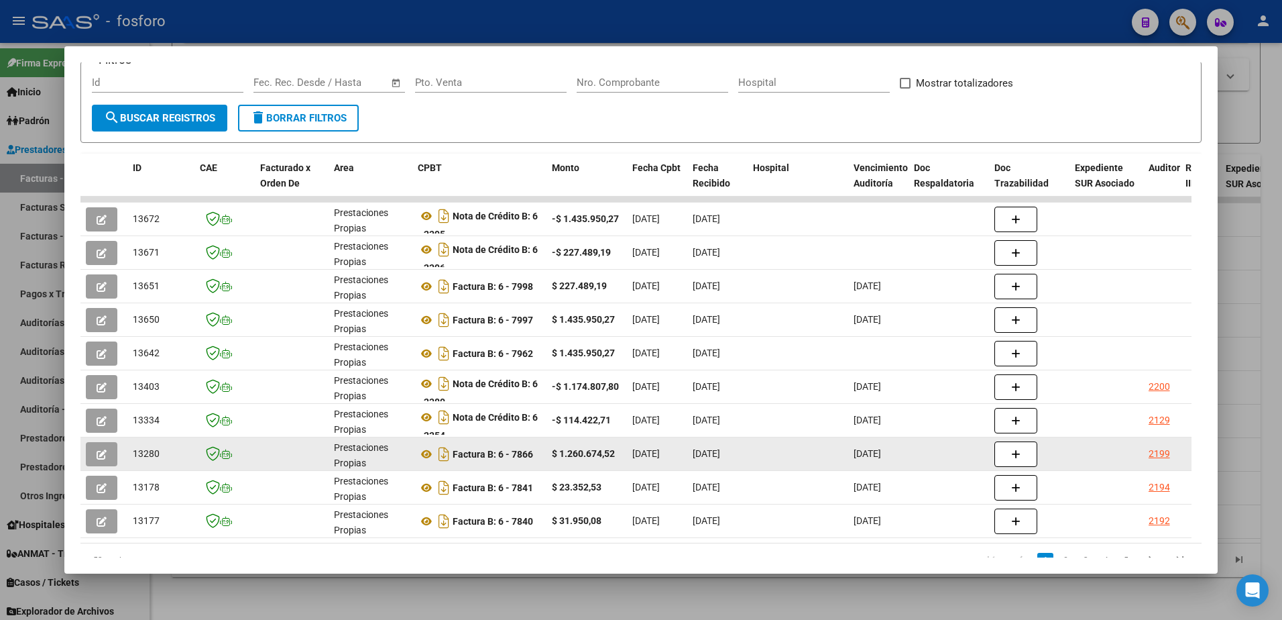
scroll to position [256, 0]
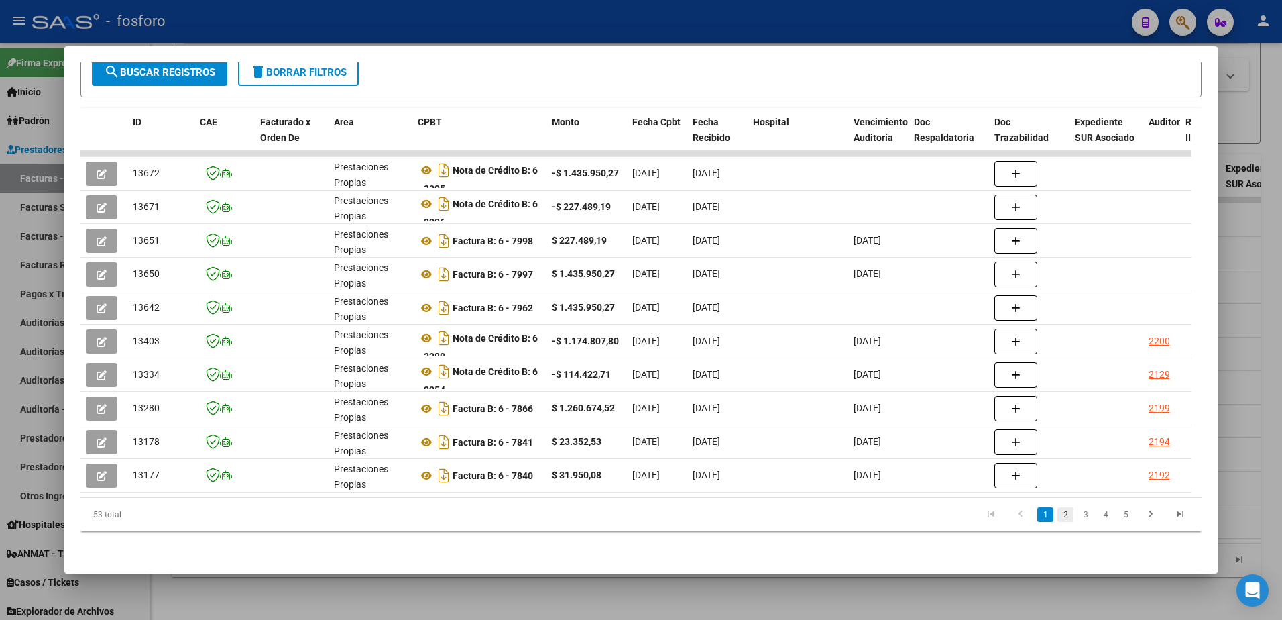
click at [1057, 512] on link "2" at bounding box center [1065, 514] width 16 height 15
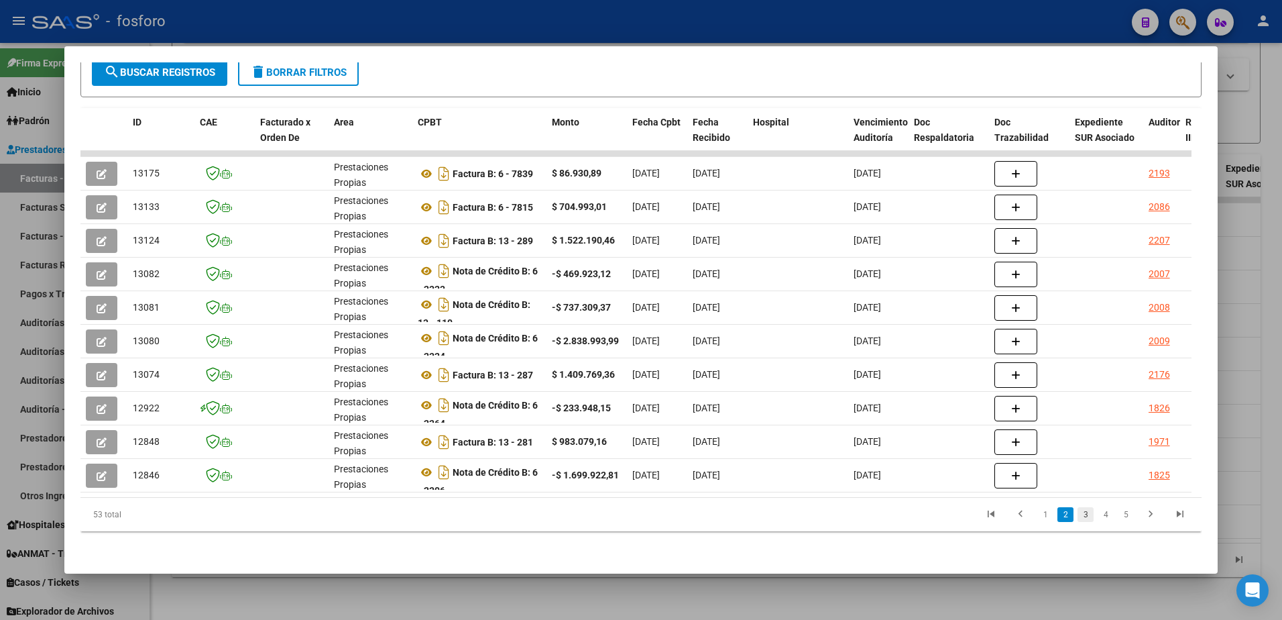
click at [1078, 519] on link "3" at bounding box center [1086, 514] width 16 height 15
click at [1098, 513] on link "4" at bounding box center [1106, 514] width 16 height 15
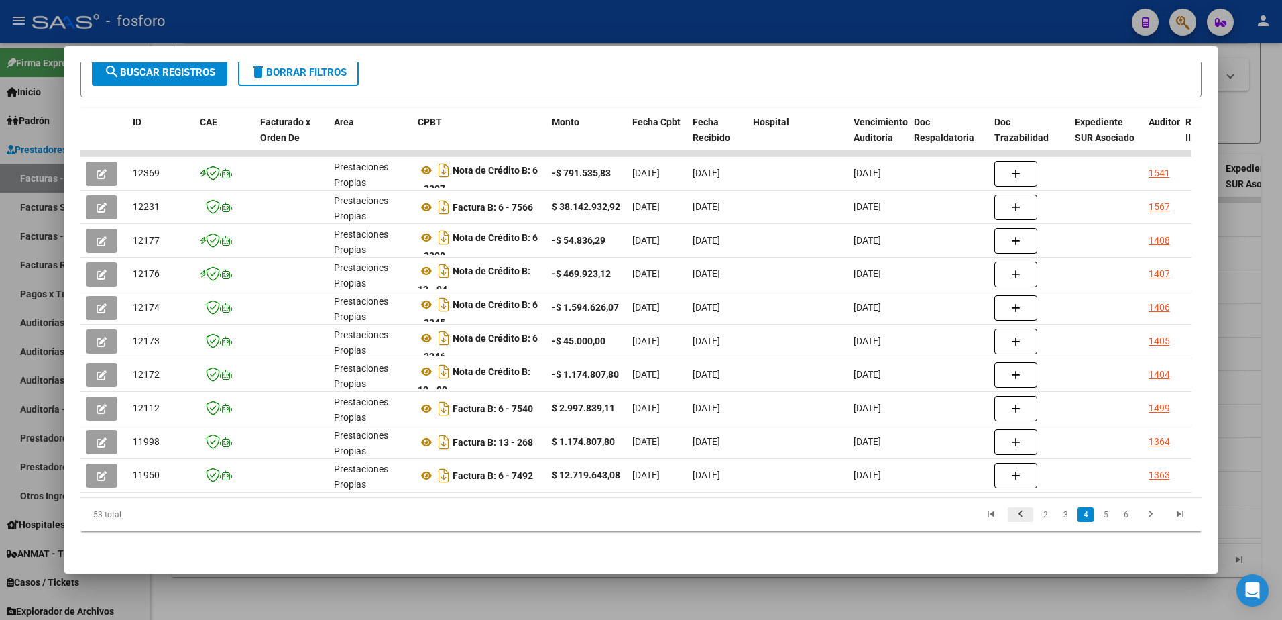
click at [1012, 521] on icon "go to previous page" at bounding box center [1020, 516] width 17 height 16
click at [1037, 518] on link "1" at bounding box center [1045, 514] width 16 height 15
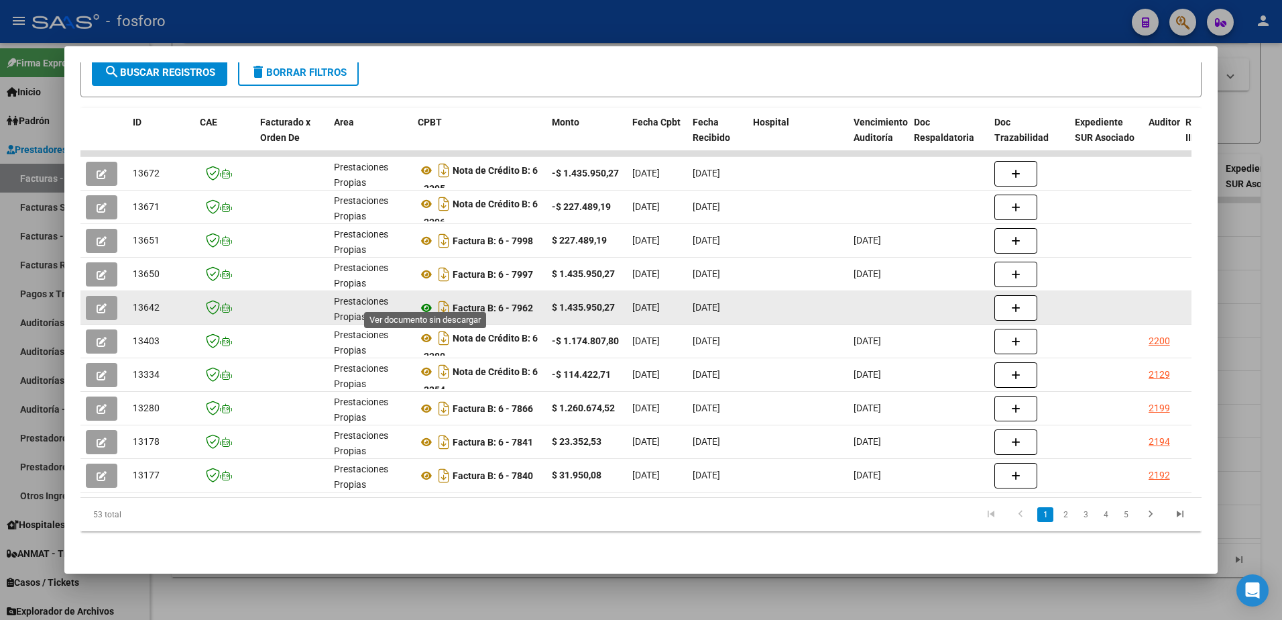
click at [424, 300] on icon at bounding box center [426, 308] width 17 height 16
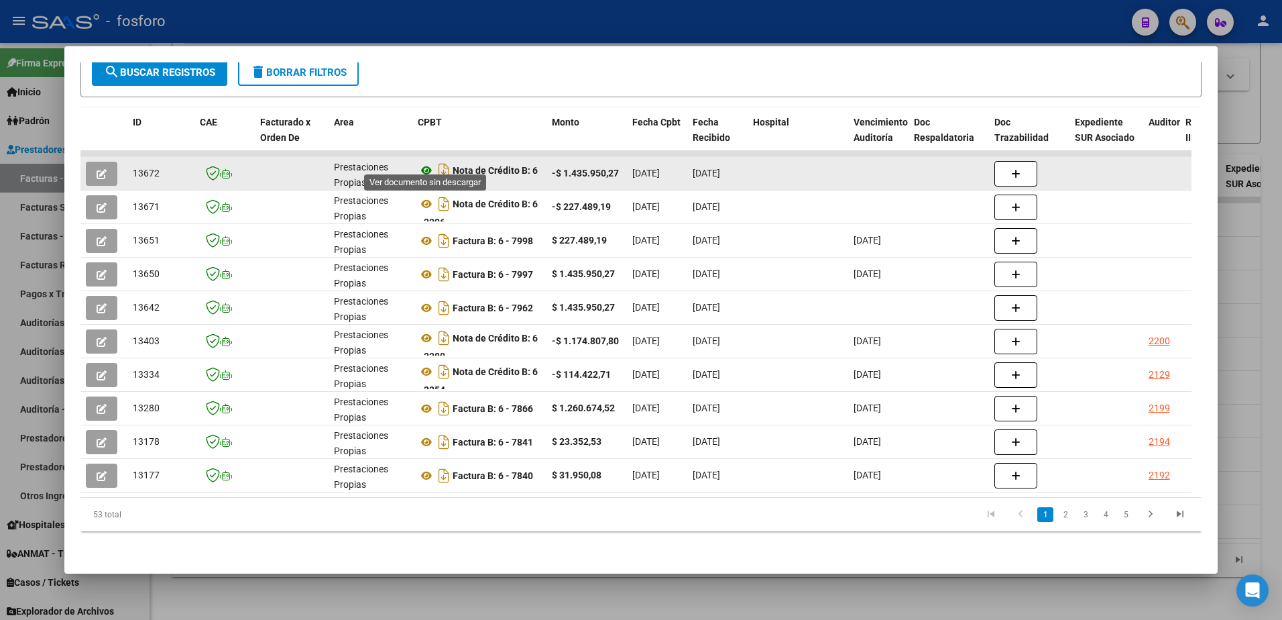
click at [424, 162] on icon at bounding box center [426, 170] width 17 height 16
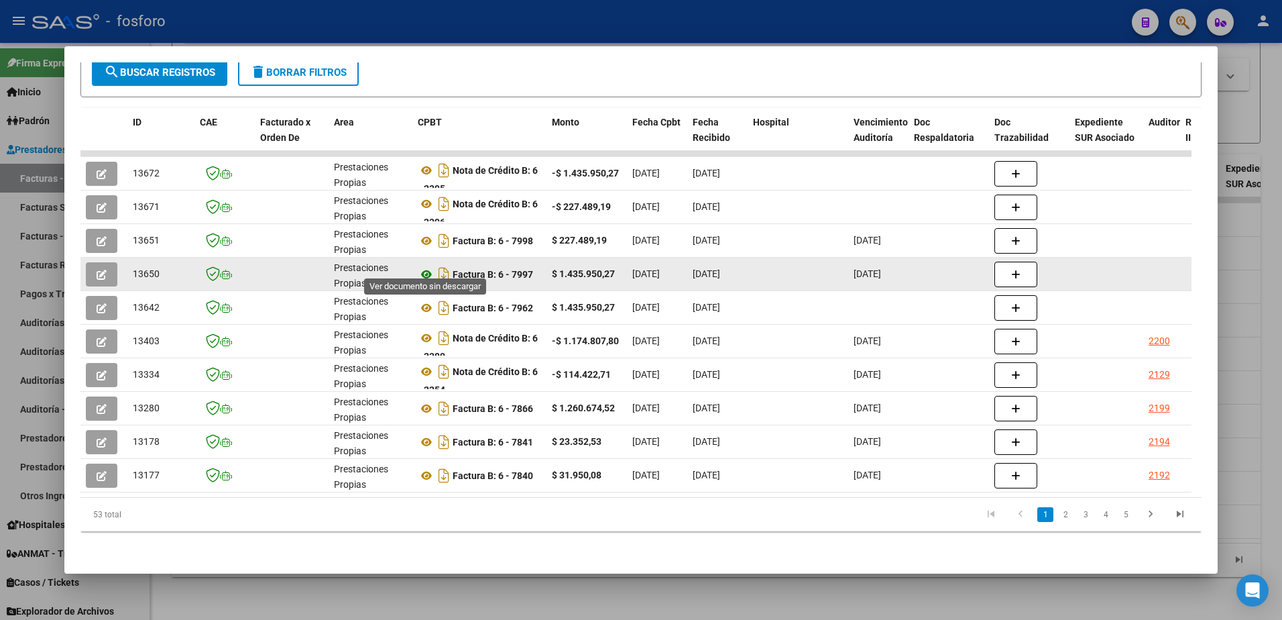
click at [424, 266] on icon at bounding box center [426, 274] width 17 height 16
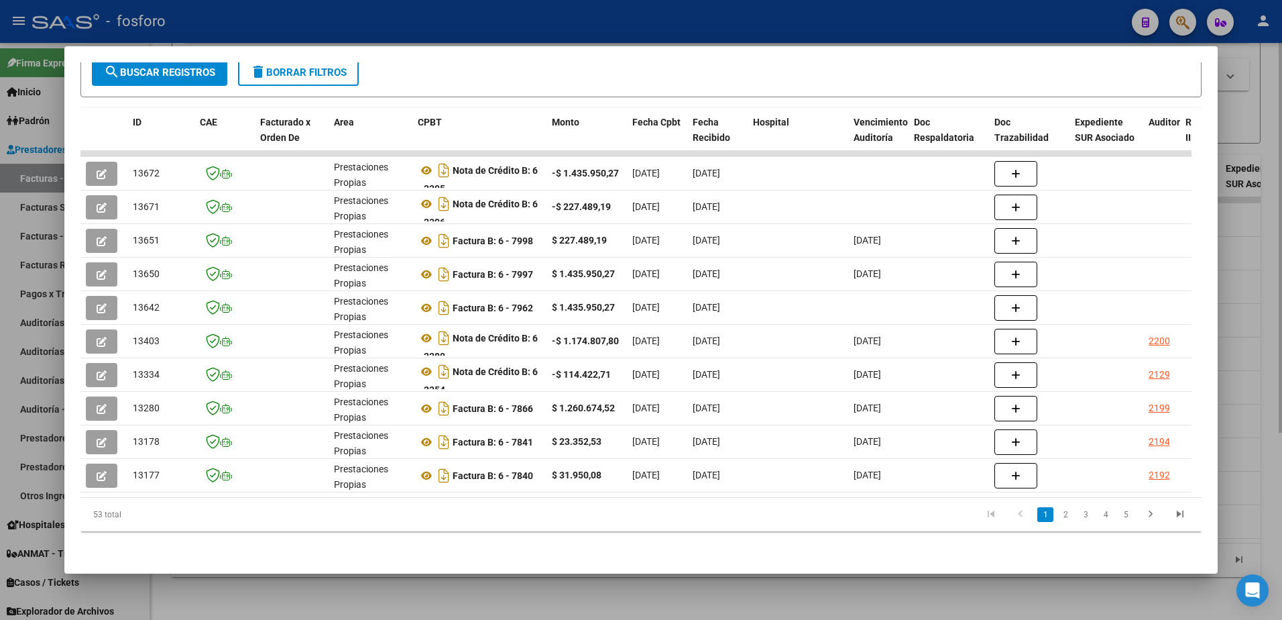
drag, startPoint x: 630, startPoint y: 605, endPoint x: 639, endPoint y: 579, distance: 26.9
click at [630, 596] on div at bounding box center [641, 310] width 1282 height 620
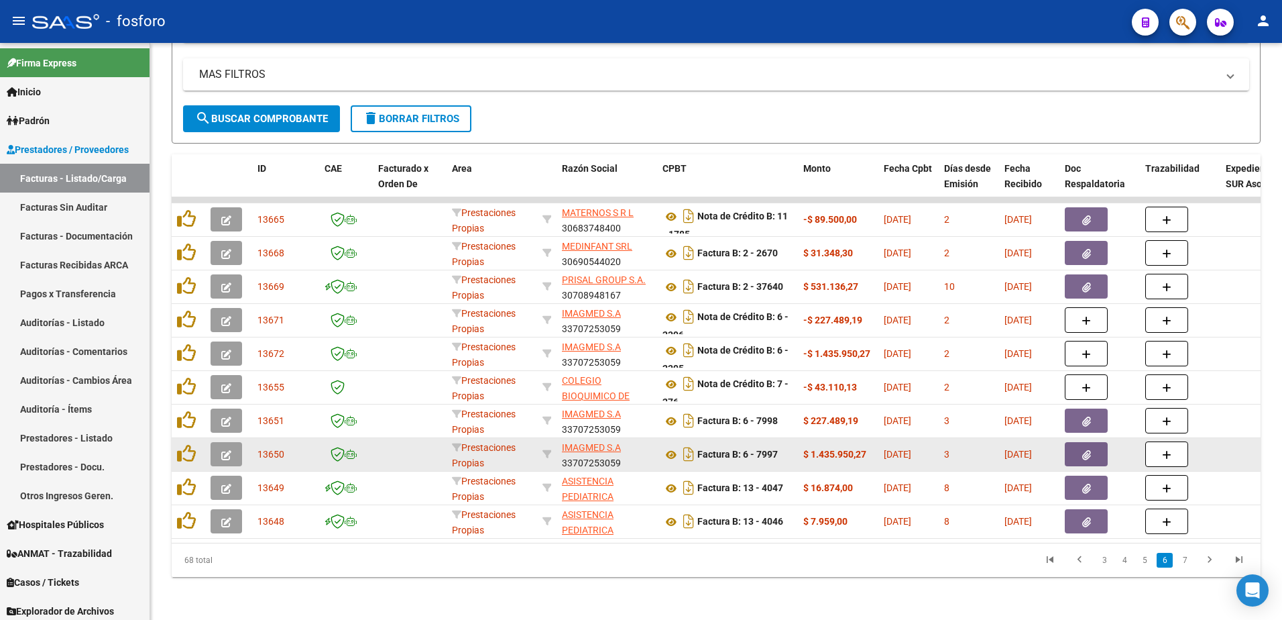
click at [1087, 448] on span "button" at bounding box center [1086, 454] width 9 height 12
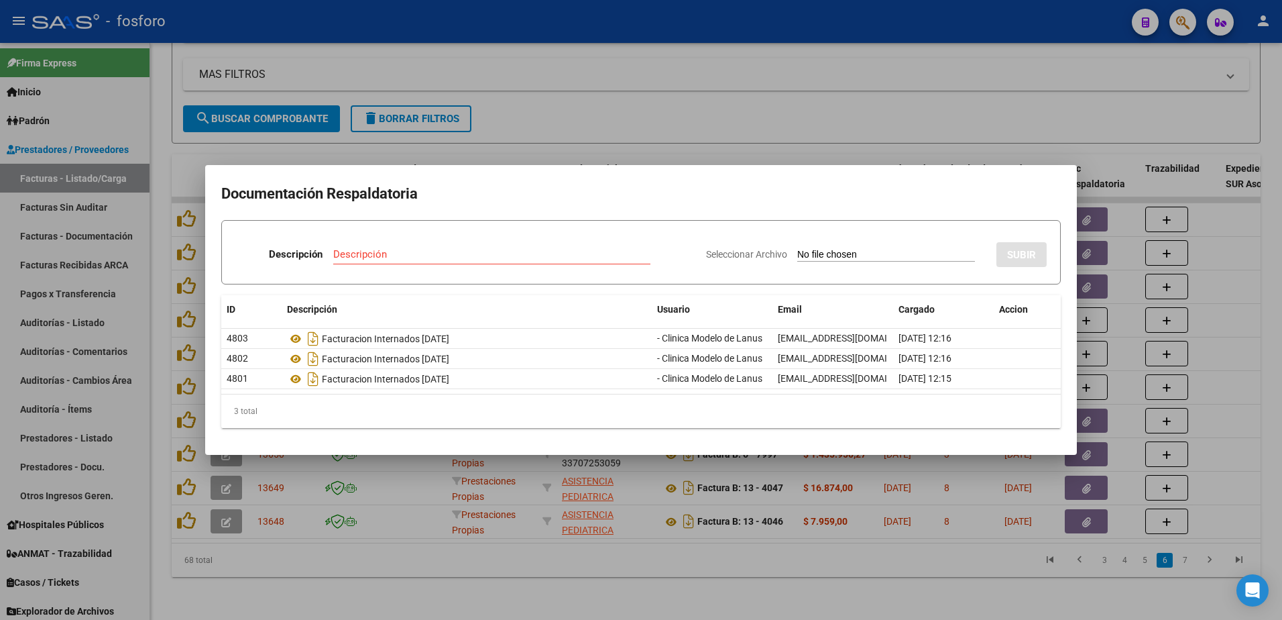
click at [1185, 28] on div at bounding box center [641, 310] width 1282 height 620
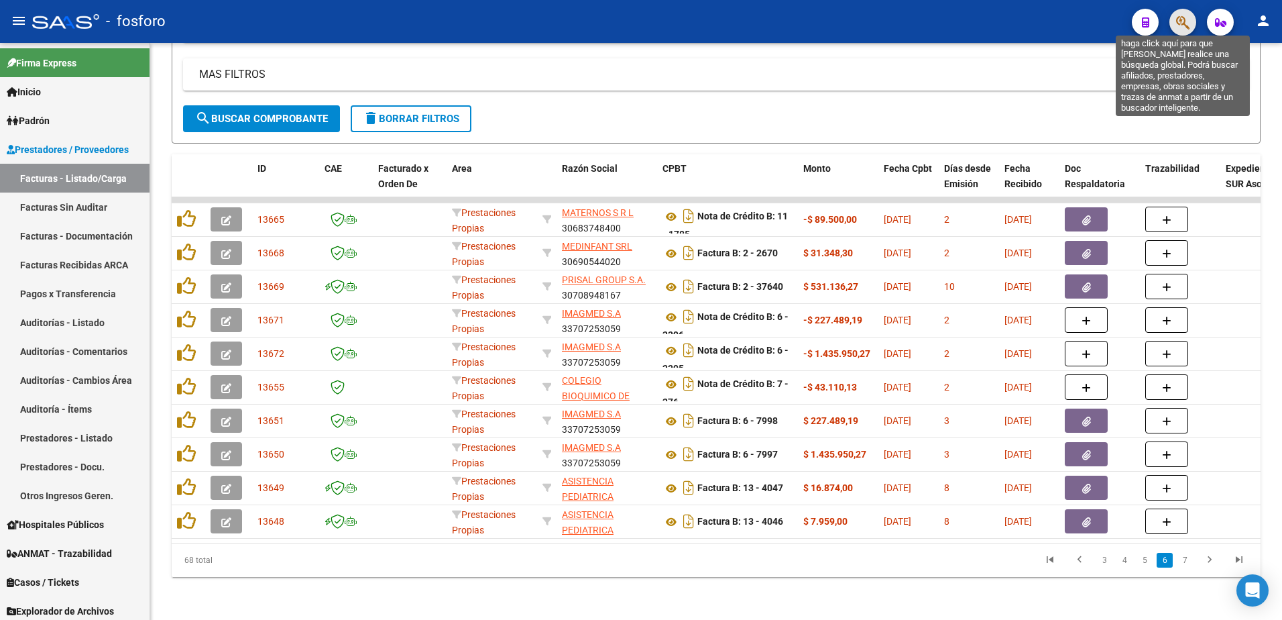
click at [1185, 28] on icon "button" at bounding box center [1182, 22] width 13 height 15
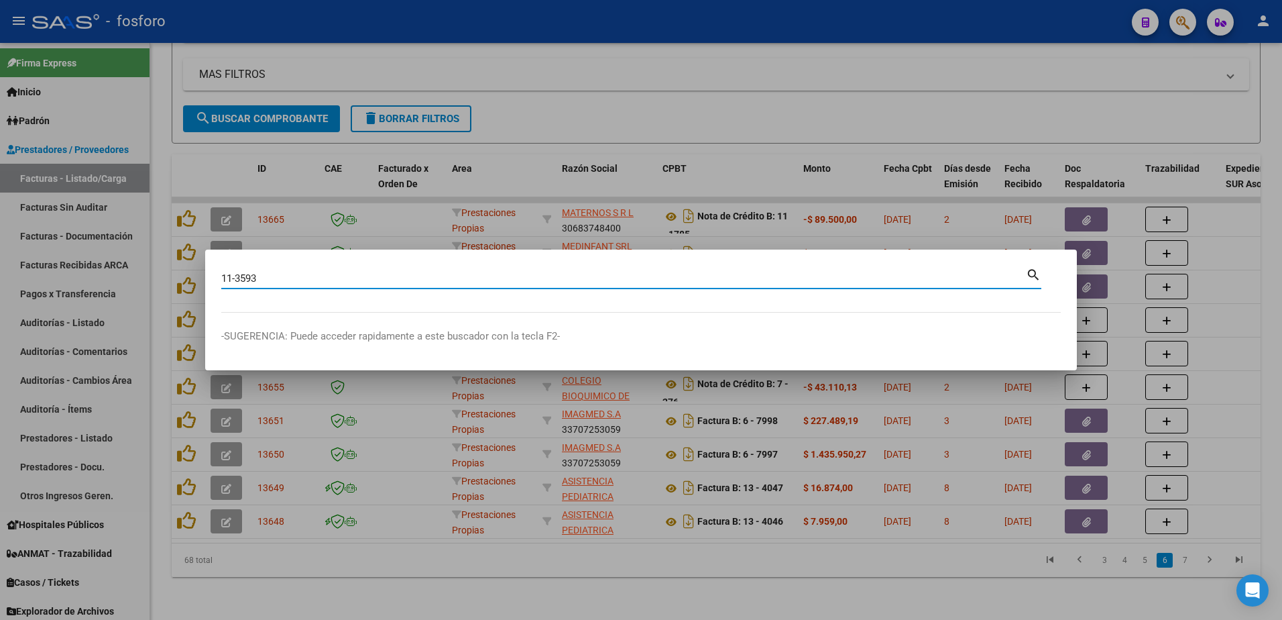
type input "11-3593"
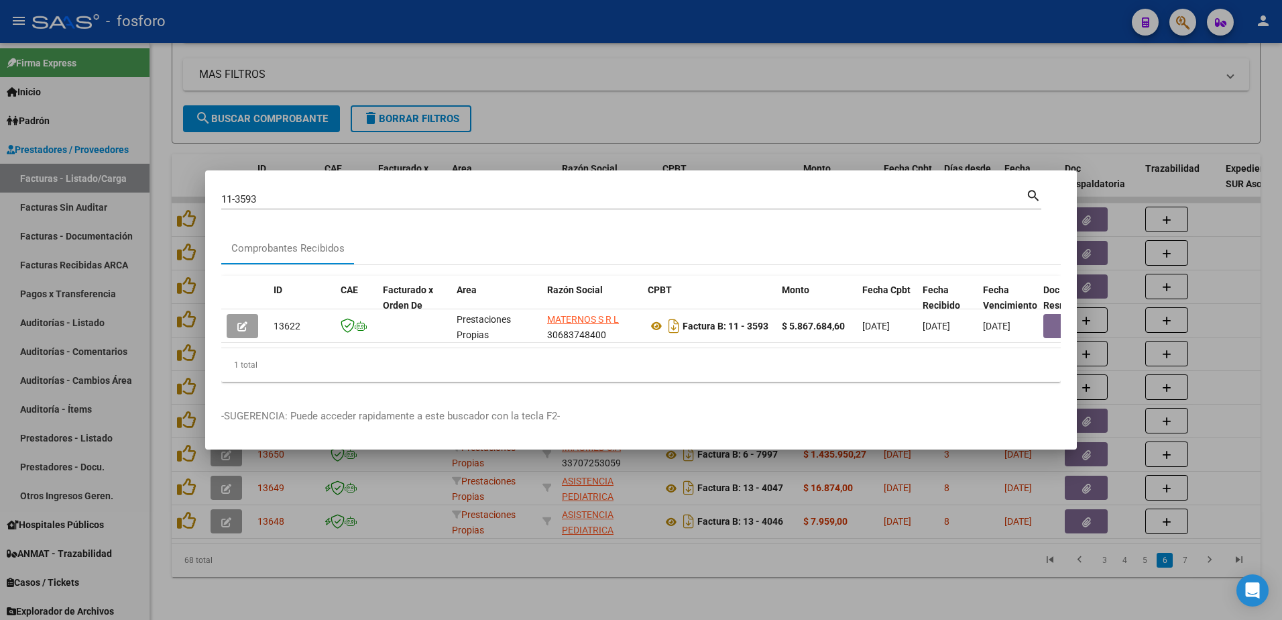
click at [686, 571] on div at bounding box center [641, 310] width 1282 height 620
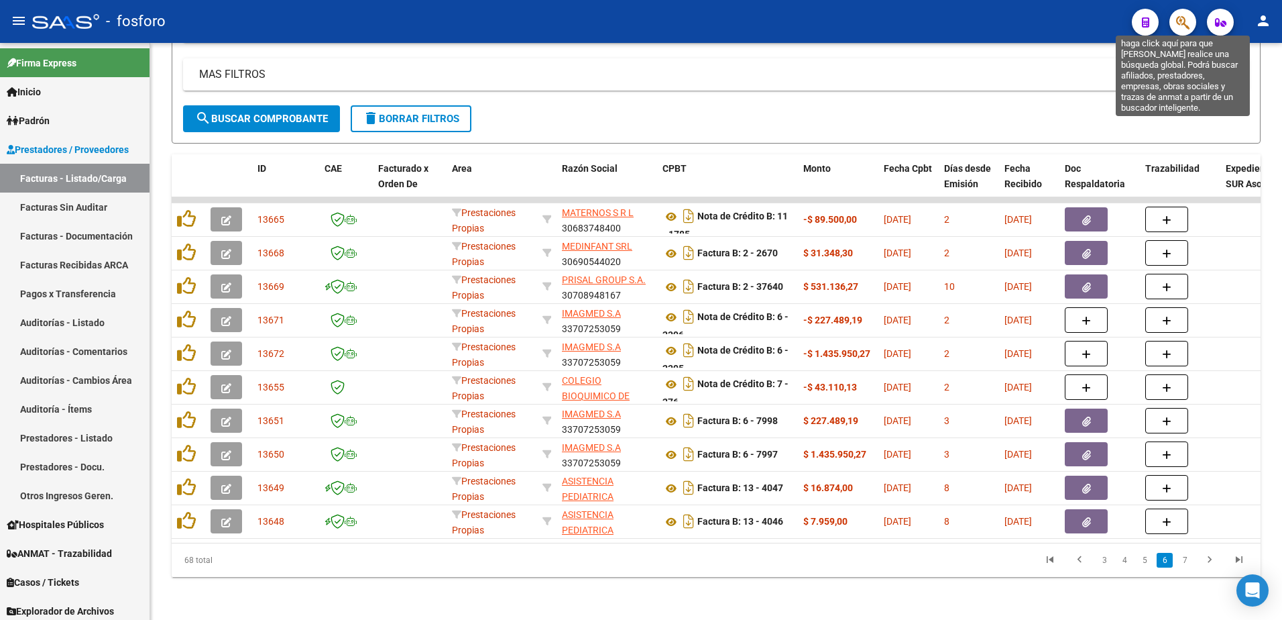
click at [1181, 26] on icon "button" at bounding box center [1182, 22] width 13 height 15
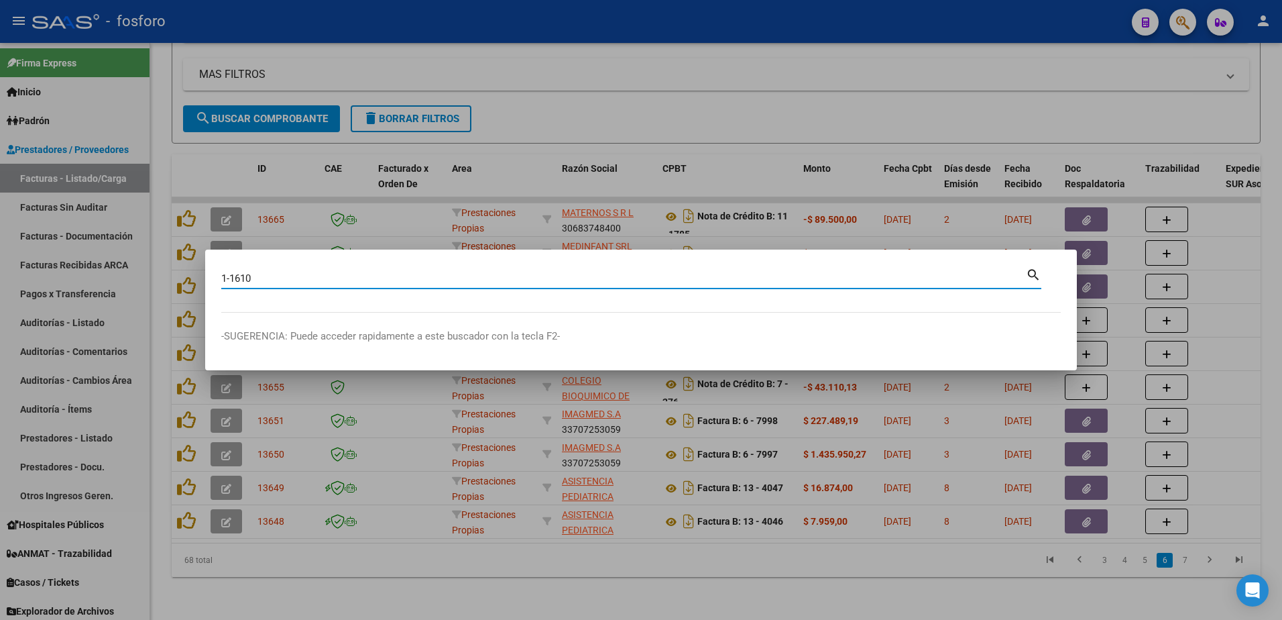
type input "1-1610"
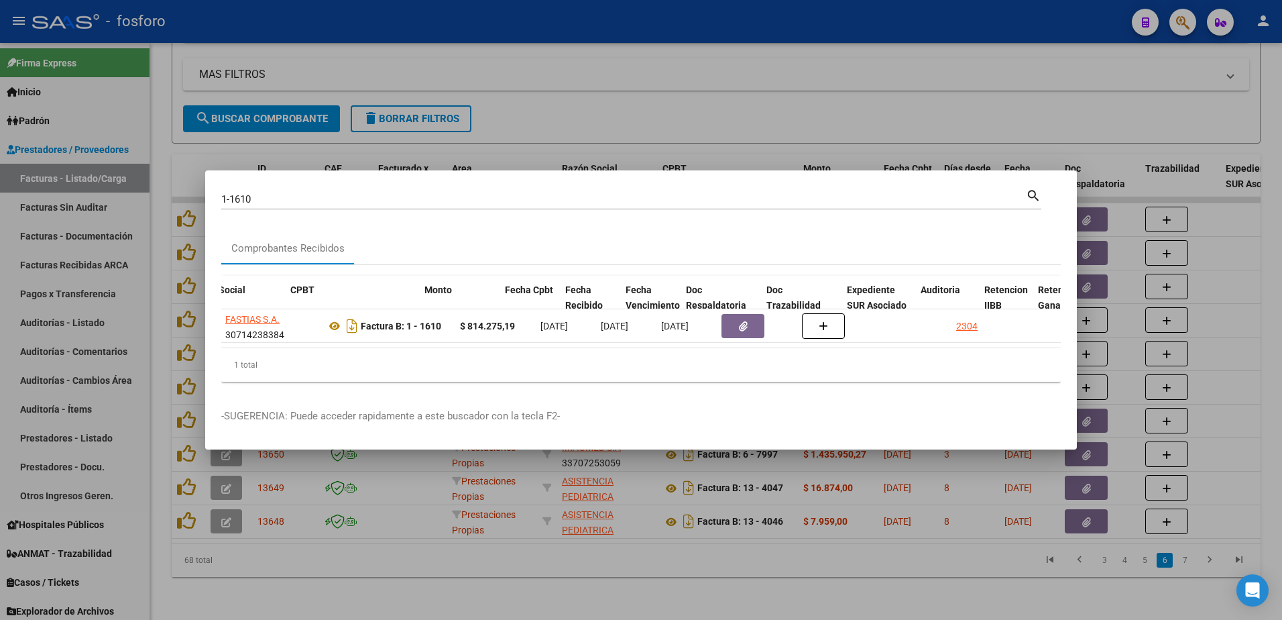
scroll to position [0, 376]
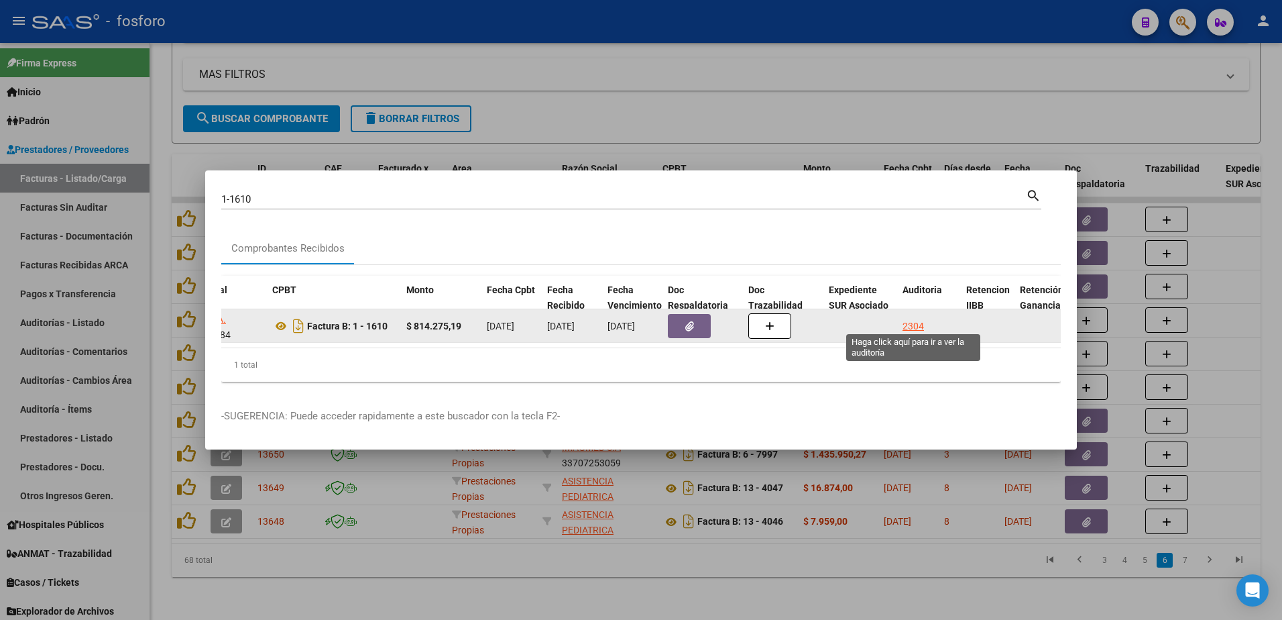
click at [919, 322] on div "2304" at bounding box center [913, 326] width 21 height 15
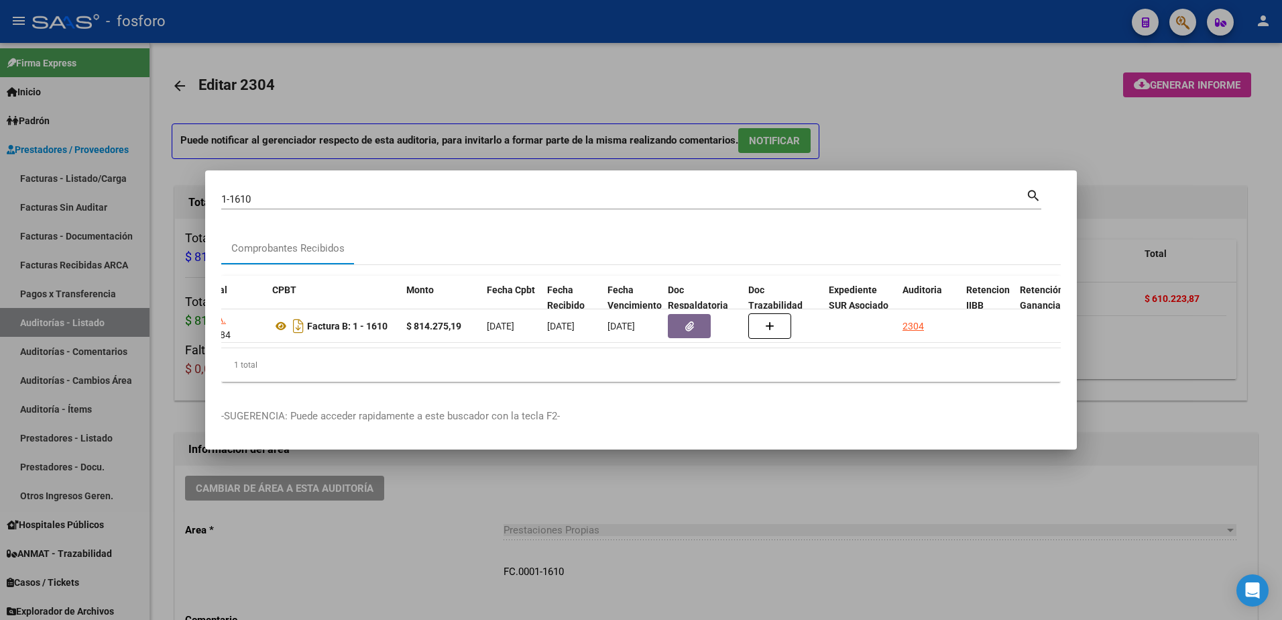
click at [480, 515] on div at bounding box center [641, 310] width 1282 height 620
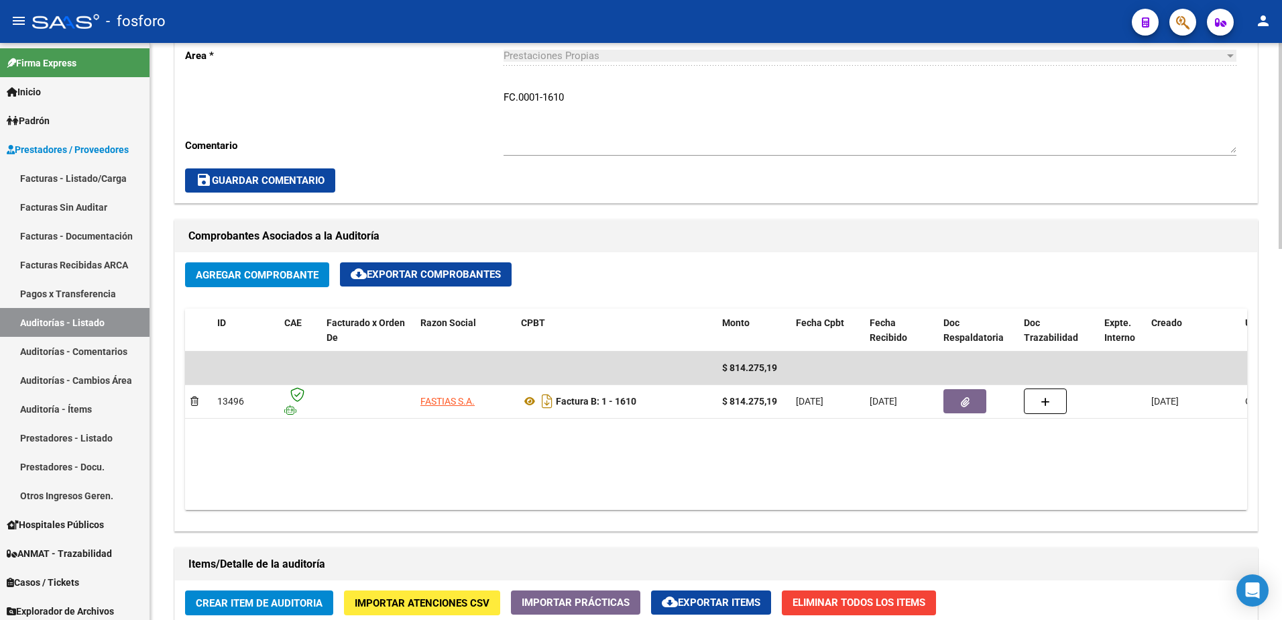
scroll to position [738, 0]
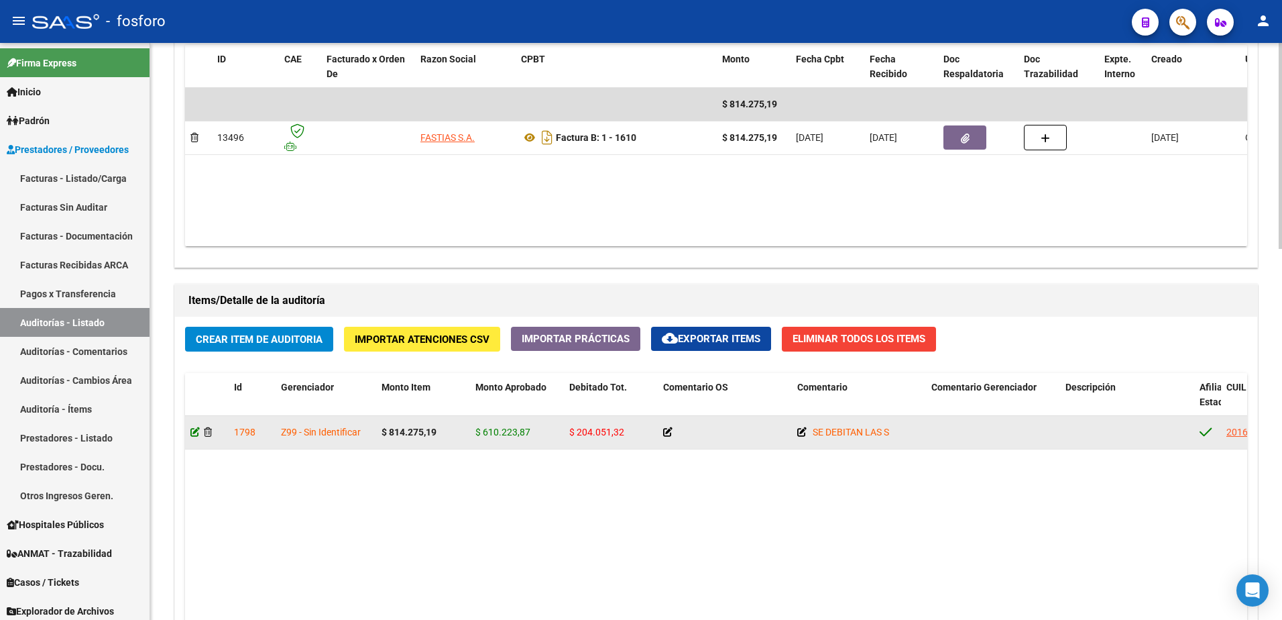
click at [193, 433] on icon at bounding box center [194, 431] width 9 height 9
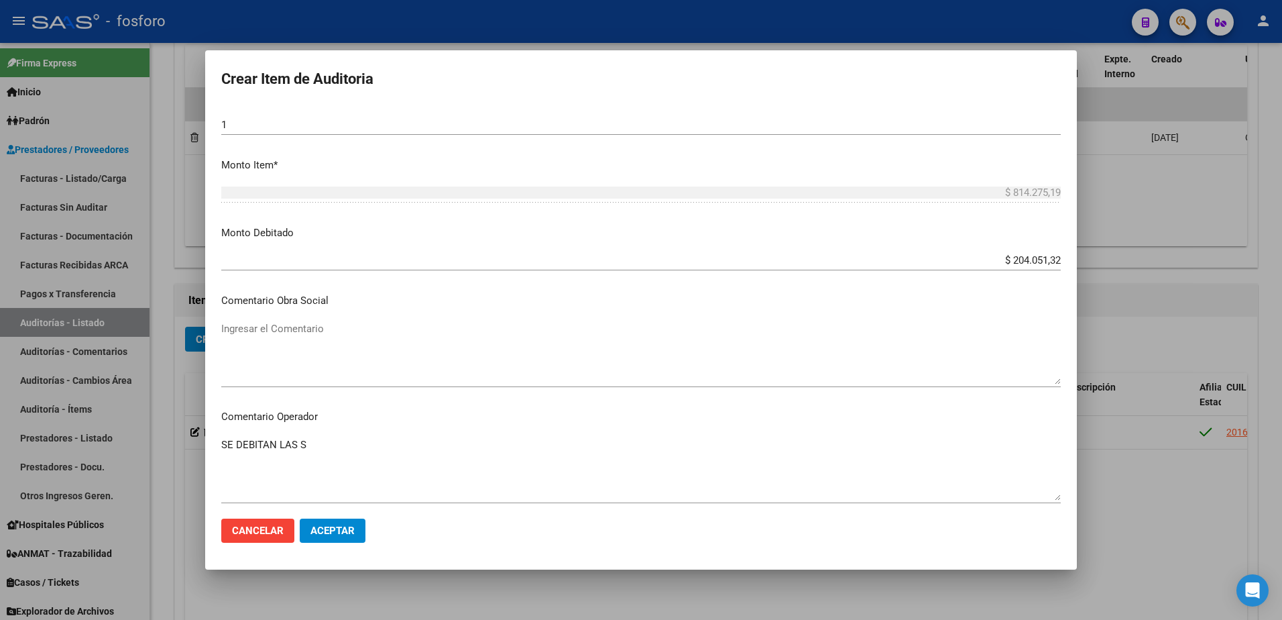
scroll to position [469, 0]
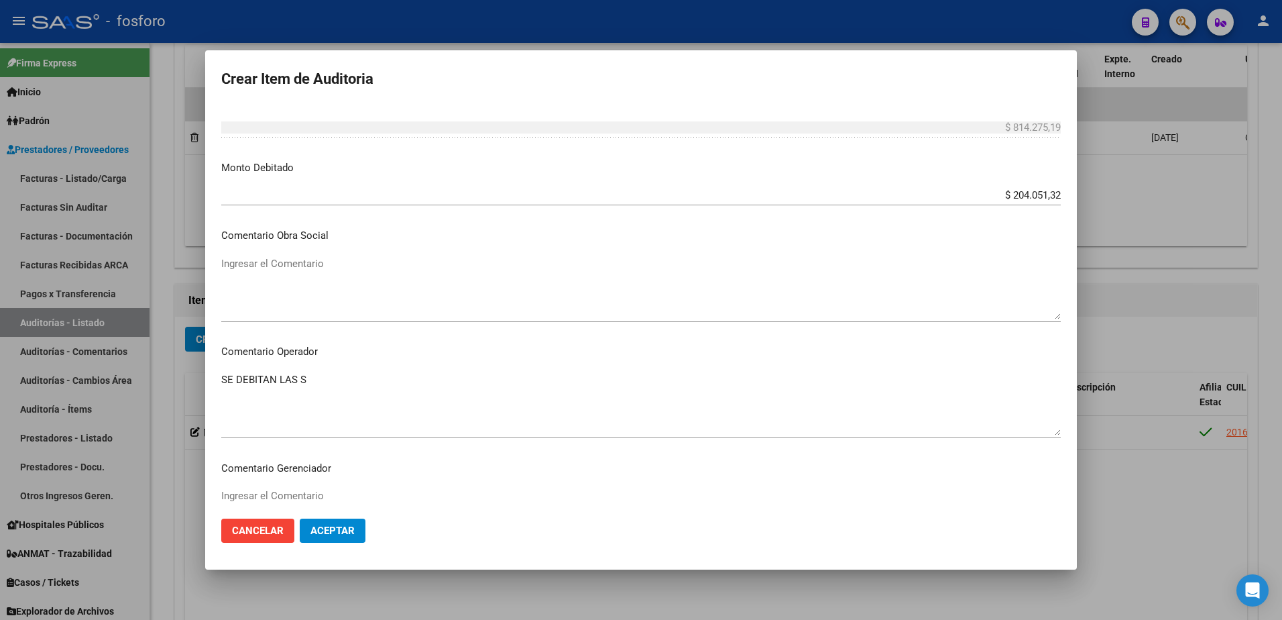
click at [329, 380] on textarea "SE DEBITAN LAS S" at bounding box center [641, 403] width 840 height 63
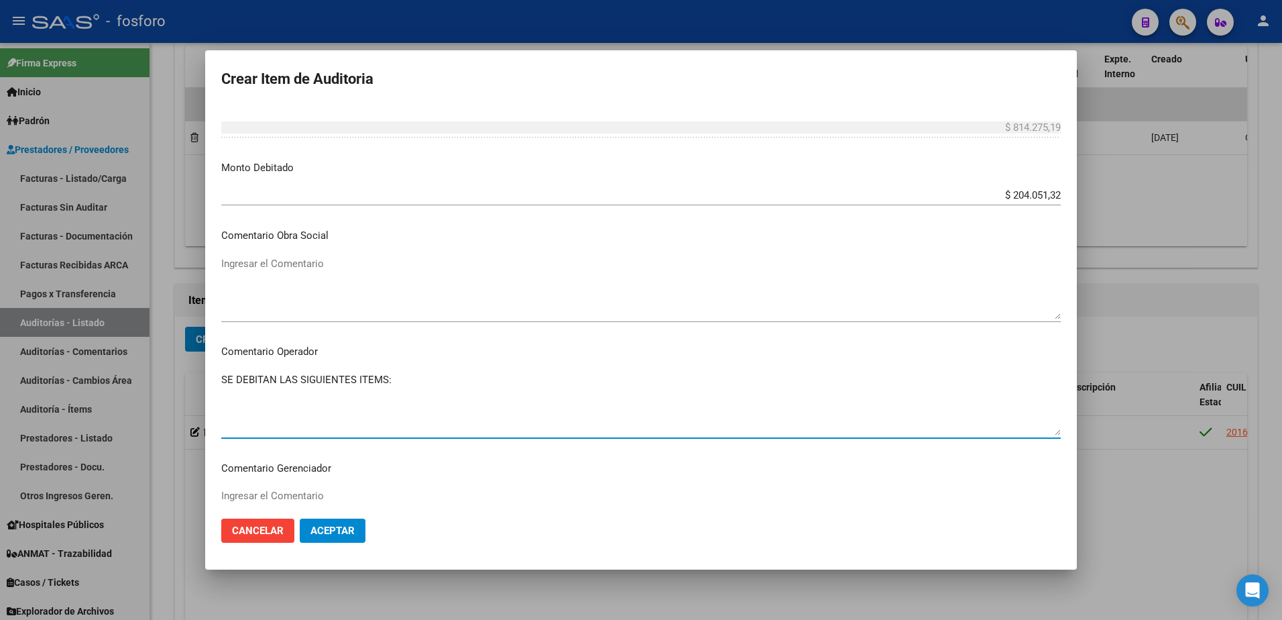
click at [289, 382] on textarea "SE DEBITAN LAS SIGUIENTES ITEMS:" at bounding box center [641, 403] width 840 height 63
click at [410, 380] on textarea "SE DEBITAN LOS SIGUIENTES ITEMS:" at bounding box center [641, 403] width 840 height 63
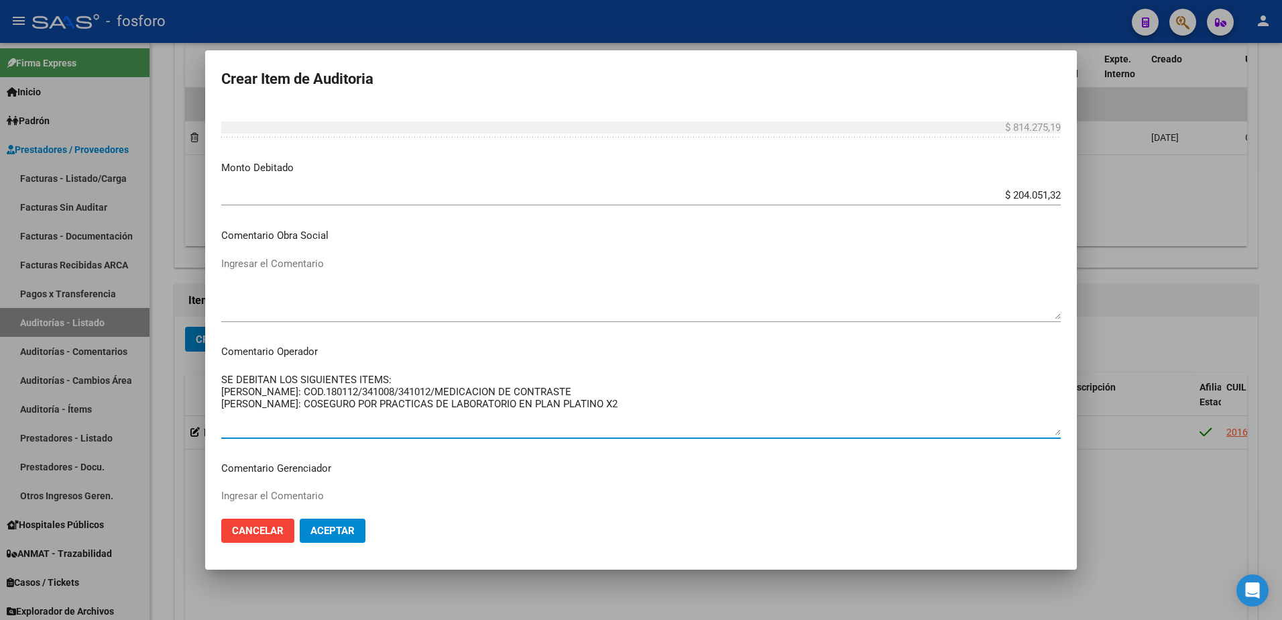
click at [435, 404] on textarea "SE DEBITAN LOS SIGUIENTES ITEMS: [PERSON_NAME]: COD.180112/341008/341012/MEDICA…" at bounding box center [641, 403] width 840 height 63
click at [696, 407] on textarea "SE DEBITAN LOS SIGUIENTES ITEMS: [PERSON_NAME]: COD.180112/341008/341012/MEDICA…" at bounding box center [641, 403] width 840 height 63
click at [438, 403] on textarea "SE DEBITAN LOS SIGUIENTES ITEMS: [PERSON_NAME]: COD.180112/341008/341012/MEDICA…" at bounding box center [641, 403] width 840 height 63
click at [460, 421] on textarea "SE DEBITAN LOS SIGUIENTES ITEMS: [PERSON_NAME]: COD.180112/341008/341012/MEDICA…" at bounding box center [641, 403] width 840 height 63
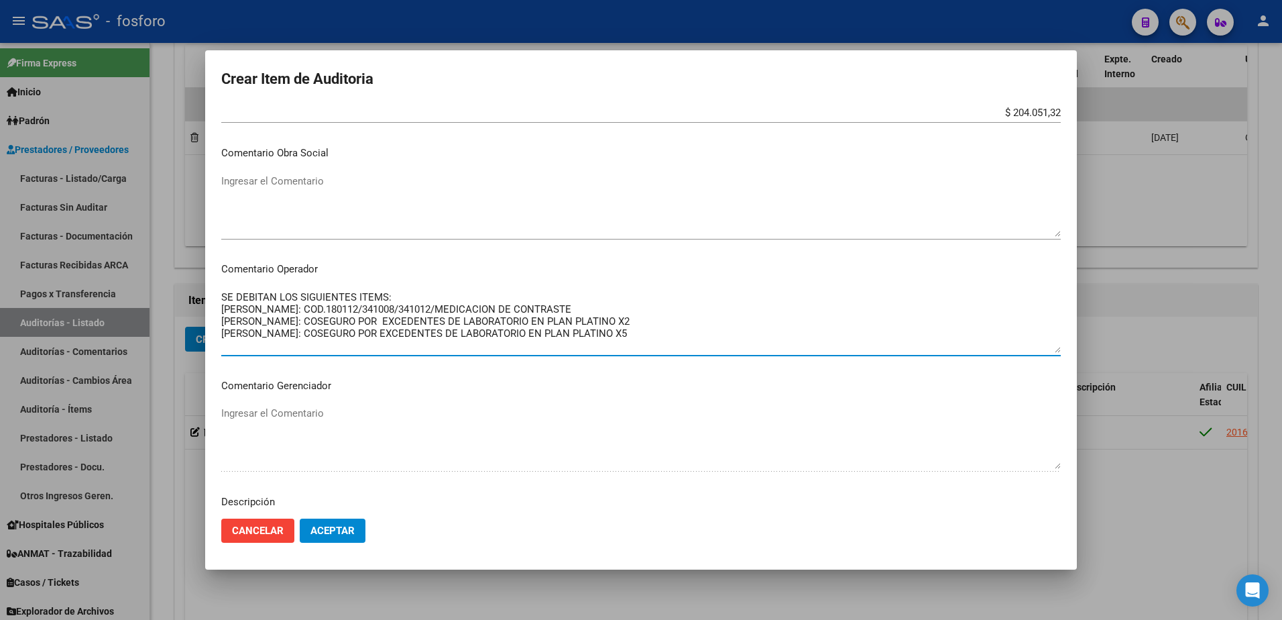
scroll to position [780, 0]
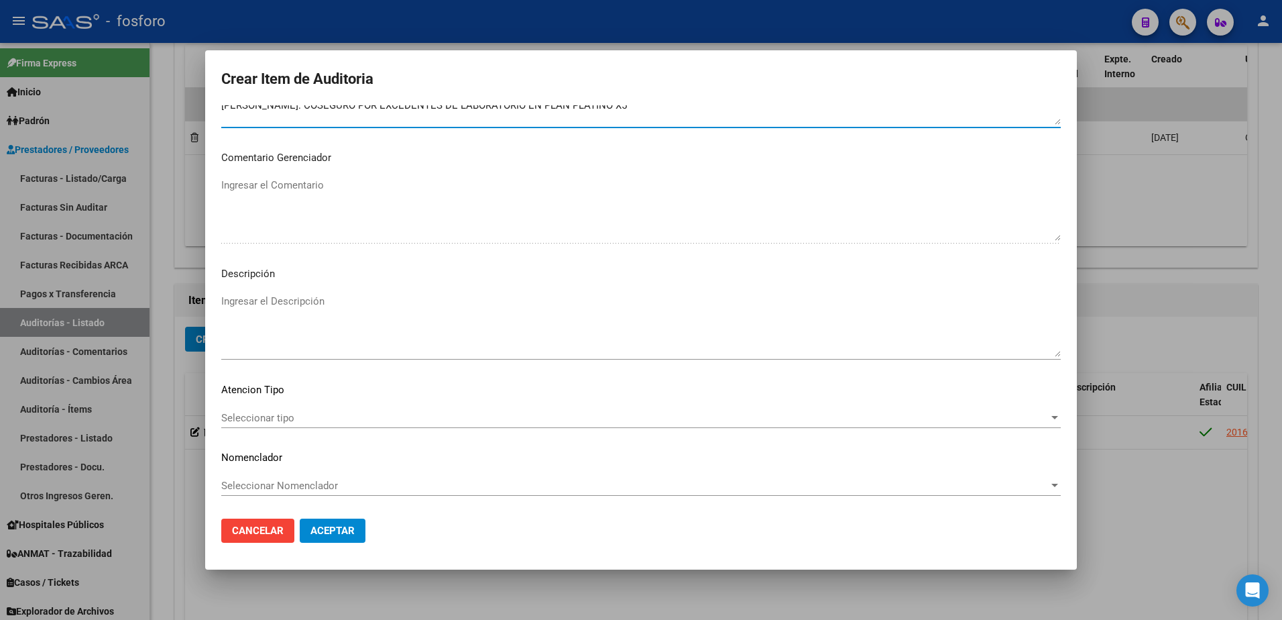
type textarea "SE DEBITAN LOS SIGUIENTES ITEMS: [PERSON_NAME]: COD.180112/341008/341012/MEDICA…"
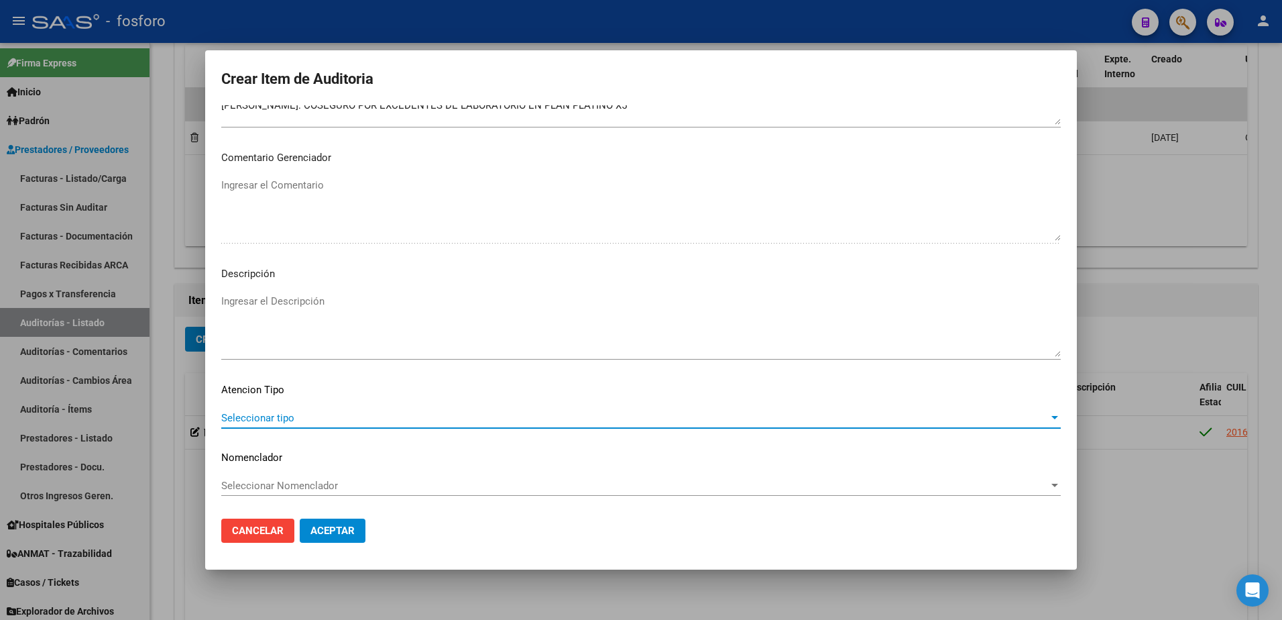
click at [267, 422] on span "Seleccionar tipo" at bounding box center [634, 418] width 827 height 12
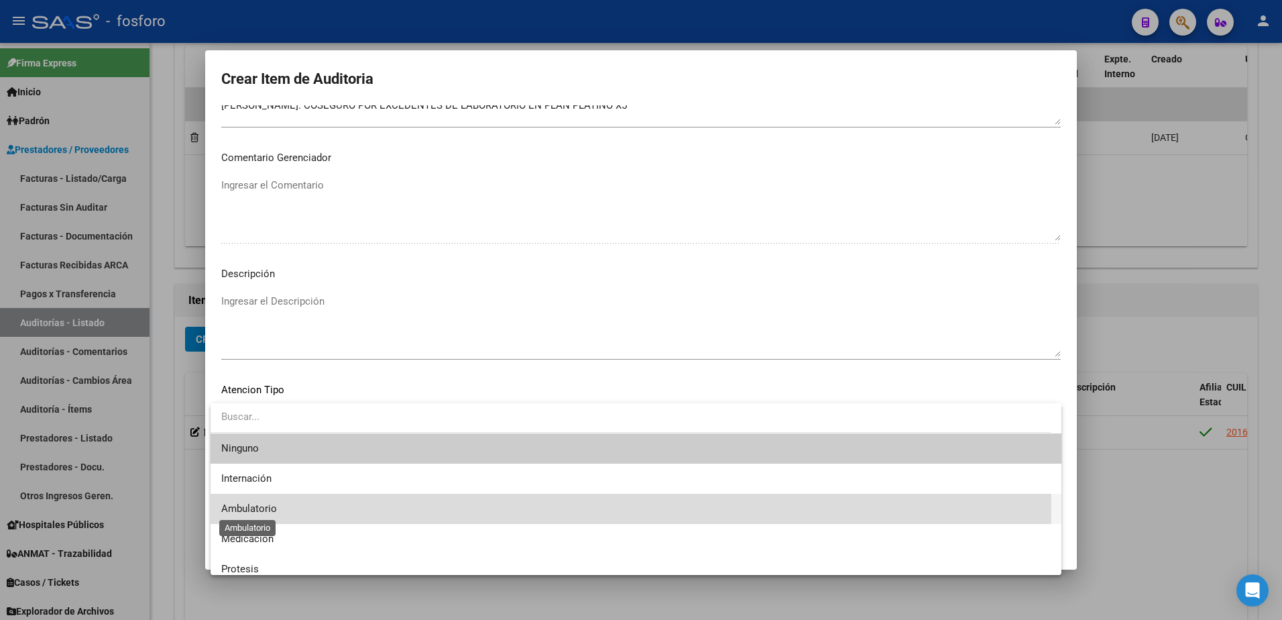
click at [268, 504] on span "Ambulatorio" at bounding box center [249, 508] width 56 height 12
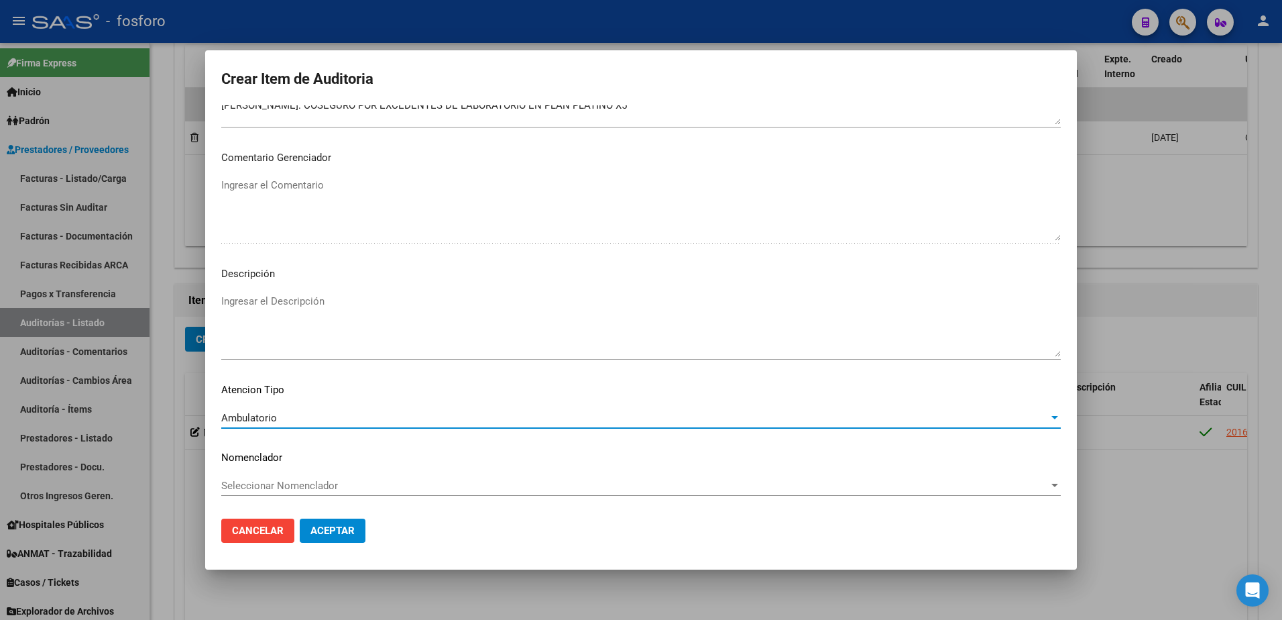
click at [351, 528] on span "Aceptar" at bounding box center [332, 530] width 44 height 12
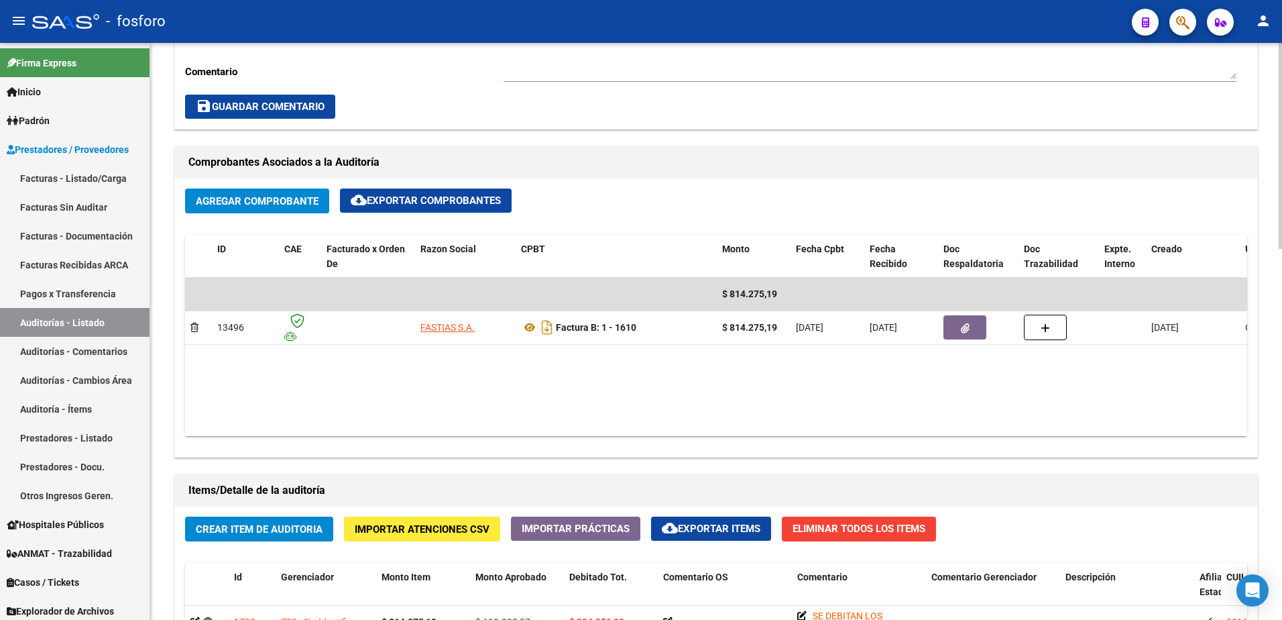
scroll to position [671, 0]
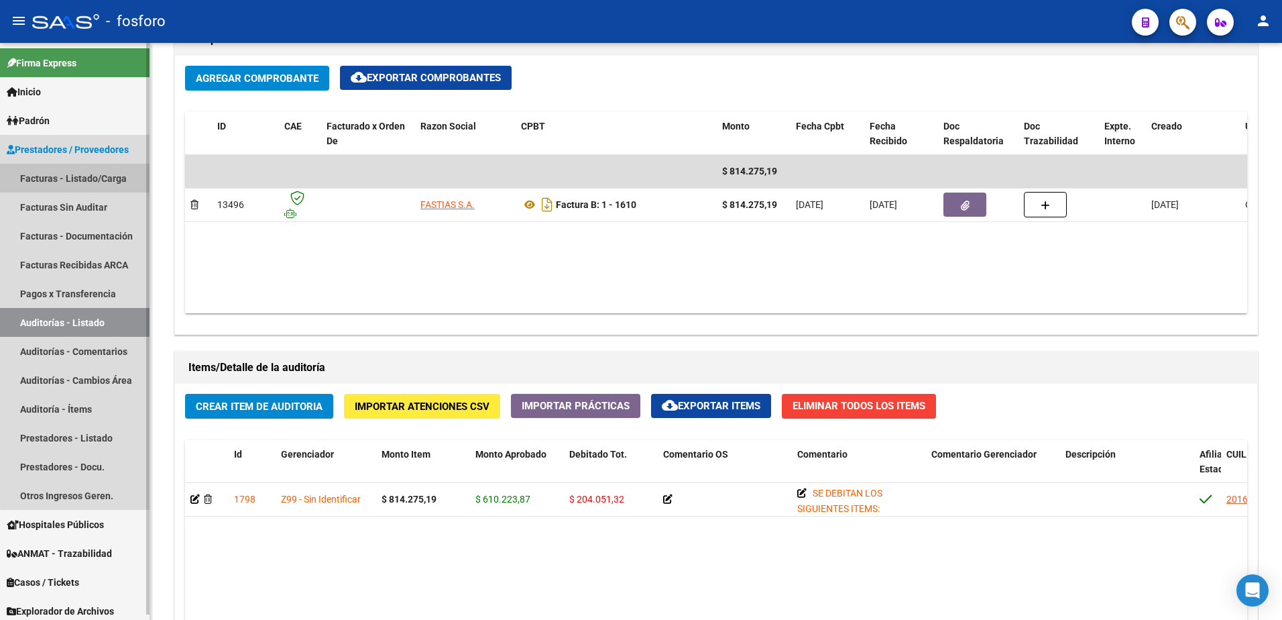
click at [82, 173] on link "Facturas - Listado/Carga" at bounding box center [75, 178] width 150 height 29
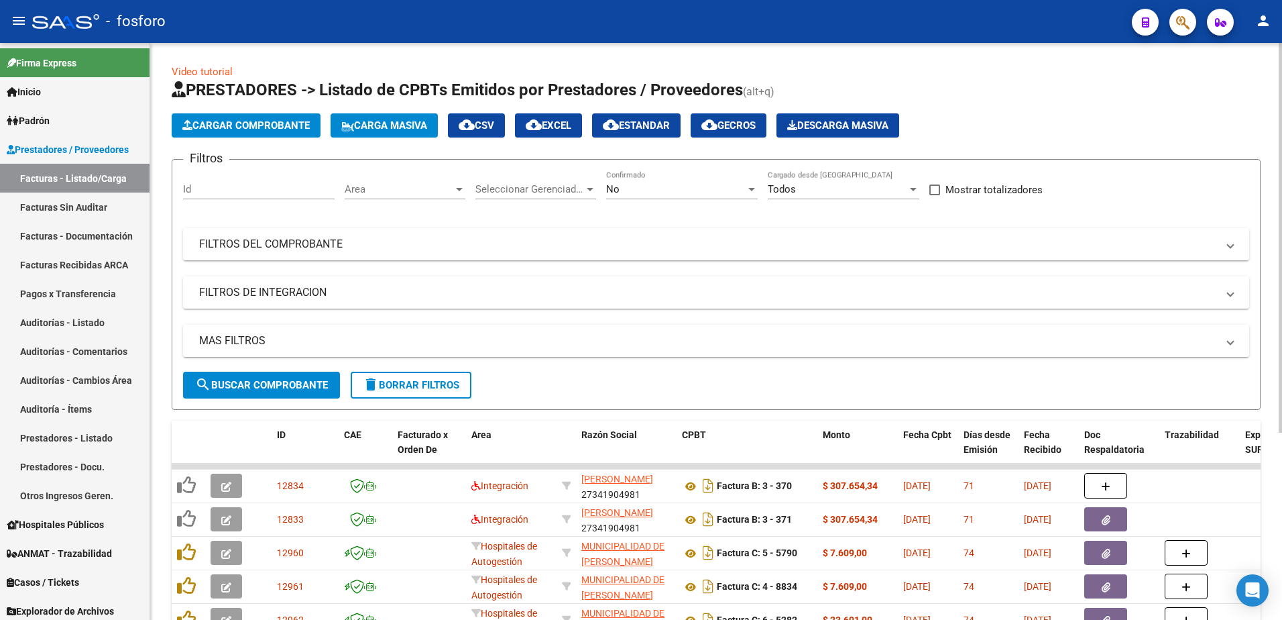
click at [456, 191] on div at bounding box center [459, 189] width 12 height 11
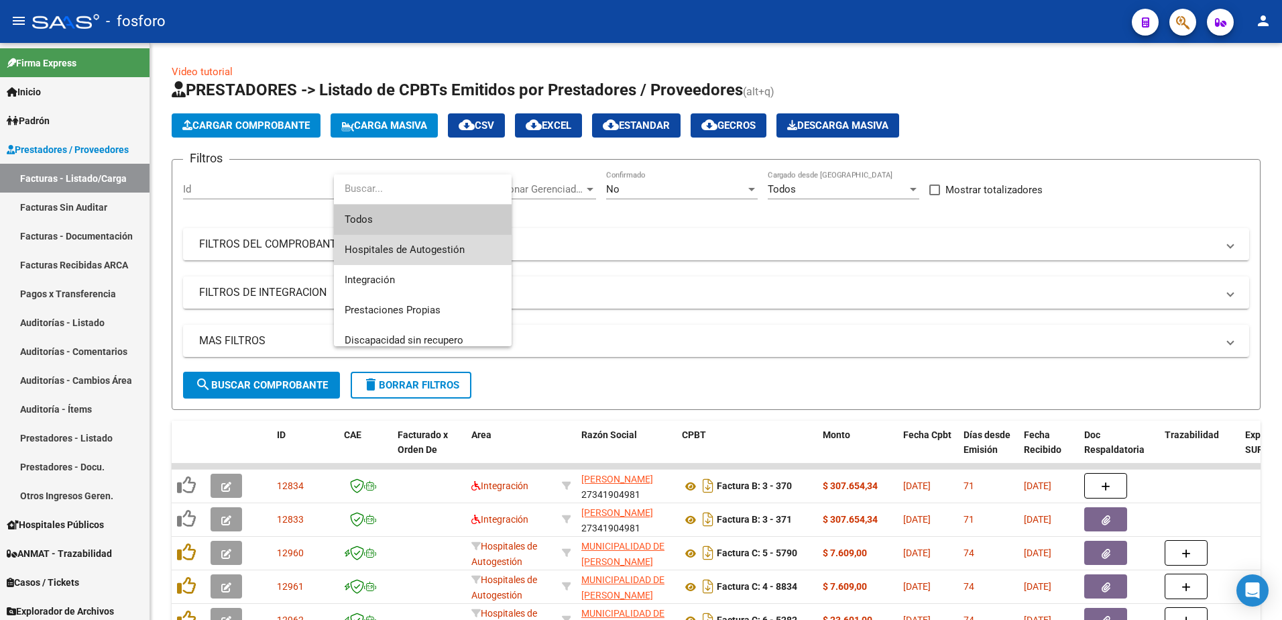
click at [406, 243] on span "Hospitales de Autogestión" at bounding box center [423, 250] width 156 height 30
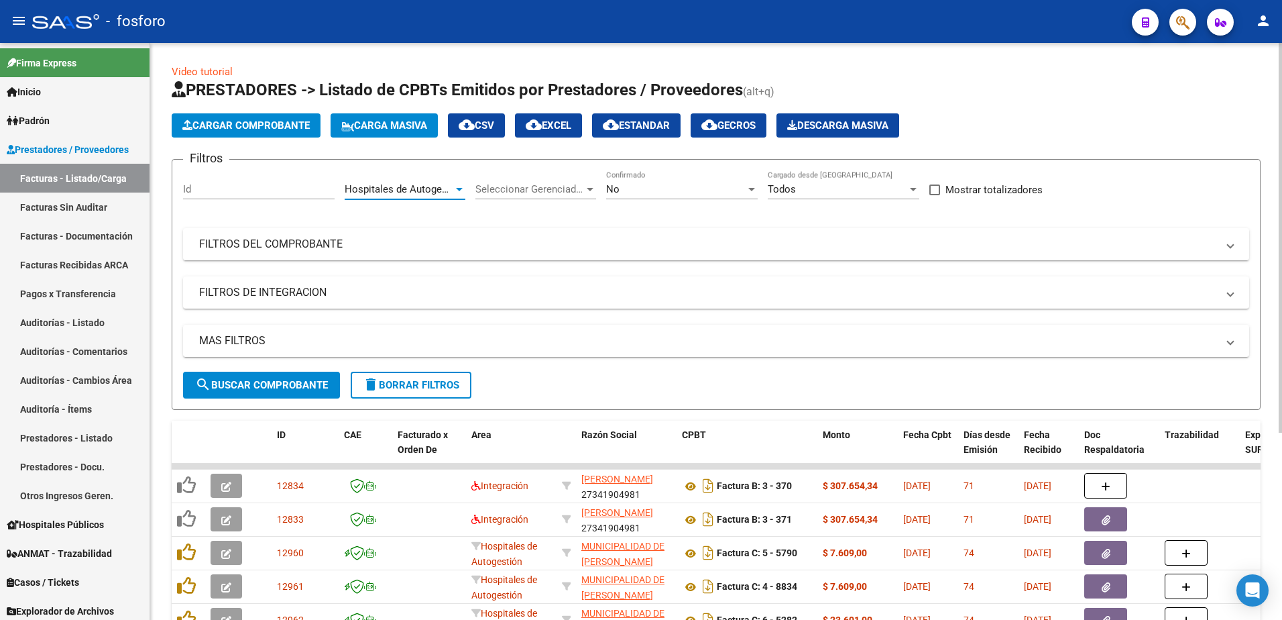
click at [246, 117] on button "Cargar Comprobante" at bounding box center [246, 125] width 149 height 24
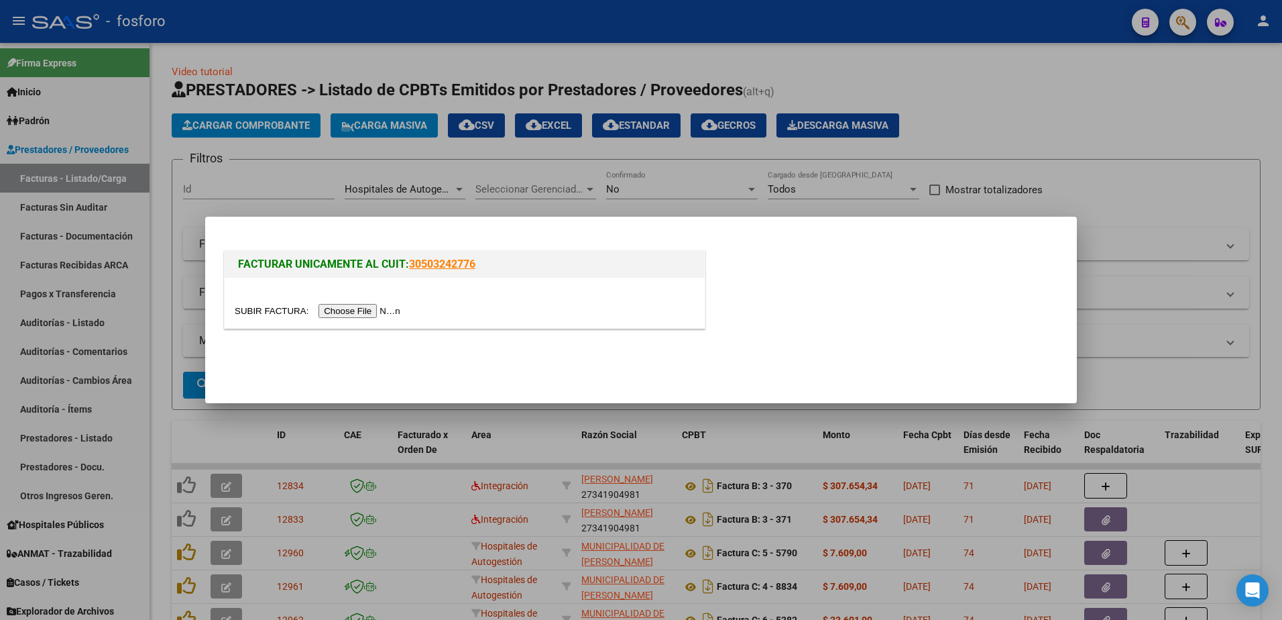
click at [332, 312] on input "file" at bounding box center [320, 311] width 170 height 14
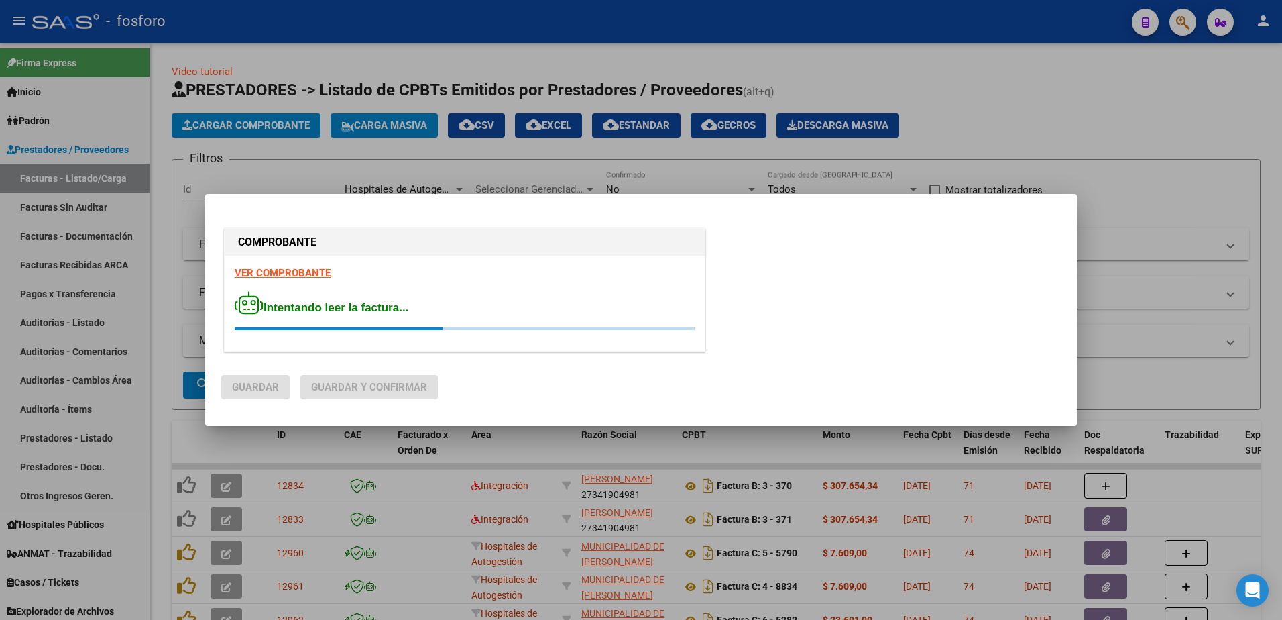
click at [288, 272] on strong "VER COMPROBANTE" at bounding box center [283, 273] width 96 height 12
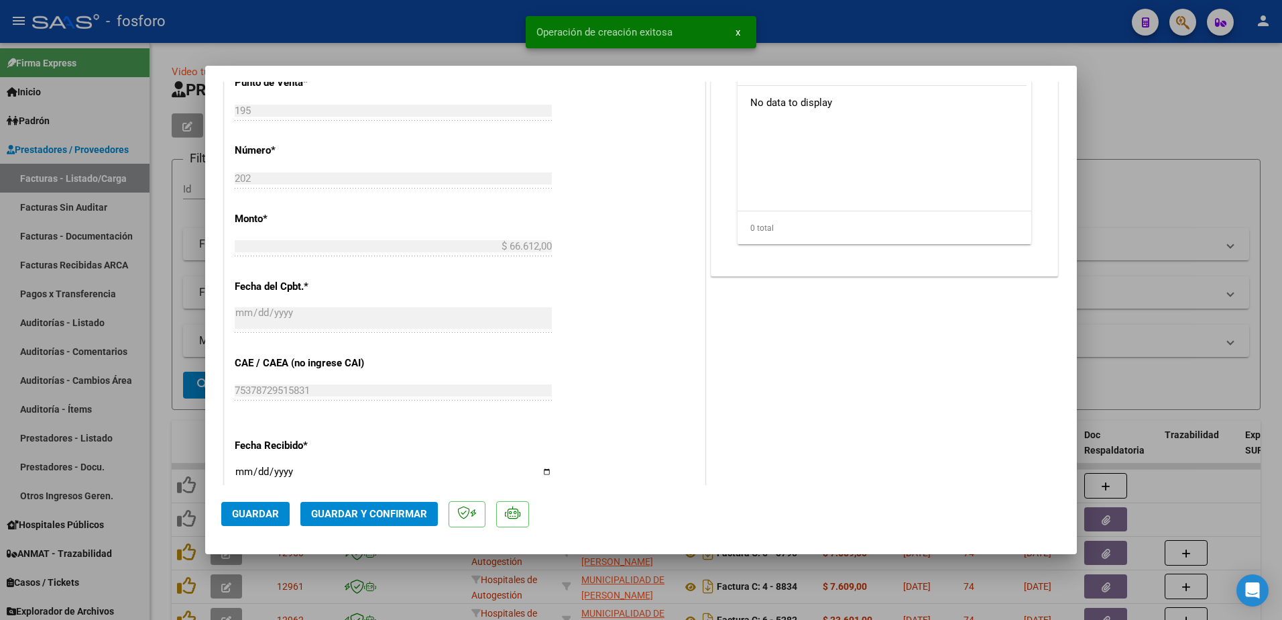
scroll to position [745, 0]
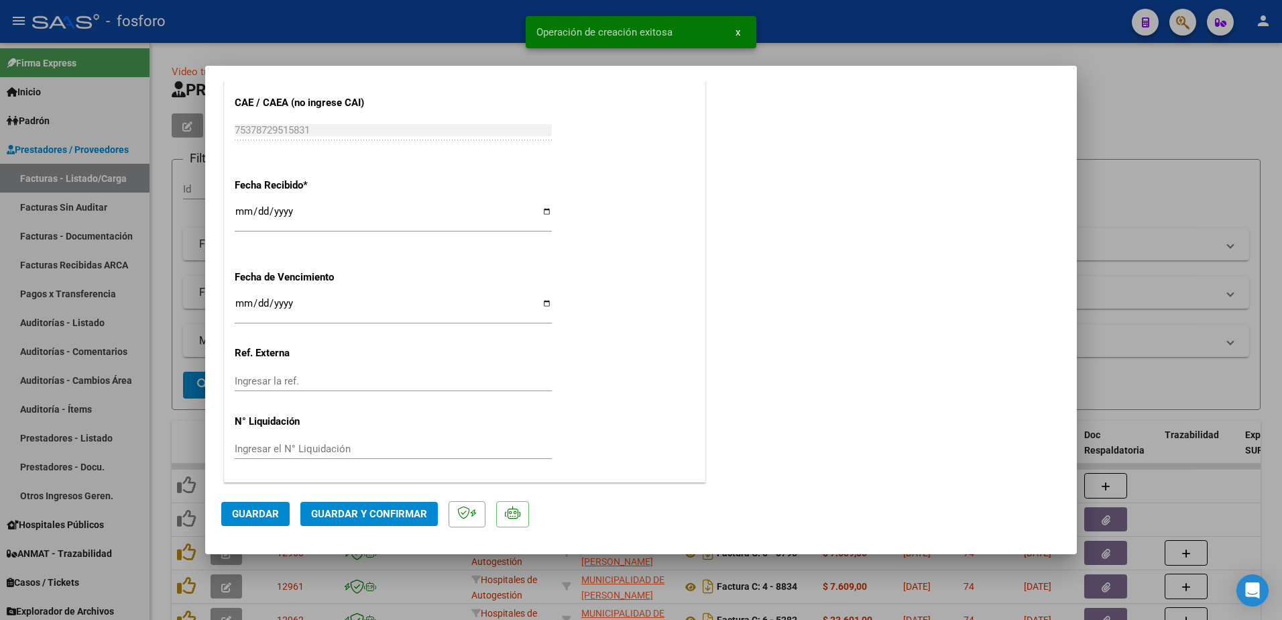
click at [233, 302] on div "CUIT * 30-62698339-8 Ingresar CUIT ANALISIS PRESTADOR MINISTERIO DE SALUD PCIA …" at bounding box center [465, 6] width 480 height 951
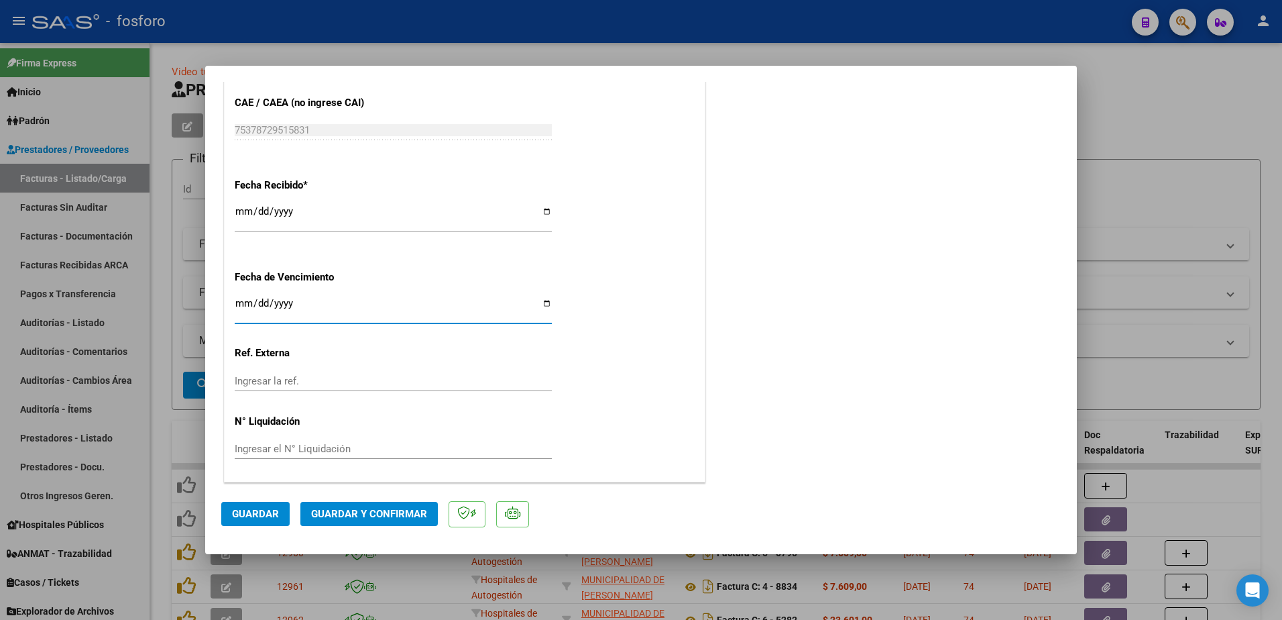
click at [237, 302] on input "Ingresar la fecha" at bounding box center [393, 308] width 317 height 21
type input "[DATE]"
click at [371, 515] on span "Guardar y Confirmar" at bounding box center [369, 514] width 116 height 12
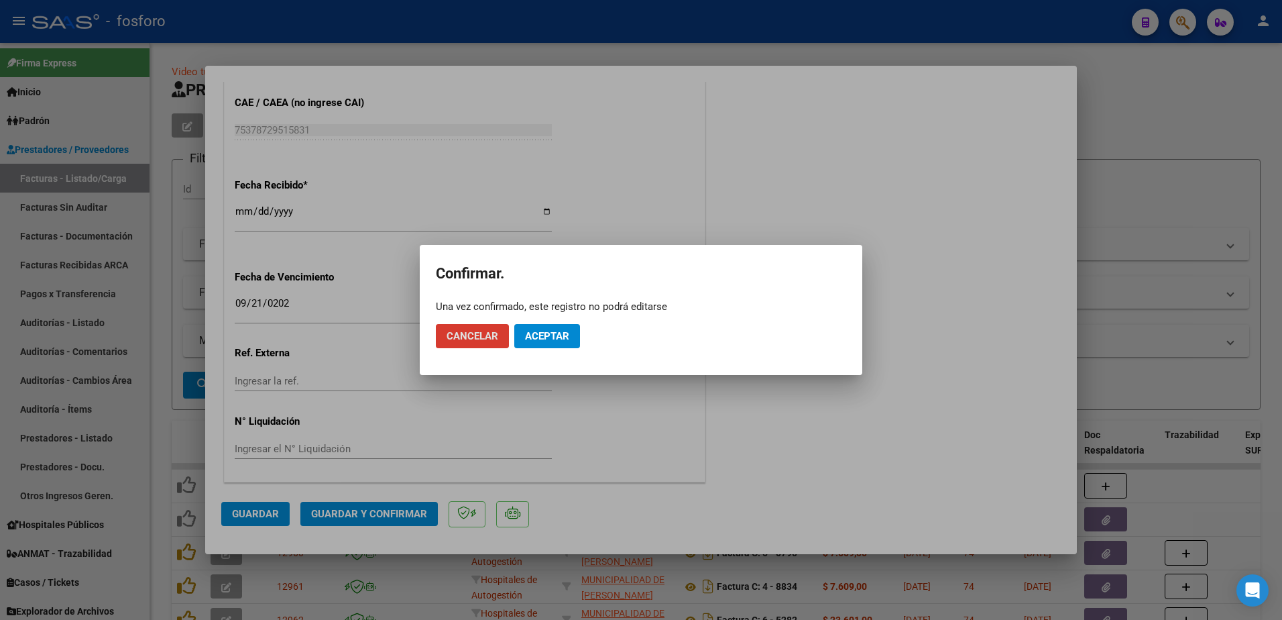
click at [555, 324] on button "Aceptar" at bounding box center [547, 336] width 66 height 24
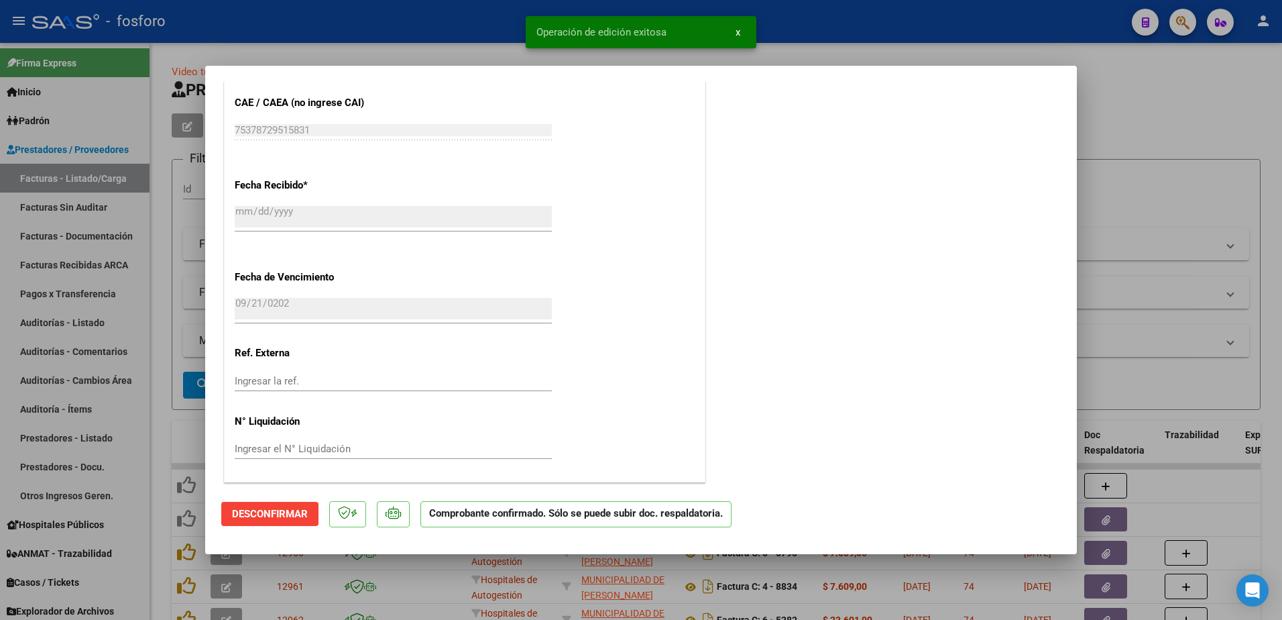
click at [179, 316] on div at bounding box center [641, 310] width 1282 height 620
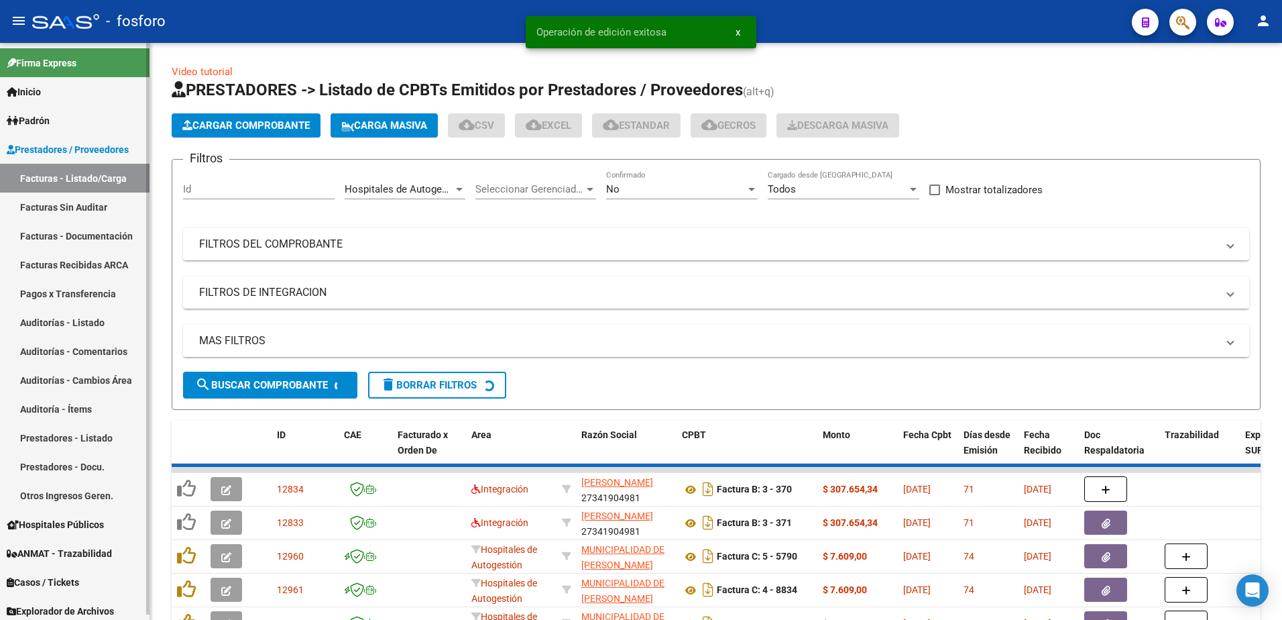
click at [103, 210] on link "Facturas Sin Auditar" at bounding box center [75, 206] width 150 height 29
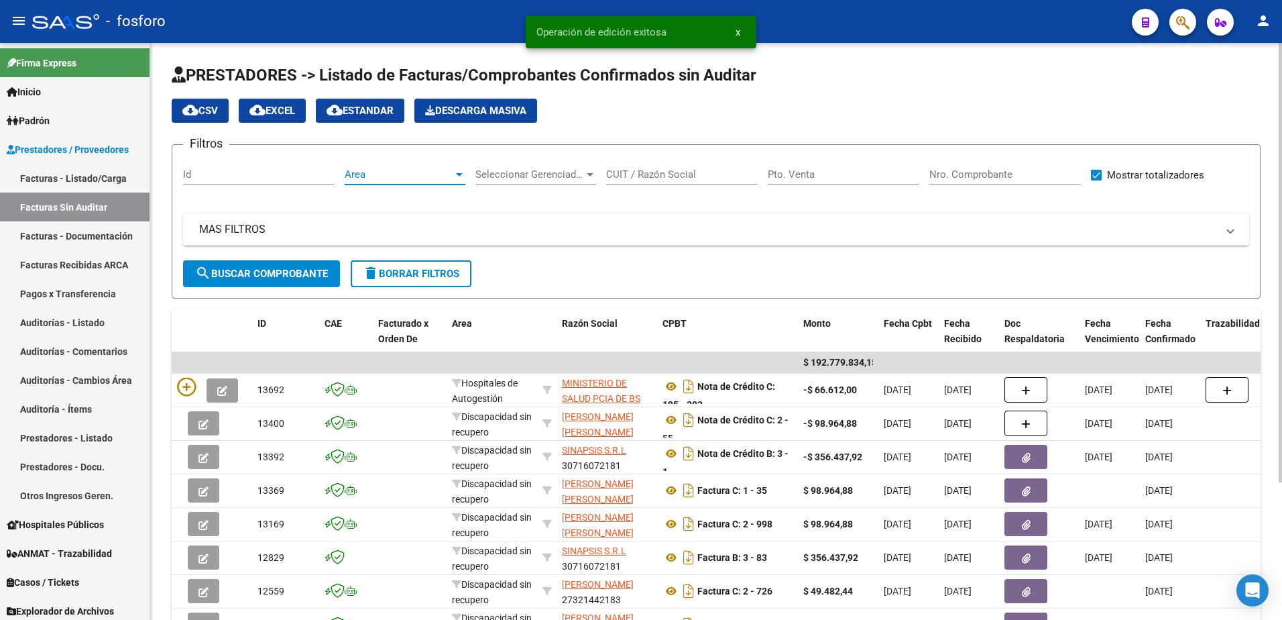
click at [458, 173] on div at bounding box center [459, 174] width 7 height 3
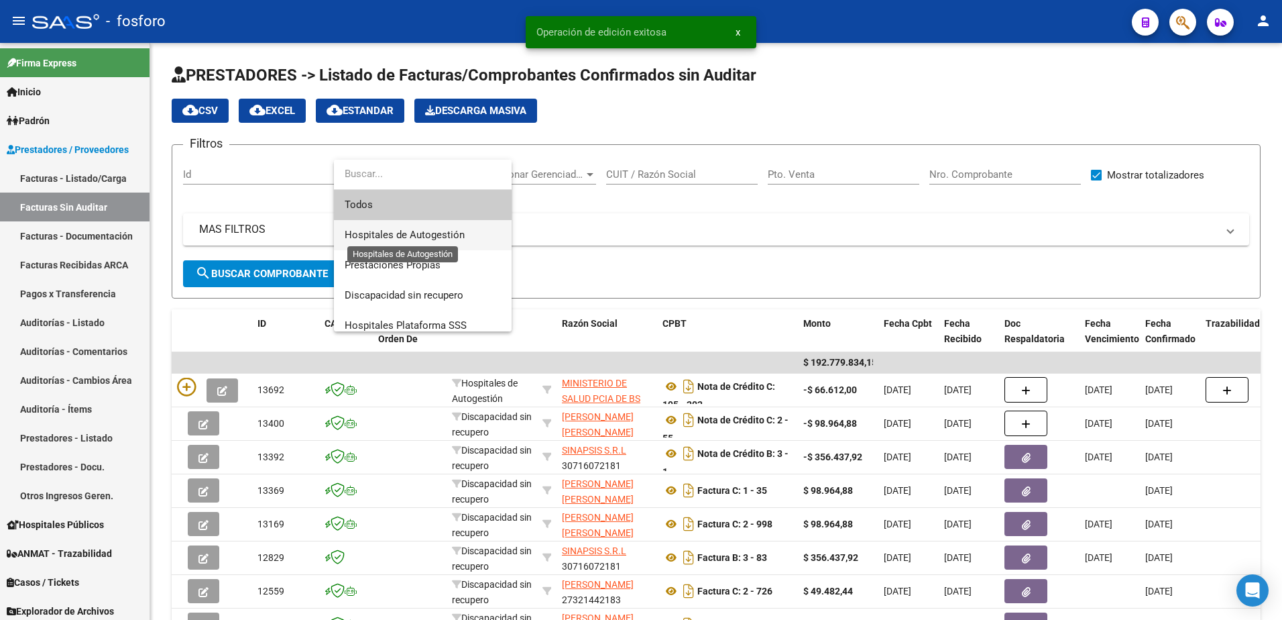
drag, startPoint x: 396, startPoint y: 240, endPoint x: 315, endPoint y: 243, distance: 81.2
click at [396, 239] on span "Hospitales de Autogestión" at bounding box center [405, 235] width 120 height 12
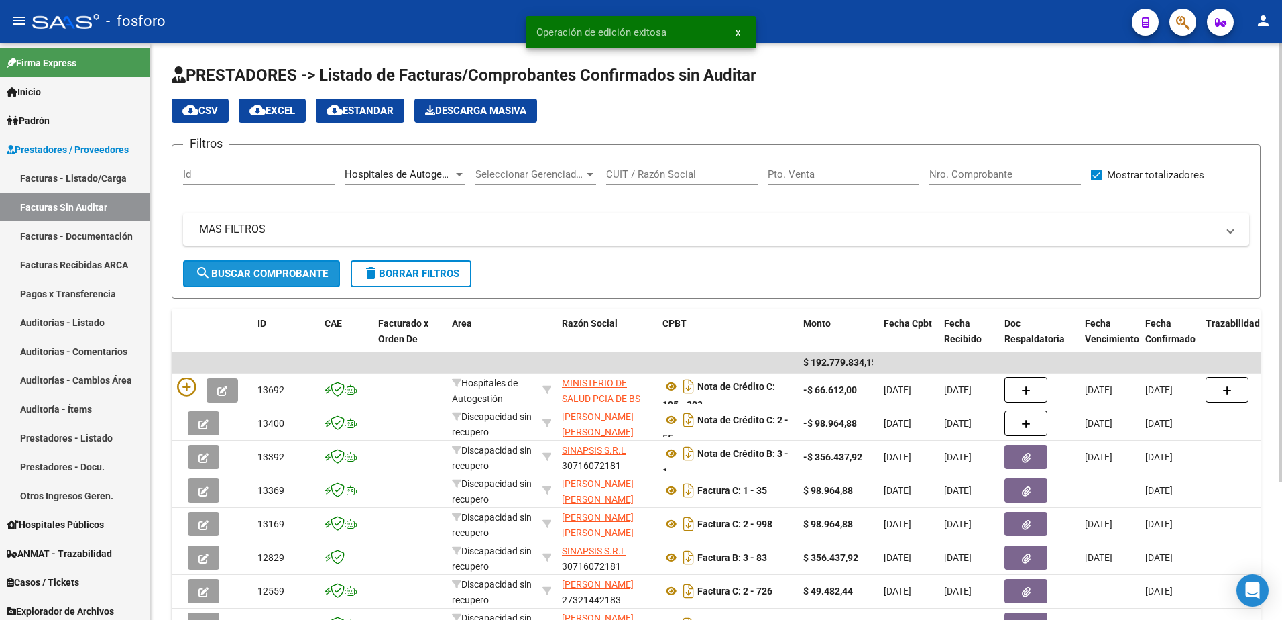
click at [282, 266] on button "search Buscar Comprobante" at bounding box center [261, 273] width 157 height 27
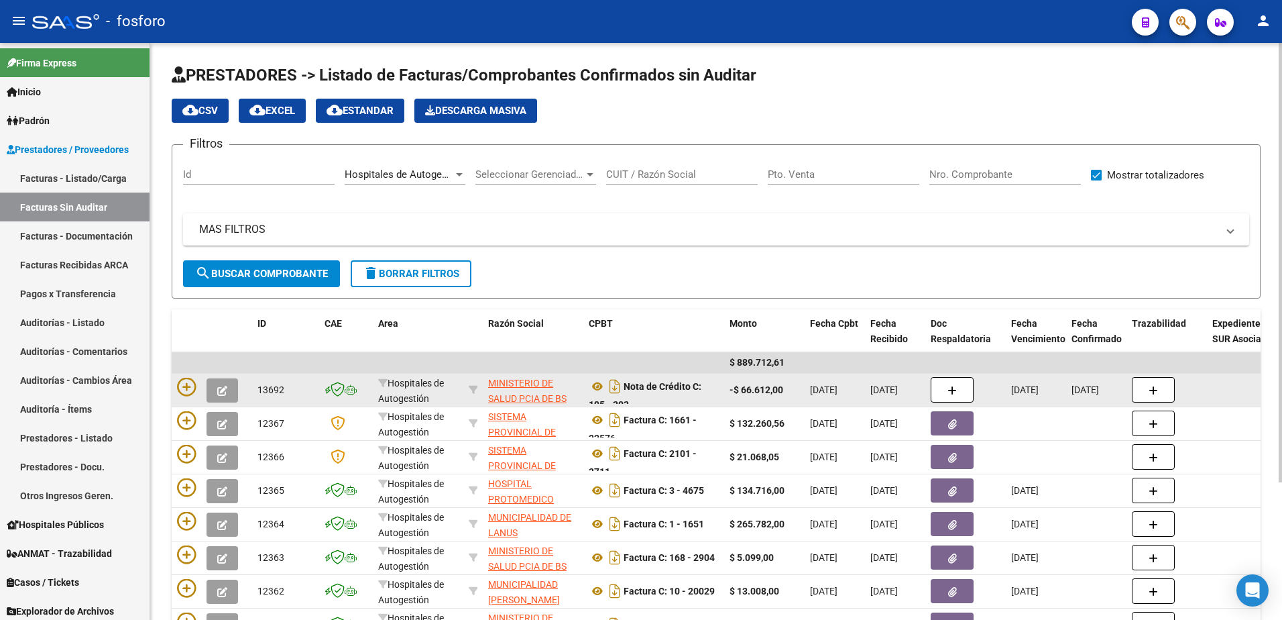
click at [201, 396] on div at bounding box center [212, 390] width 70 height 25
click at [189, 386] on icon at bounding box center [186, 387] width 19 height 19
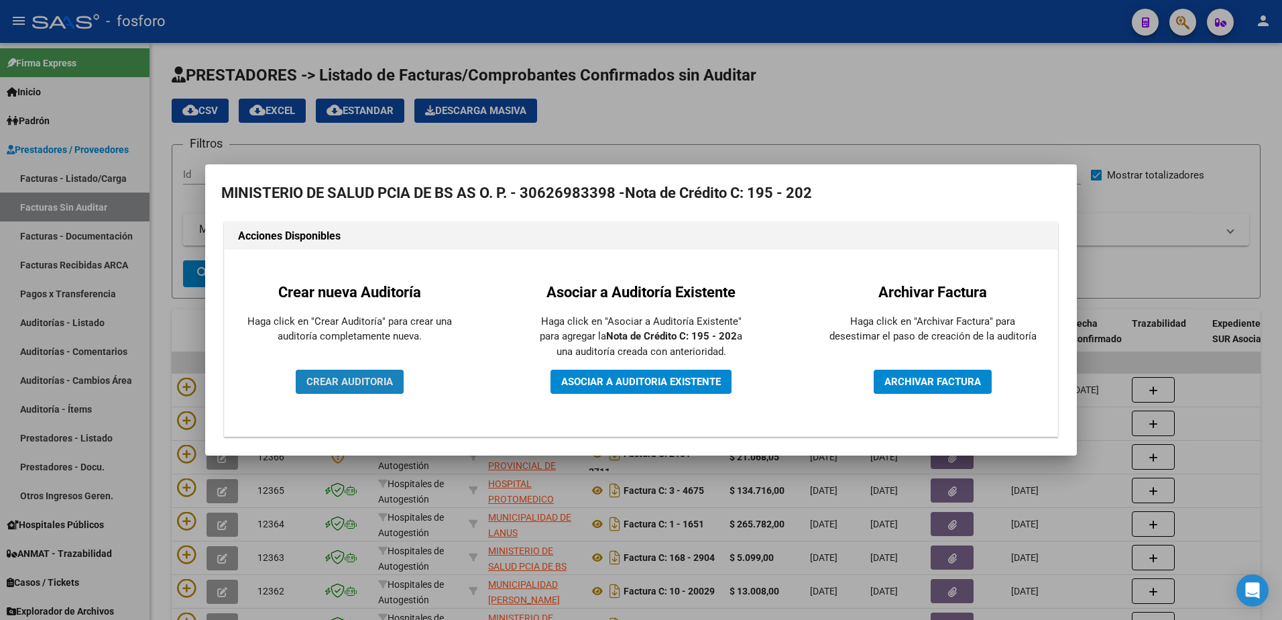
click at [363, 380] on span "CREAR AUDITORIA" at bounding box center [349, 382] width 87 height 12
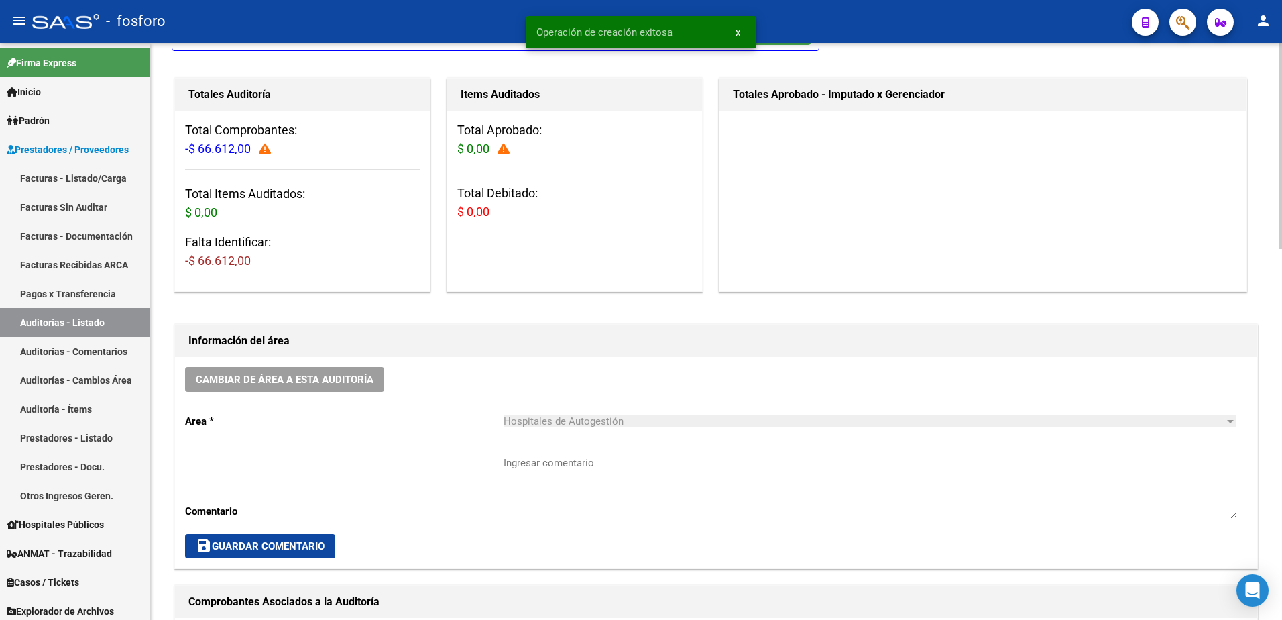
scroll to position [268, 0]
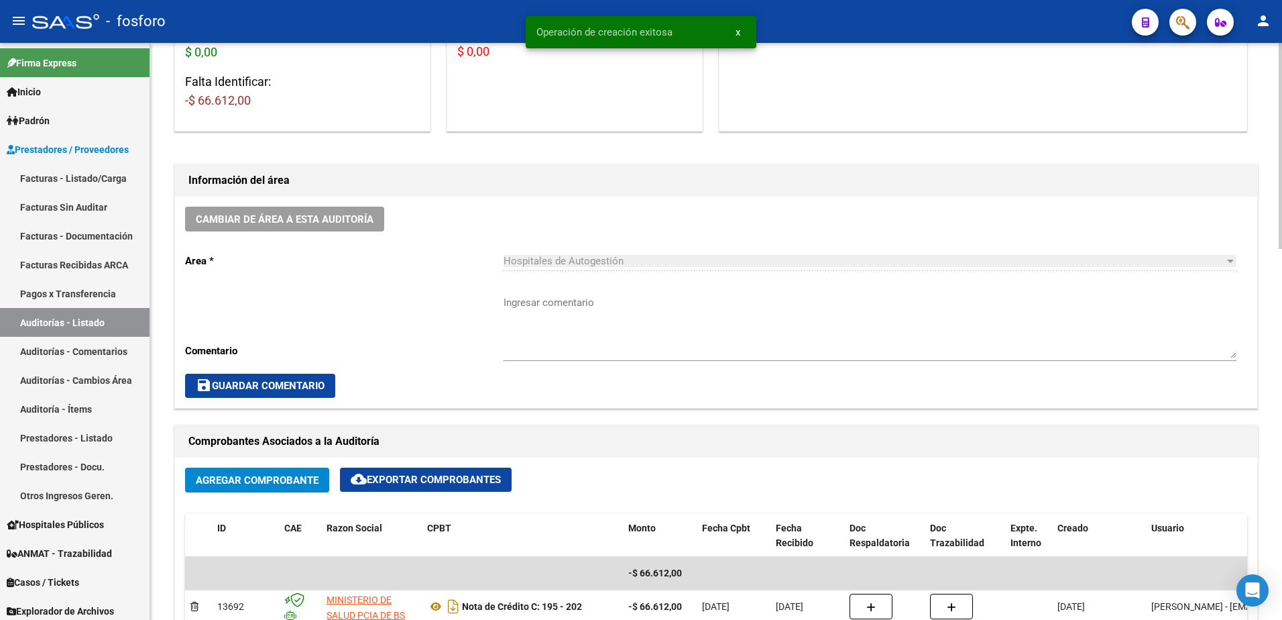
click at [528, 309] on textarea "Ingresar comentario" at bounding box center [870, 326] width 733 height 63
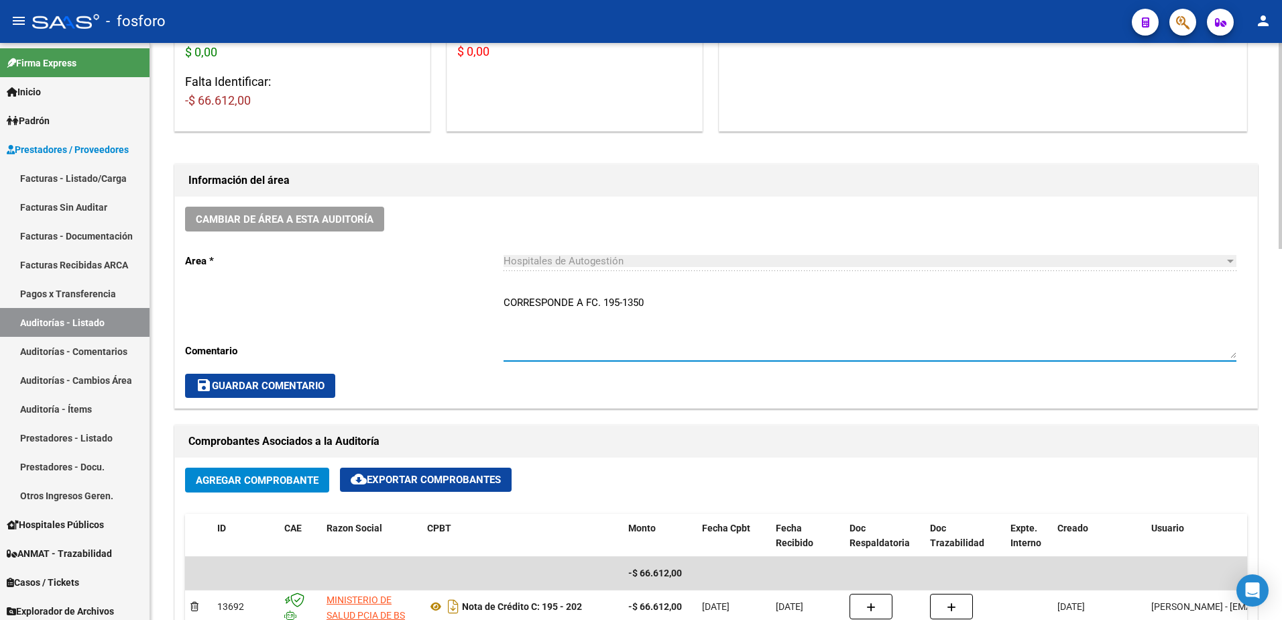
type textarea "CORRESPONDE A FC. 195-1350"
click at [302, 378] on button "save Guardar Comentario" at bounding box center [260, 385] width 150 height 24
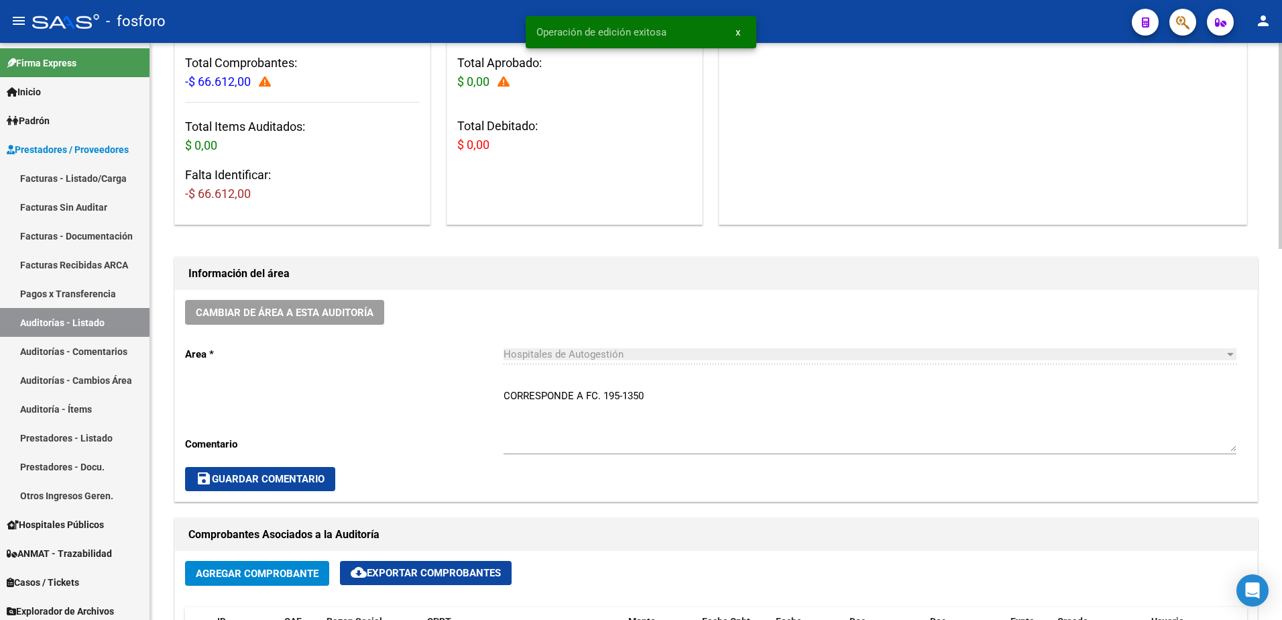
scroll to position [0, 0]
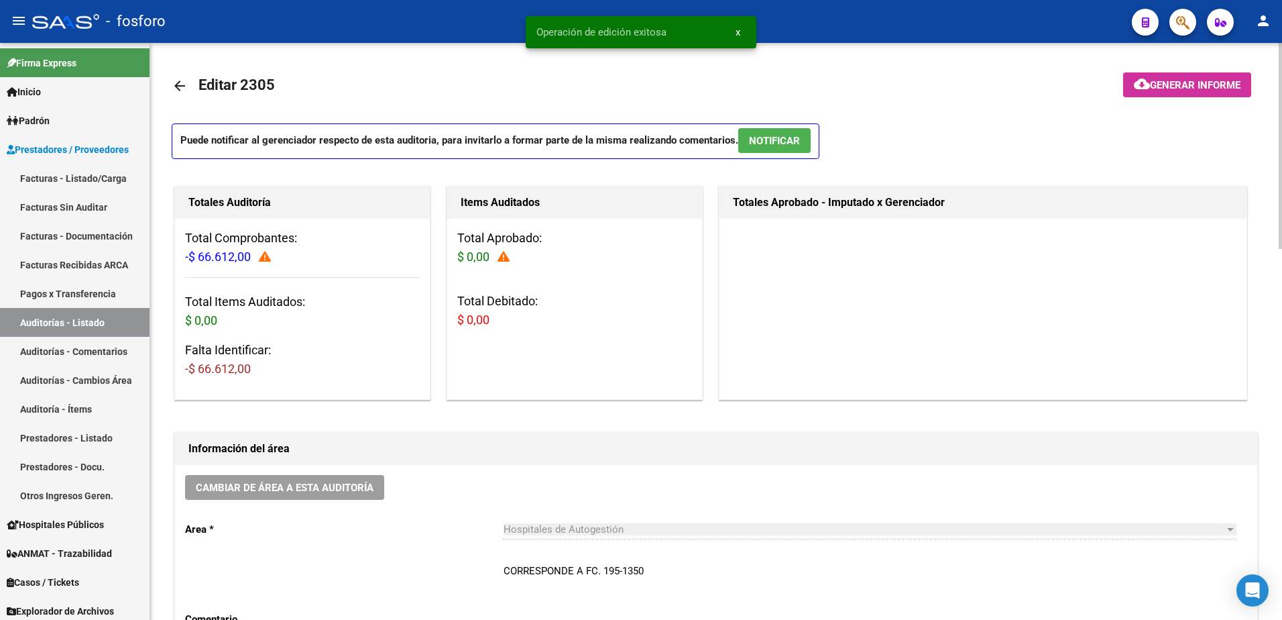
click at [1141, 69] on mat-toolbar-row at bounding box center [1149, 85] width 227 height 43
click at [1141, 78] on mat-icon "cloud_download" at bounding box center [1142, 84] width 16 height 16
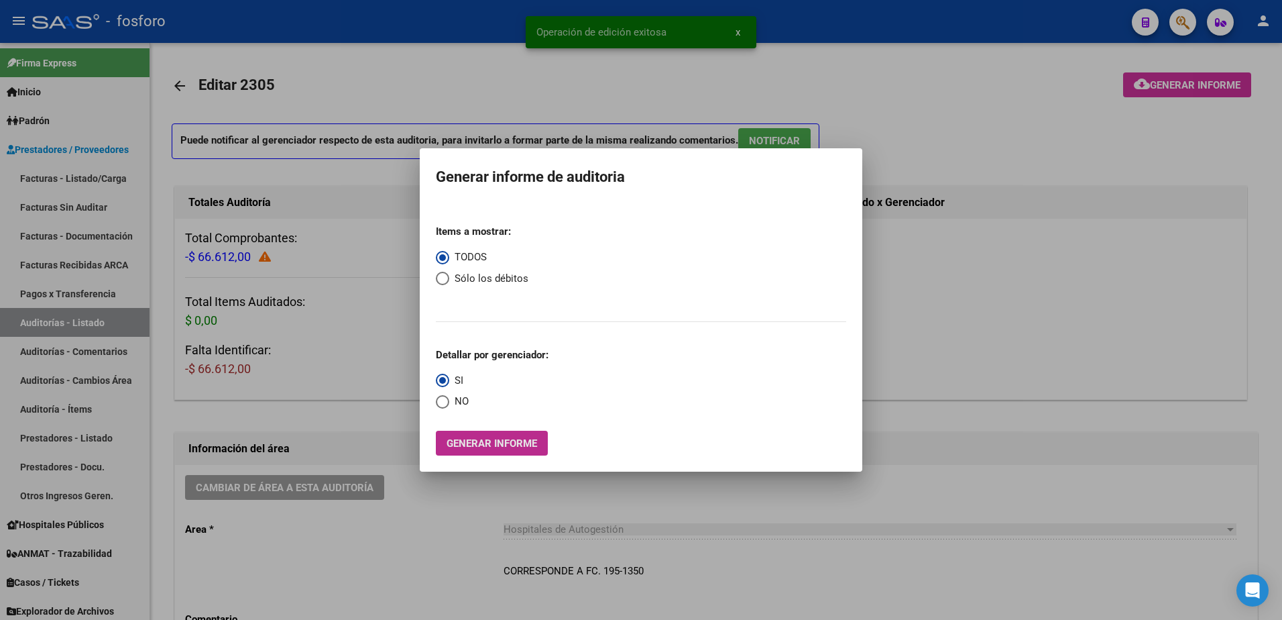
click at [460, 442] on span "Generar informe" at bounding box center [492, 443] width 91 height 12
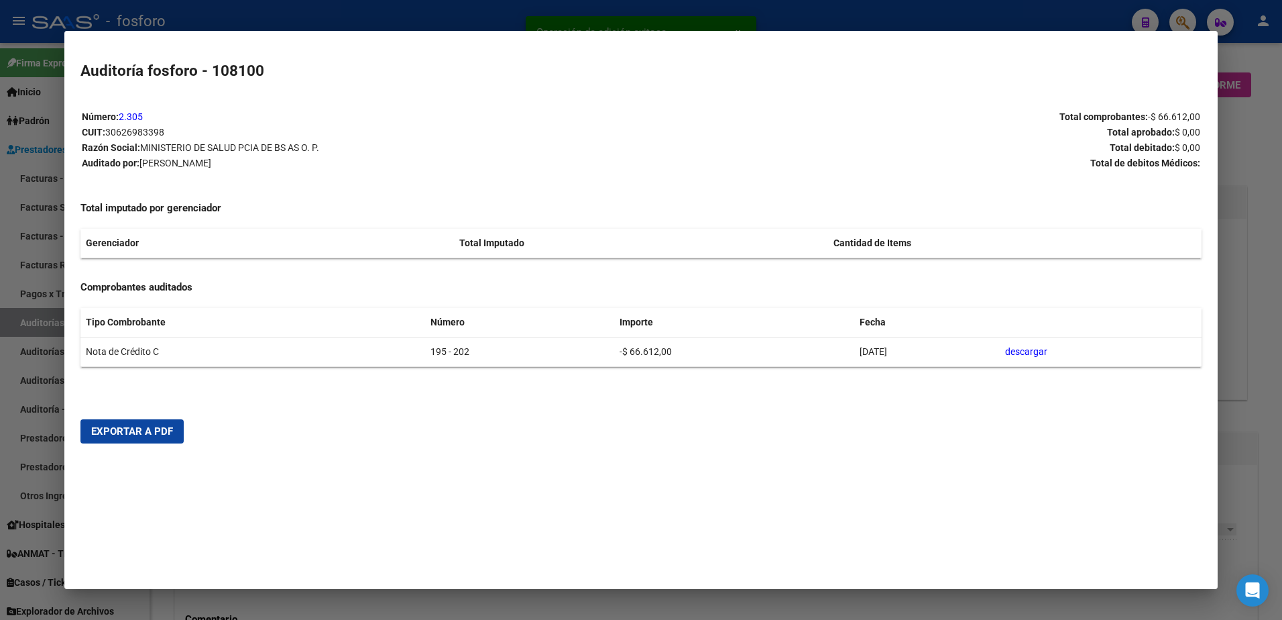
drag, startPoint x: 156, startPoint y: 433, endPoint x: 248, endPoint y: 413, distance: 94.7
click at [157, 433] on span "Exportar a PDF" at bounding box center [132, 431] width 82 height 12
